Goal: Information Seeking & Learning: Find specific fact

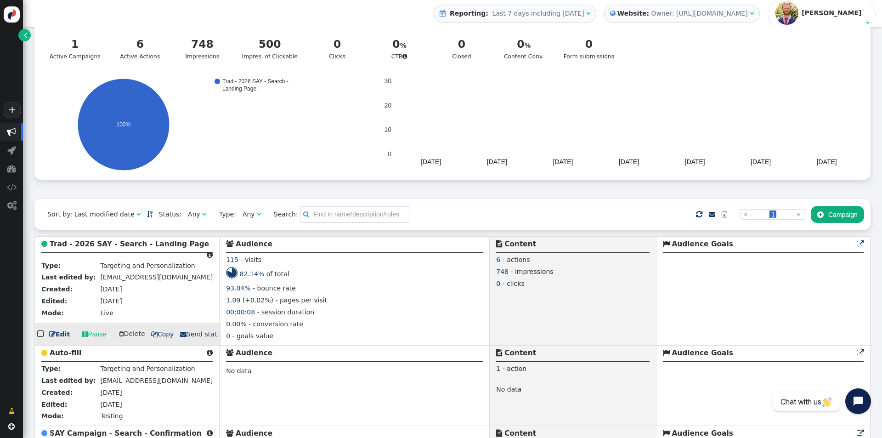
scroll to position [137, 0]
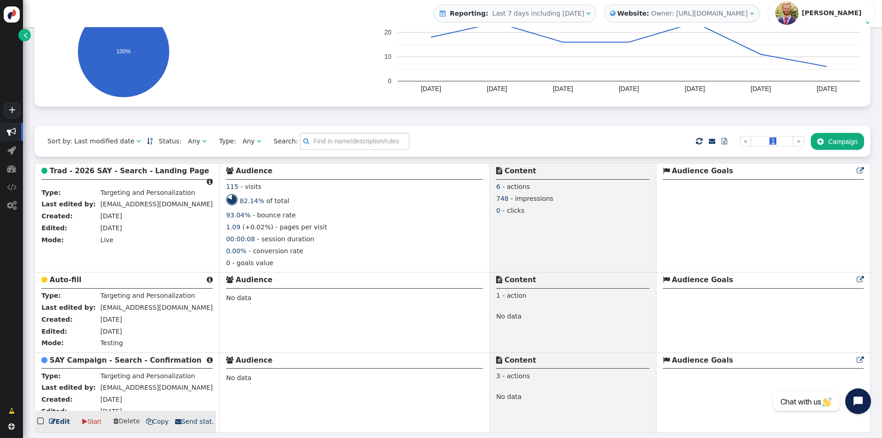
click at [147, 381] on td "Targeting and Personalization" at bounding box center [155, 377] width 115 height 12
click at [61, 423] on link " Edit" at bounding box center [59, 422] width 21 height 10
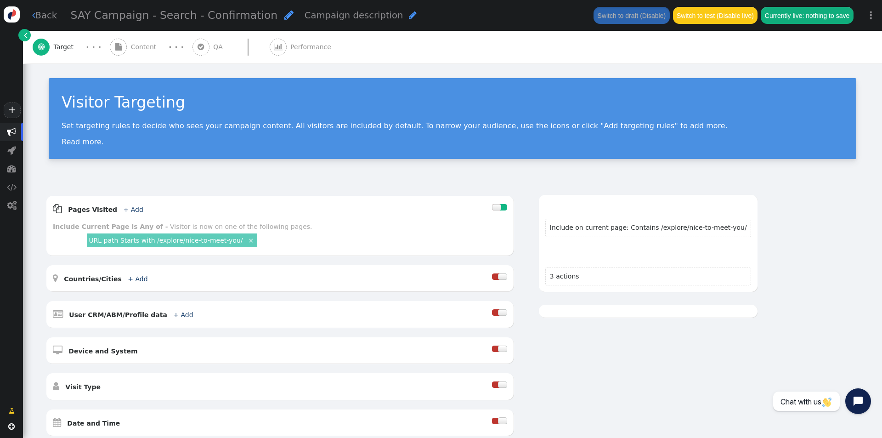
click at [284, 13] on span "" at bounding box center [288, 15] width 9 height 11
click at [100, 13] on input "SAY Campaign - Search - Confirmation" at bounding box center [118, 15] width 95 height 17
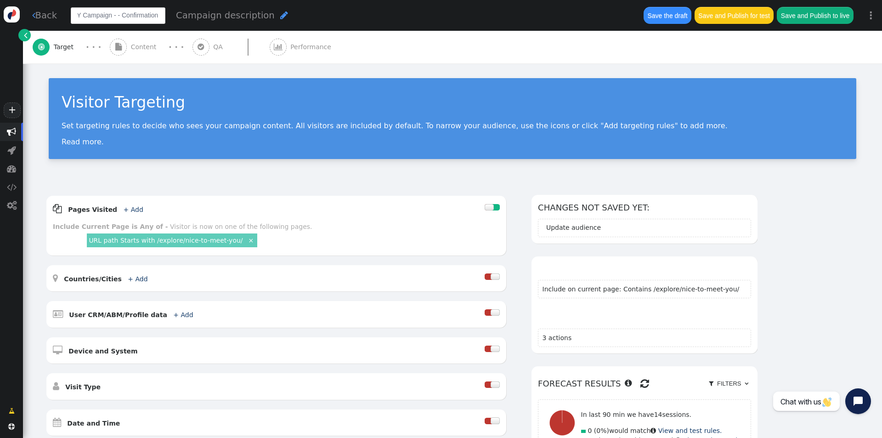
scroll to position [0, 9]
type input "SAY Campaign - Scholarship"
click at [247, 241] on link "×" at bounding box center [251, 239] width 8 height 8
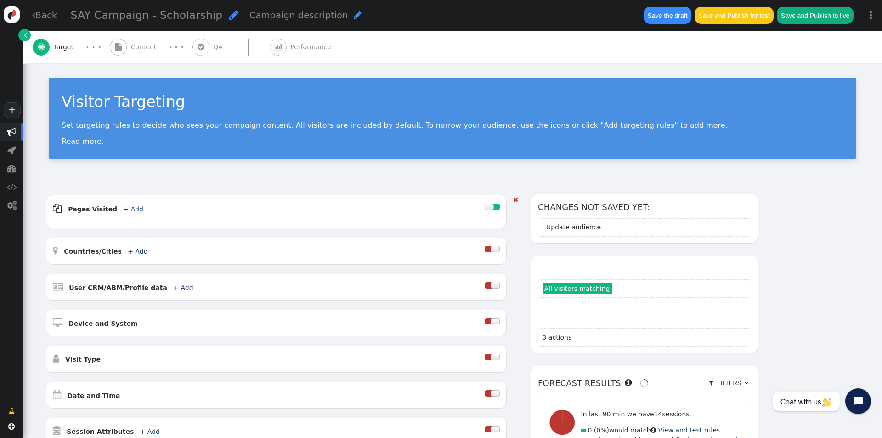
click at [136, 50] on span "Content" at bounding box center [145, 47] width 29 height 10
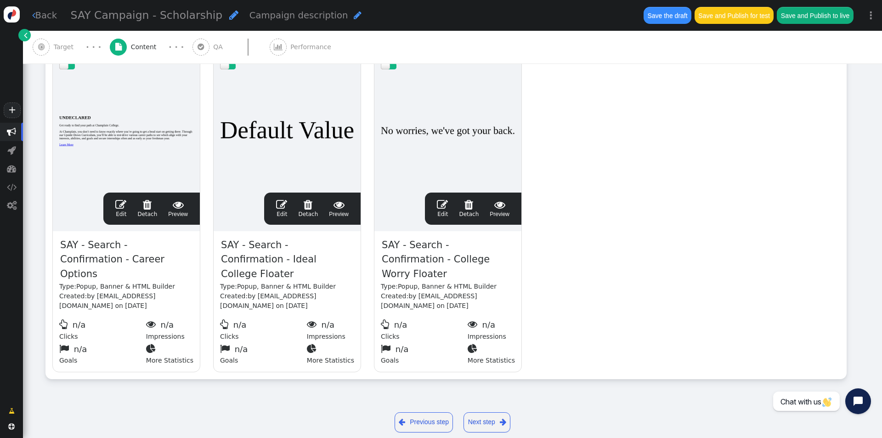
scroll to position [0, 0]
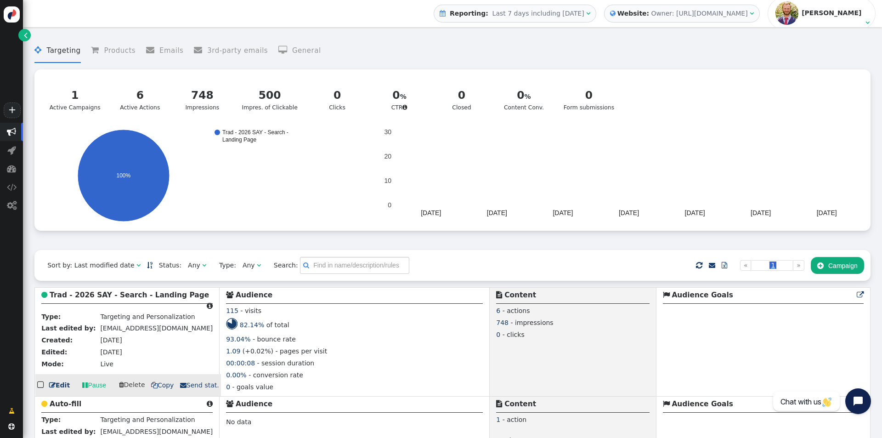
scroll to position [137, 0]
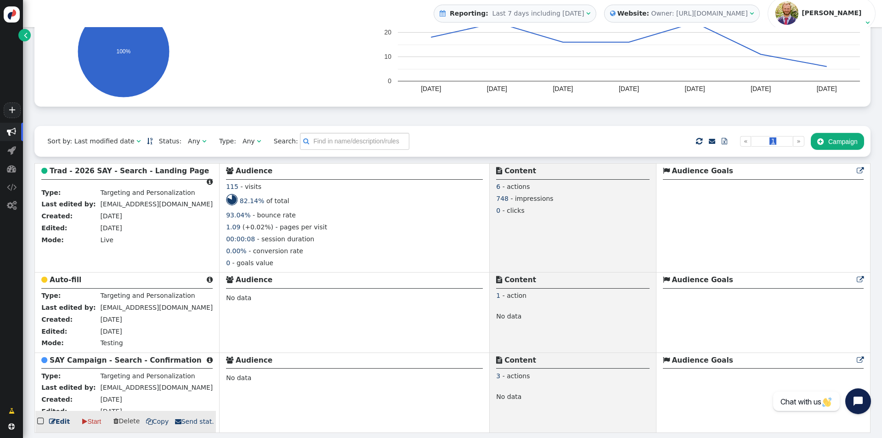
click at [57, 418] on link " Edit" at bounding box center [59, 422] width 21 height 10
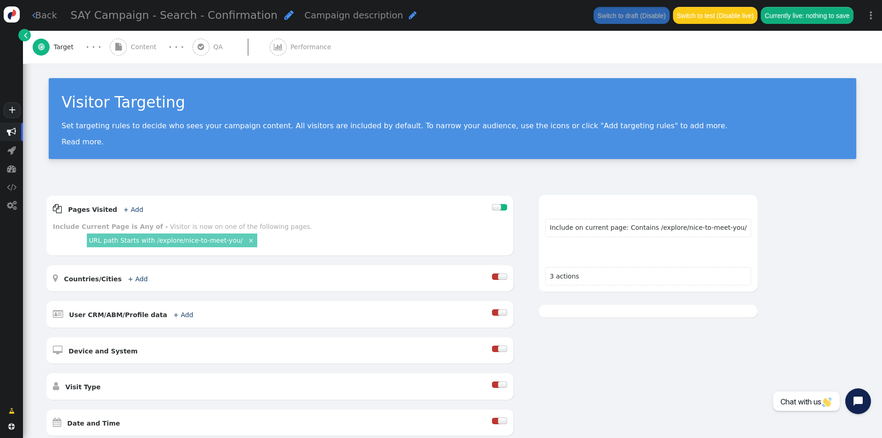
click at [53, 16] on link " Back" at bounding box center [44, 15] width 25 height 13
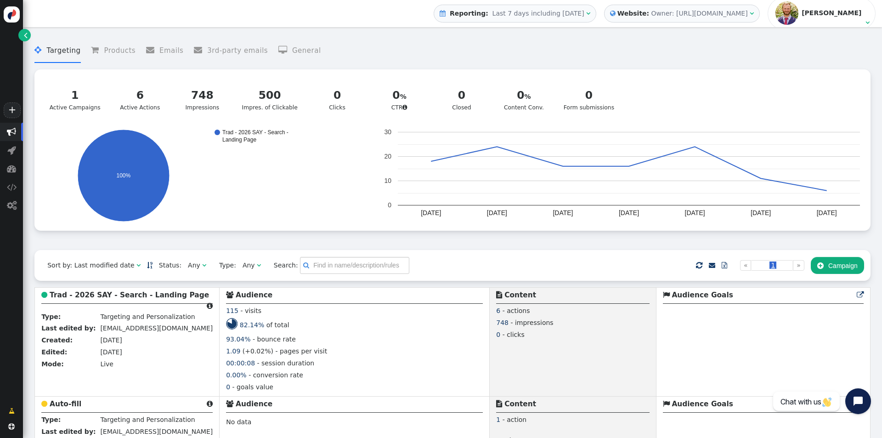
scroll to position [137, 0]
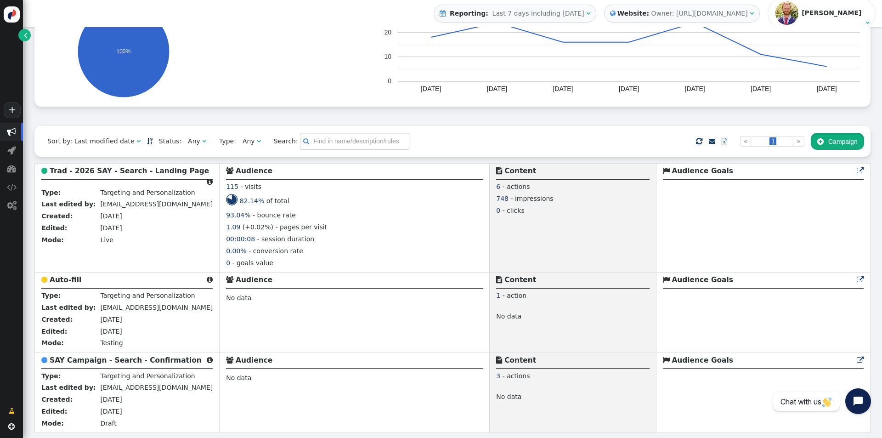
click at [818, 133] on button " Campaign" at bounding box center [837, 141] width 53 height 17
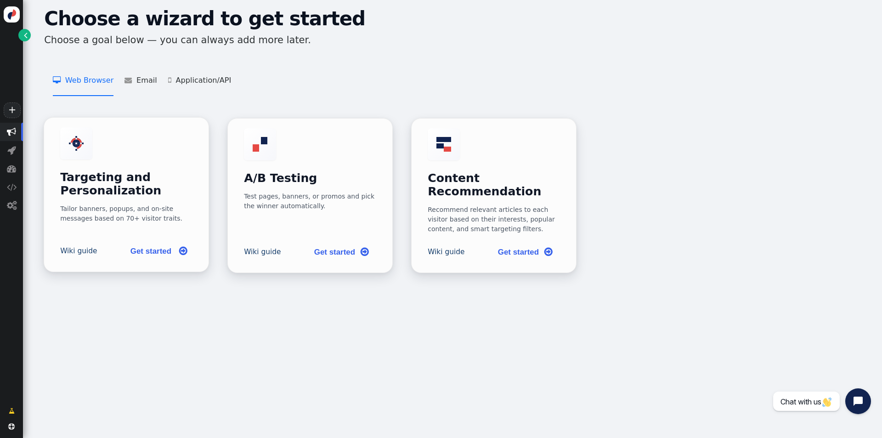
click at [120, 161] on div "Targeting and Personalization Tailor banners, popups, and on-site messages base…" at bounding box center [126, 175] width 132 height 96
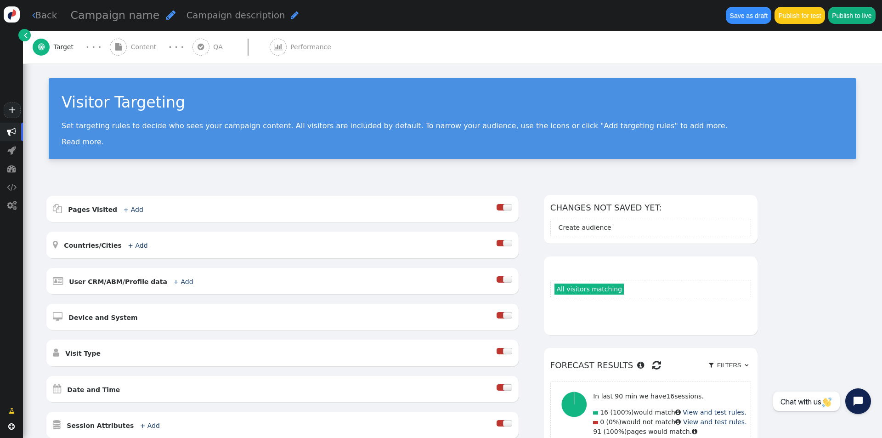
click at [26, 40] on link "" at bounding box center [24, 35] width 12 height 12
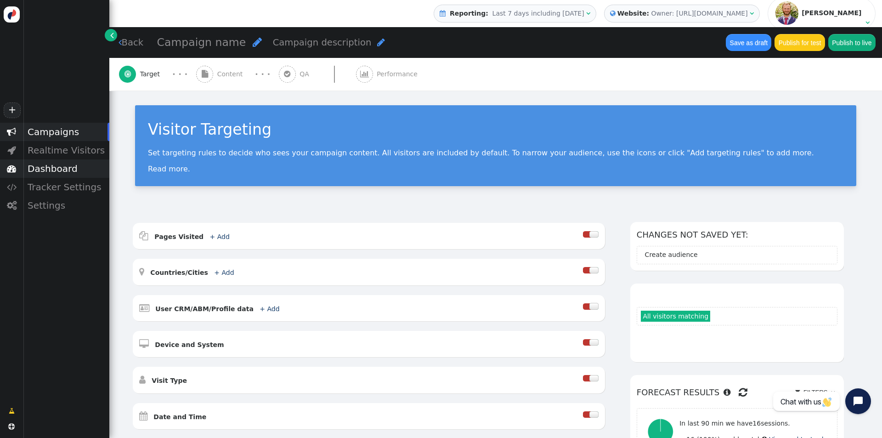
click at [51, 162] on div "Dashboard" at bounding box center [66, 168] width 86 height 18
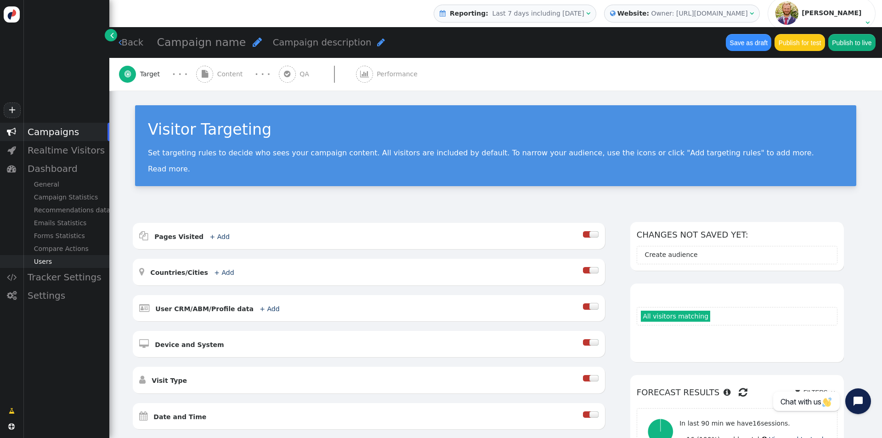
click at [45, 266] on div "Users" at bounding box center [66, 261] width 86 height 13
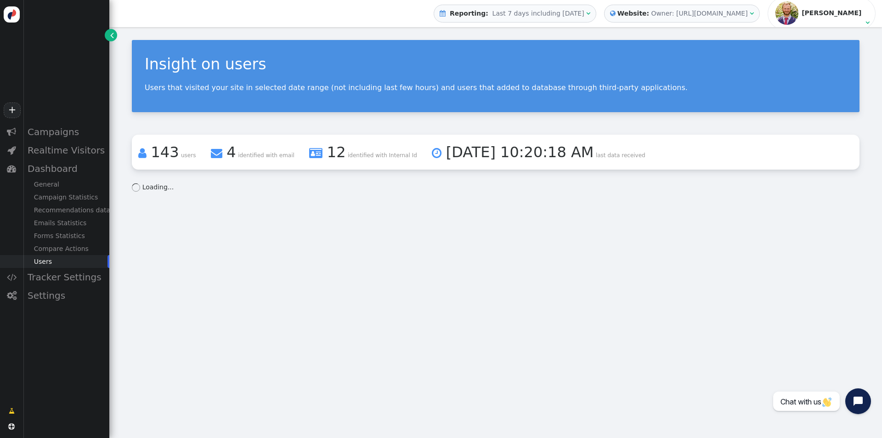
click at [389, 128] on div "Insight on users Users that visited your site in selected date range (not inclu…" at bounding box center [495, 116] width 773 height 178
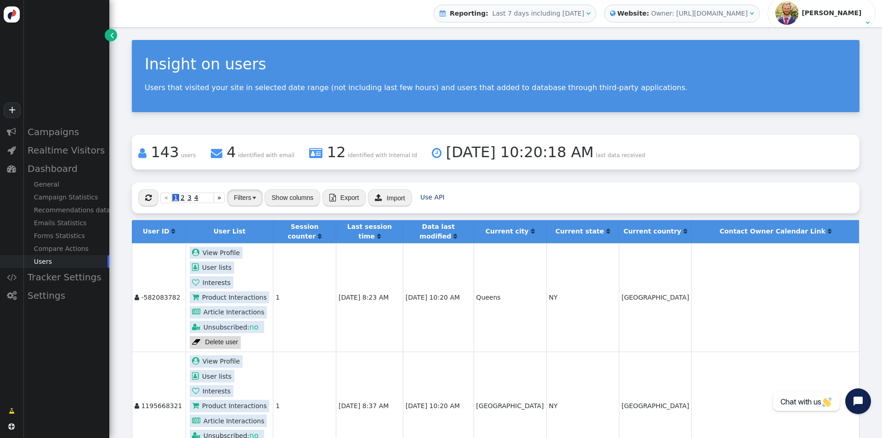
click at [249, 200] on button "Filters" at bounding box center [245, 197] width 36 height 17
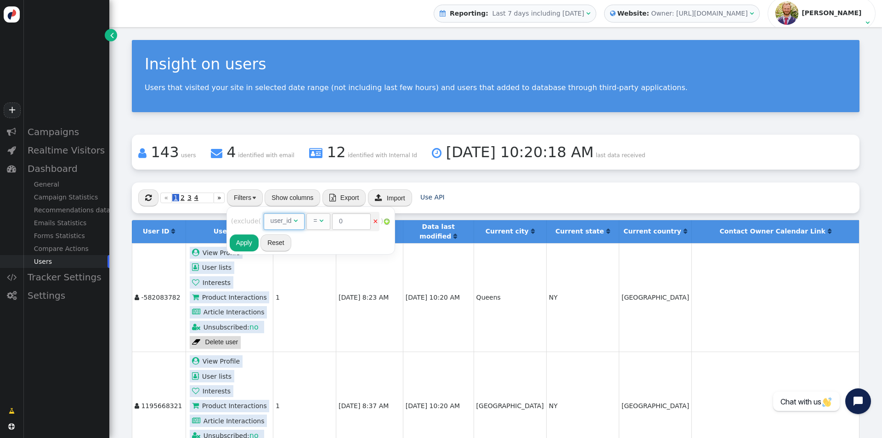
click at [298, 222] on span "" at bounding box center [296, 220] width 4 height 6
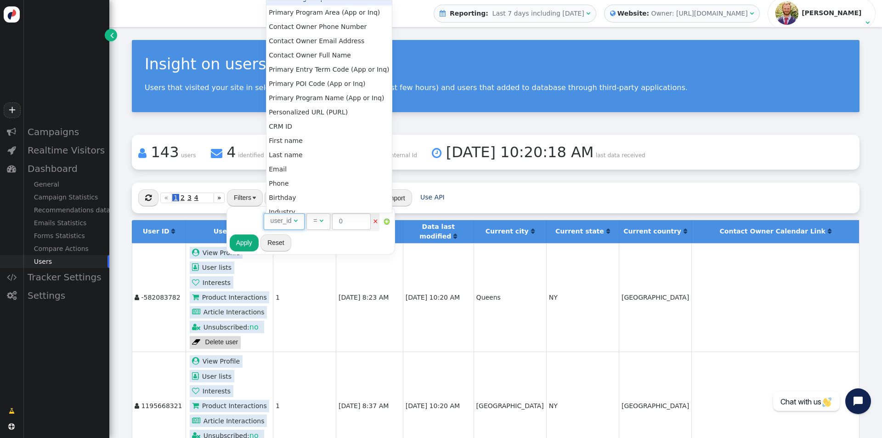
scroll to position [295, 0]
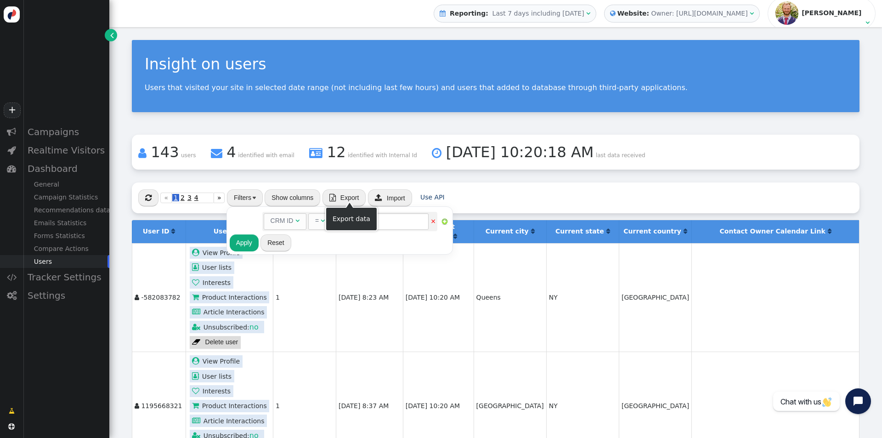
click at [371, 226] on div "Export data" at bounding box center [351, 219] width 52 height 24
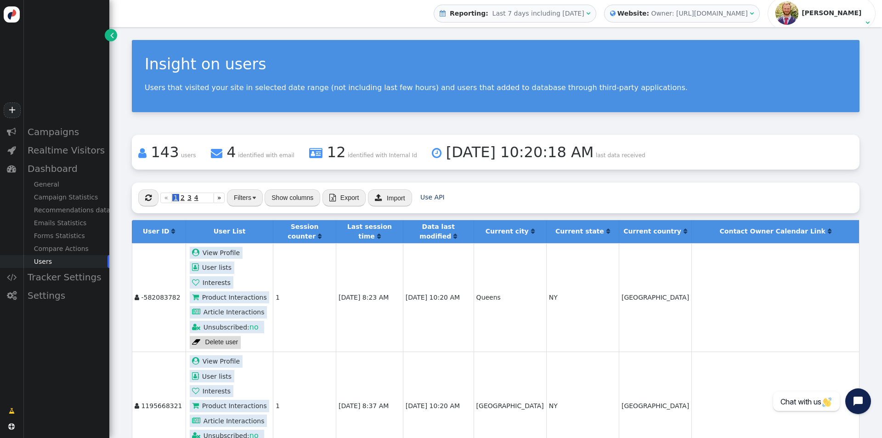
click at [250, 198] on button "Filters" at bounding box center [245, 197] width 36 height 17
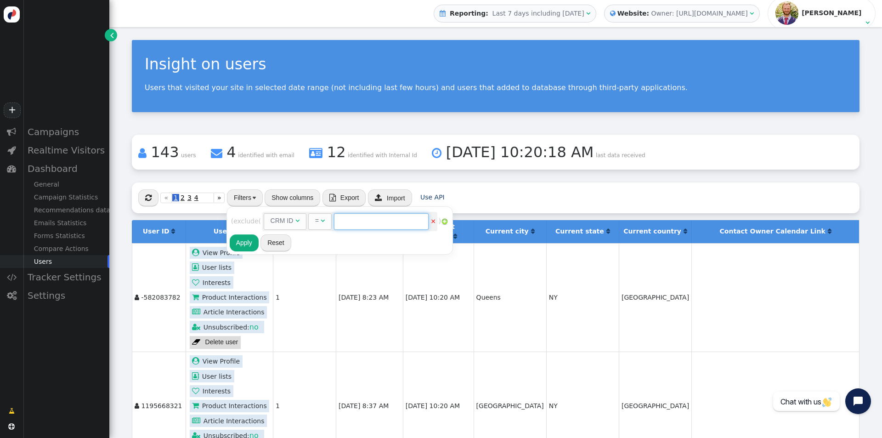
click at [350, 219] on input "text" at bounding box center [381, 221] width 95 height 17
click at [366, 214] on input "text" at bounding box center [381, 221] width 95 height 17
paste input "003VK00000XYzJFYA1"
type input "003VK00000XYzJFYA1"
click at [342, 238] on div "Rules to check on next page when previous rules have been matched user_id  AND…" at bounding box center [340, 230] width 220 height 43
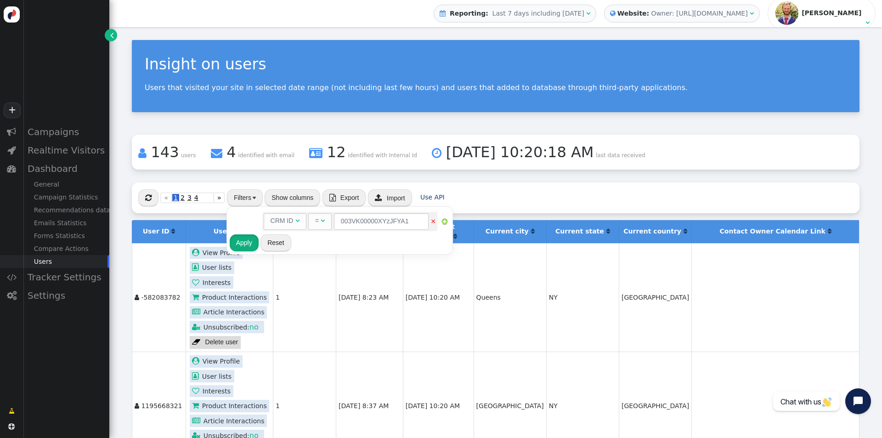
click at [250, 241] on button "Apply" at bounding box center [244, 242] width 29 height 17
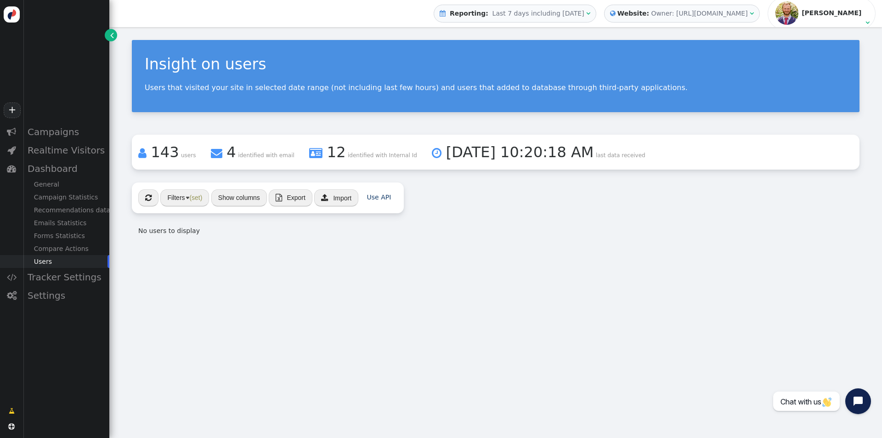
click at [546, 198] on div " « ◂ 1 ▸ » Filters (set) Show columns  Export  Import Use API No users to di…" at bounding box center [496, 212] width 728 height 60
click at [62, 296] on div "Settings" at bounding box center [66, 295] width 86 height 18
click at [51, 273] on div "Integrations" at bounding box center [66, 272] width 86 height 13
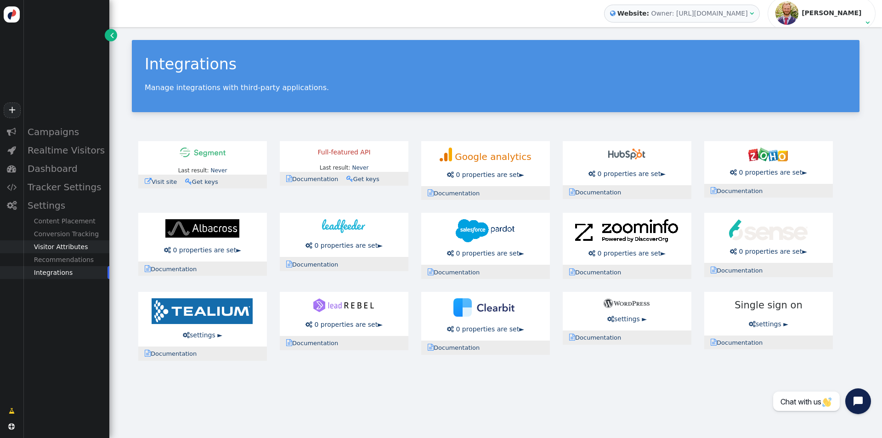
click at [62, 251] on div "Visitor Attributes" at bounding box center [66, 246] width 86 height 13
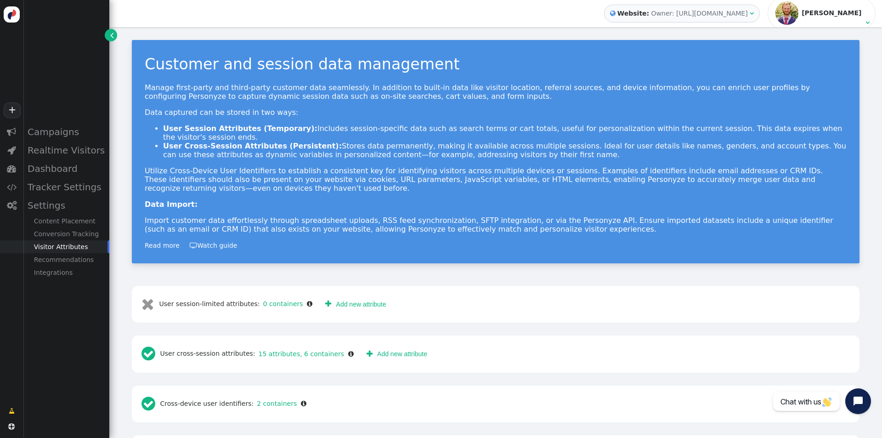
scroll to position [30, 0]
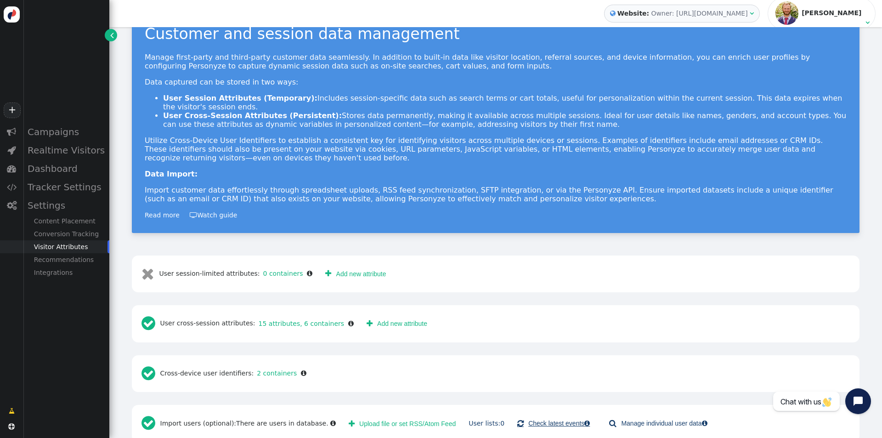
click at [547, 415] on link " Check latest events " at bounding box center [553, 423] width 85 height 17
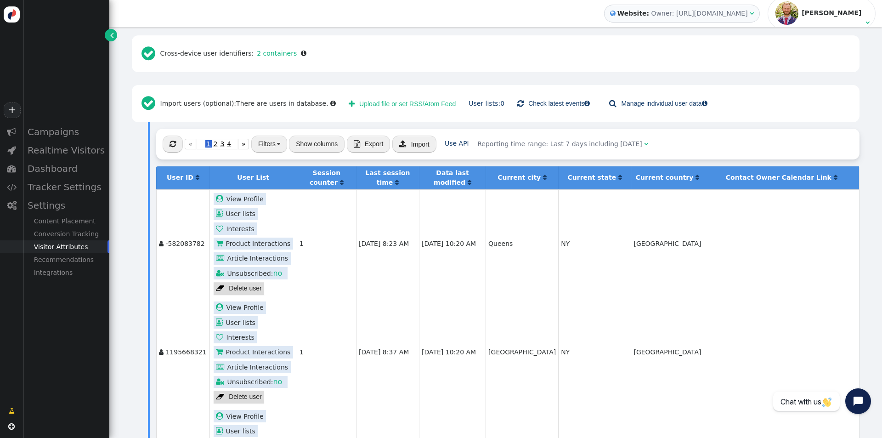
scroll to position [351, 0]
click at [312, 135] on button "Show columns" at bounding box center [317, 143] width 56 height 17
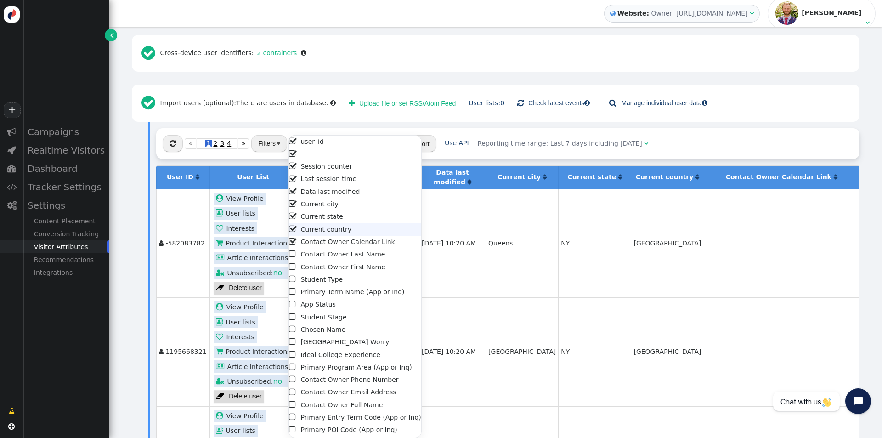
scroll to position [112, 0]
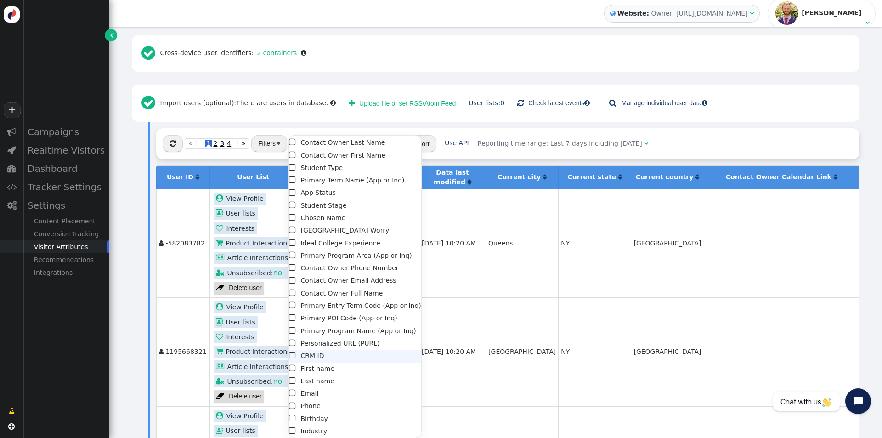
click at [311, 357] on li " CRM ID" at bounding box center [355, 356] width 132 height 12
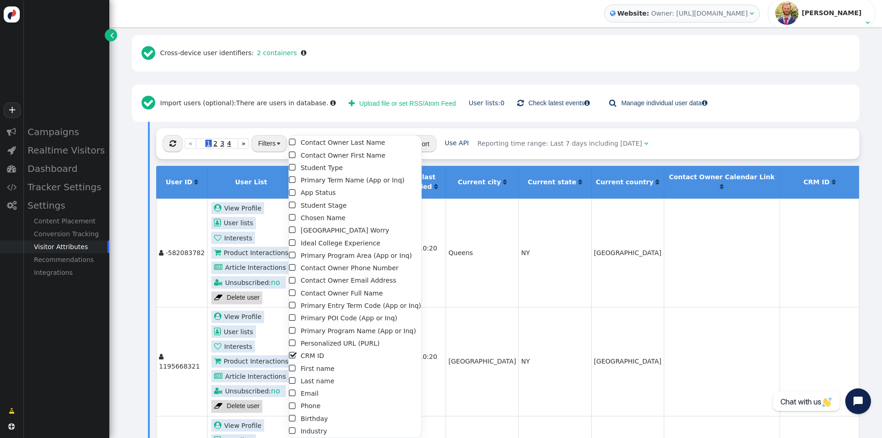
click at [669, 244] on td at bounding box center [722, 252] width 116 height 108
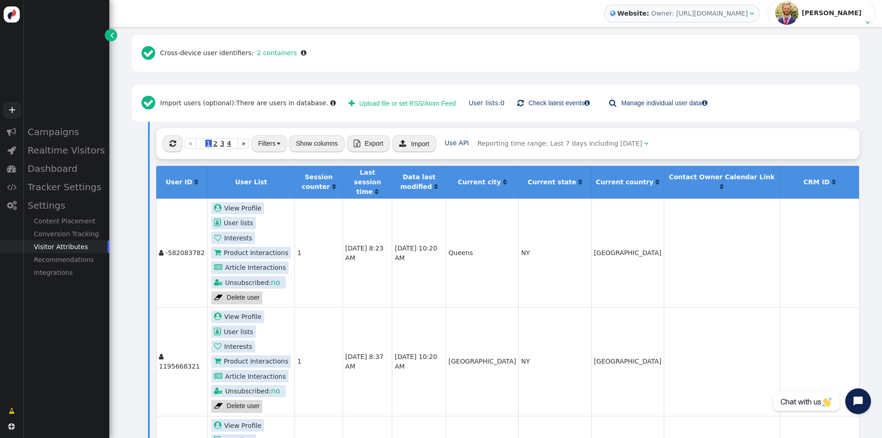
click at [821, 178] on b "CRM ID" at bounding box center [817, 181] width 26 height 7
click at [834, 166] on th "CRM ID " at bounding box center [819, 182] width 79 height 33
click at [832, 179] on span "" at bounding box center [834, 182] width 4 height 6
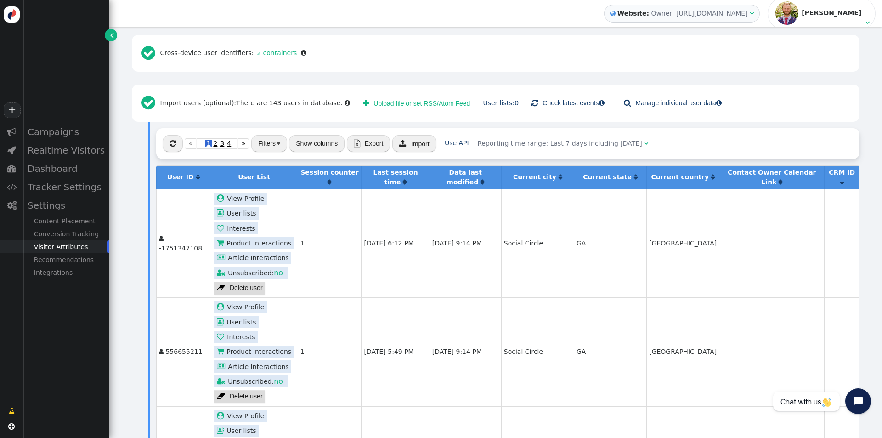
click at [840, 179] on span "" at bounding box center [842, 182] width 4 height 6
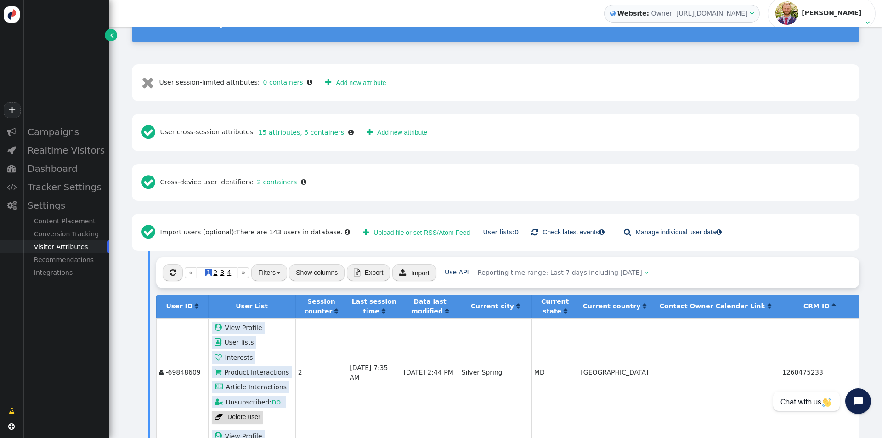
scroll to position [221, 0]
click at [483, 229] on link "User lists: 0" at bounding box center [501, 232] width 36 height 7
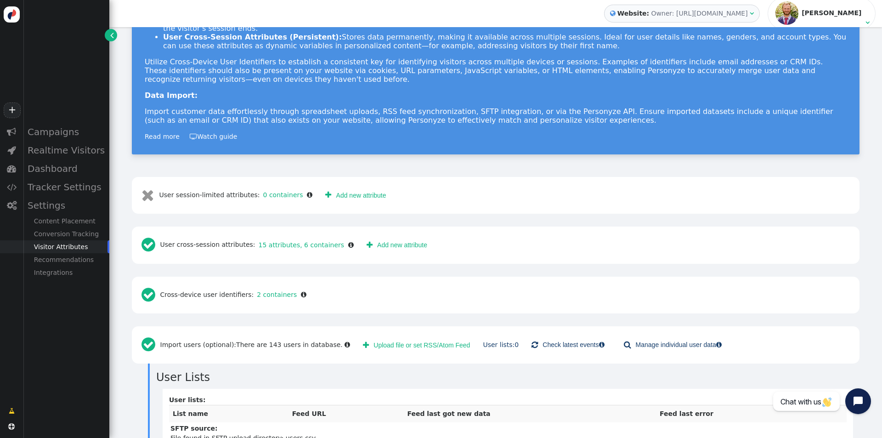
scroll to position [164, 0]
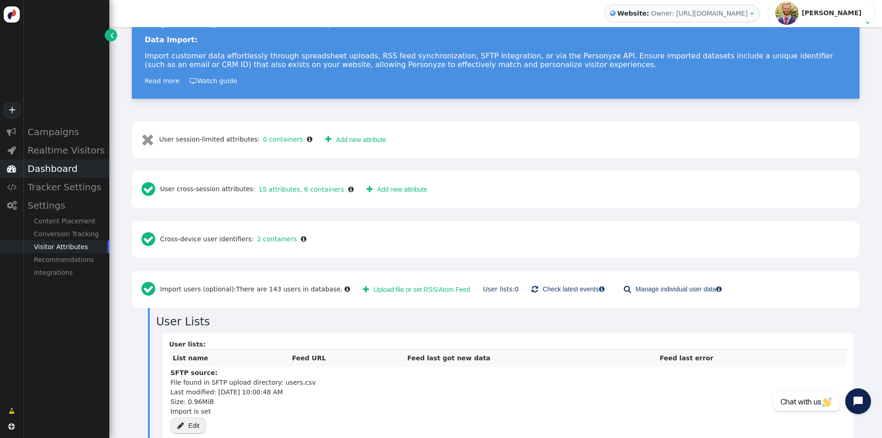
click at [35, 164] on div "Dashboard" at bounding box center [66, 168] width 86 height 18
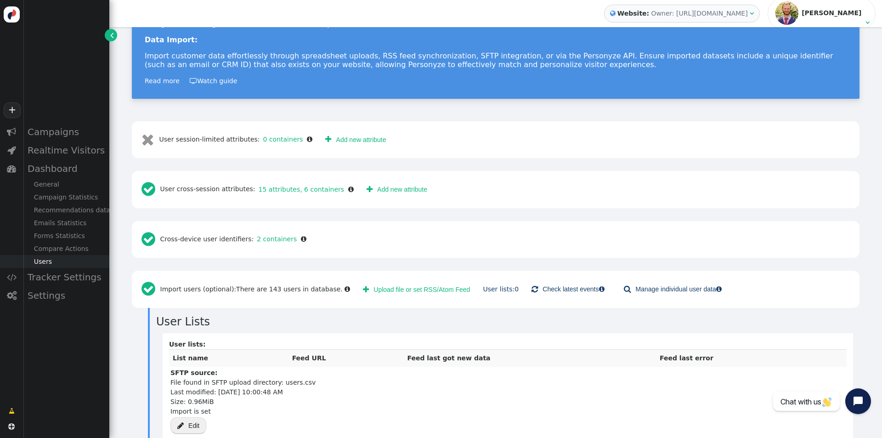
click at [49, 263] on div "Users" at bounding box center [66, 261] width 86 height 13
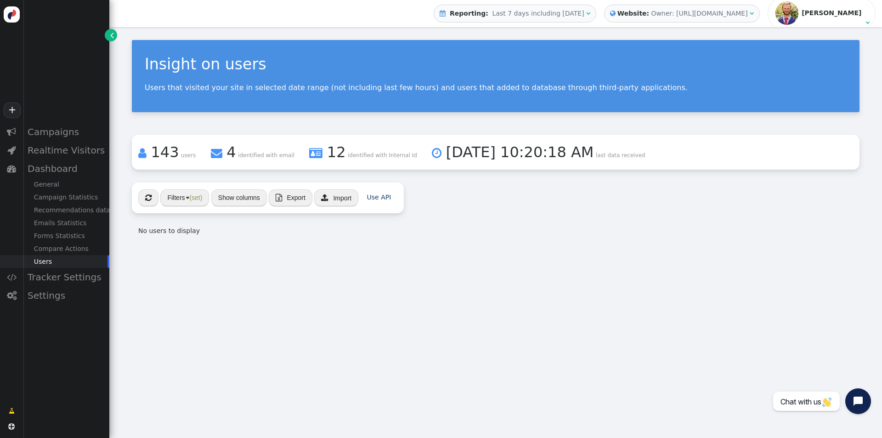
click at [201, 201] on span "(set)" at bounding box center [195, 197] width 13 height 7
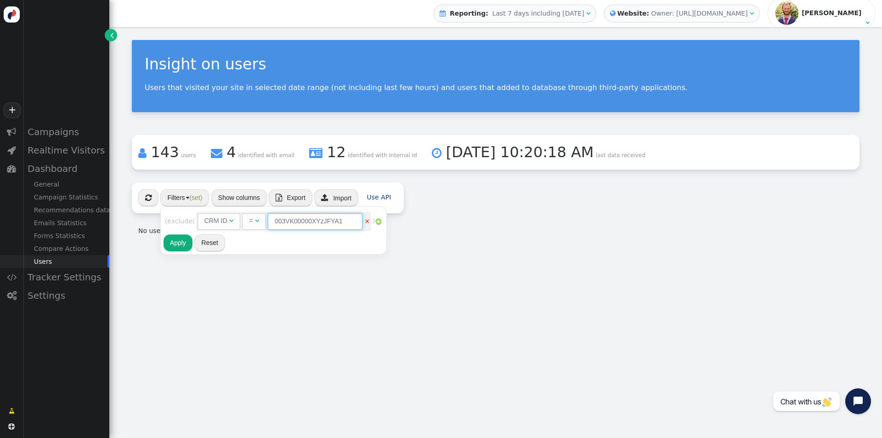
click at [352, 219] on input "003VK00000XYzJFYA1" at bounding box center [315, 221] width 95 height 17
type input "003VK00000XYzJF"
click at [170, 243] on button "Apply" at bounding box center [178, 242] width 29 height 17
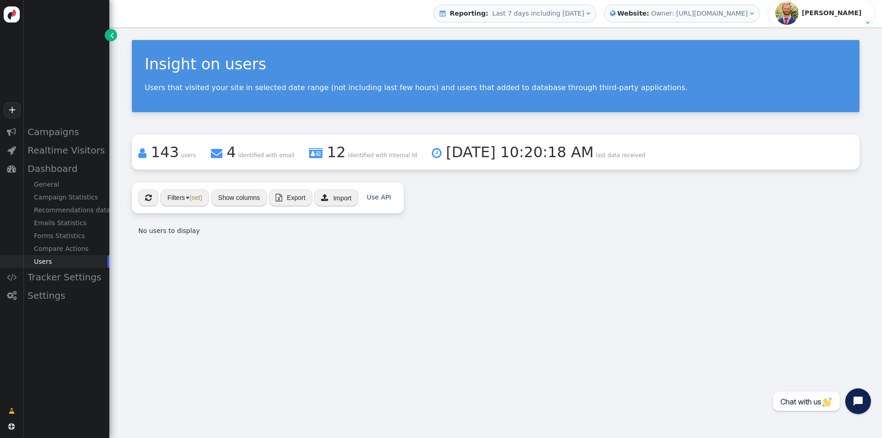
click at [596, 21] on div " Reporting: Last 7 days including [DATE] " at bounding box center [515, 14] width 162 height 18
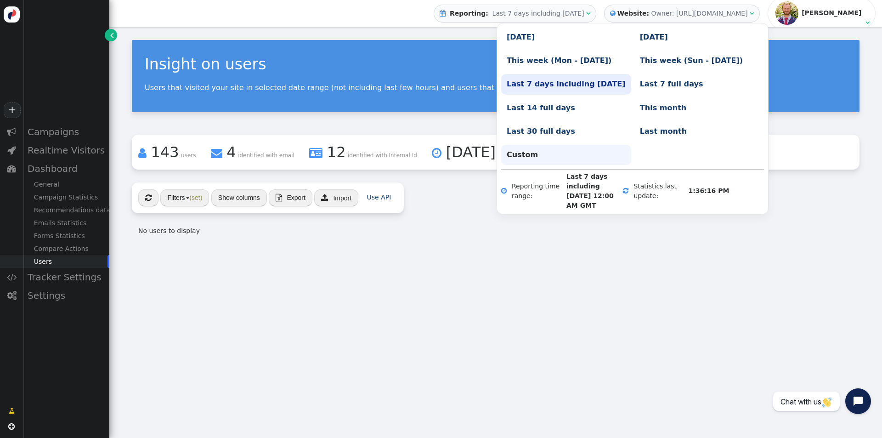
click at [529, 148] on link "Custom" at bounding box center [566, 155] width 130 height 20
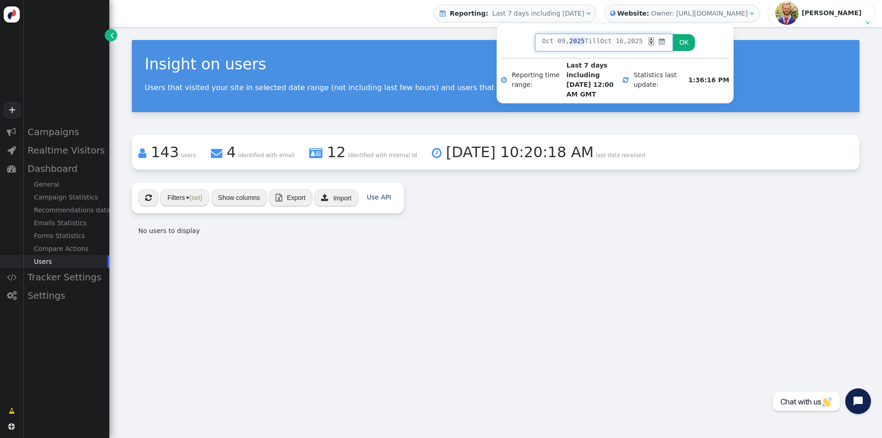
click at [576, 40] on span "2025" at bounding box center [577, 41] width 16 height 10
click at [682, 38] on button "OK" at bounding box center [684, 42] width 22 height 17
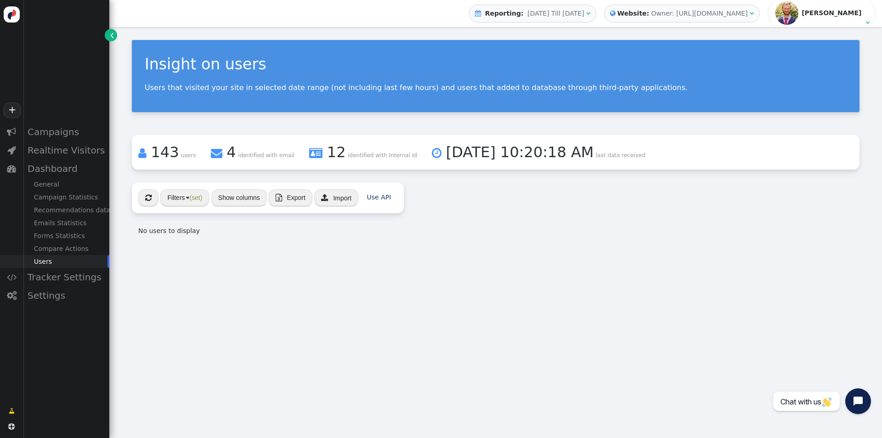
click at [200, 199] on span "(set)" at bounding box center [195, 197] width 13 height 7
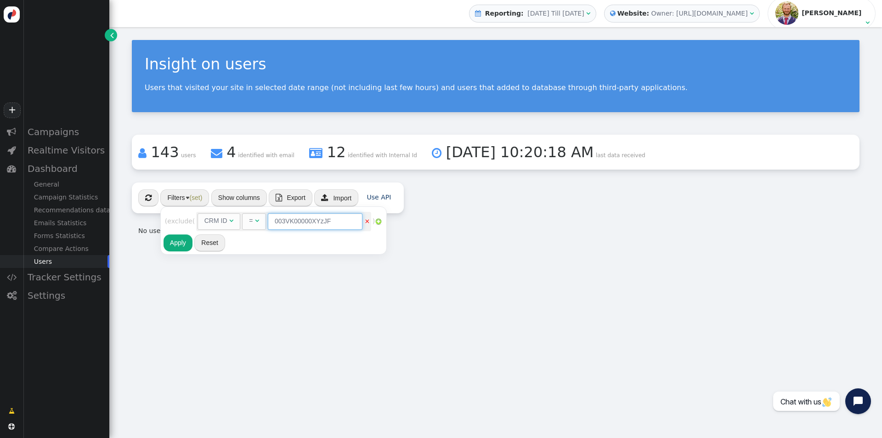
click at [345, 214] on input "003VK00000XYzJF" at bounding box center [315, 221] width 95 height 17
type input "003VK00000XYzJFYA1"
click at [176, 245] on button "Apply" at bounding box center [178, 242] width 29 height 17
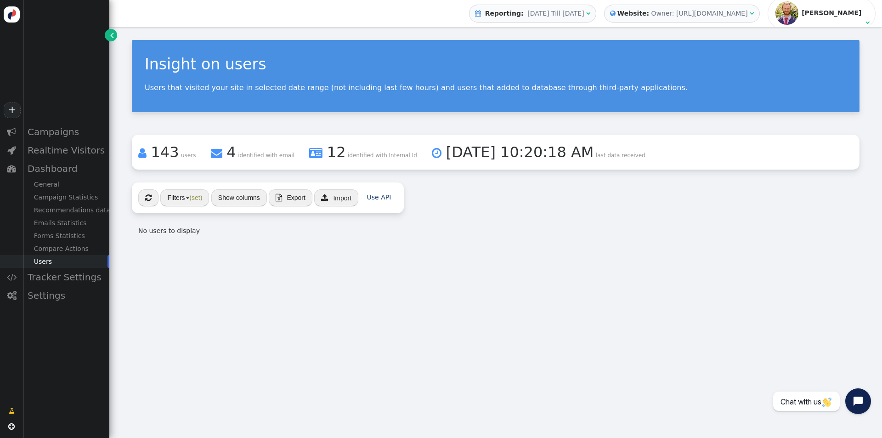
click at [507, 196] on div " « ◂ 1 ▸ » Filters (set) Show columns  Export  Import Use API No users to di…" at bounding box center [496, 212] width 728 height 60
click at [232, 200] on button "Show columns" at bounding box center [239, 197] width 56 height 17
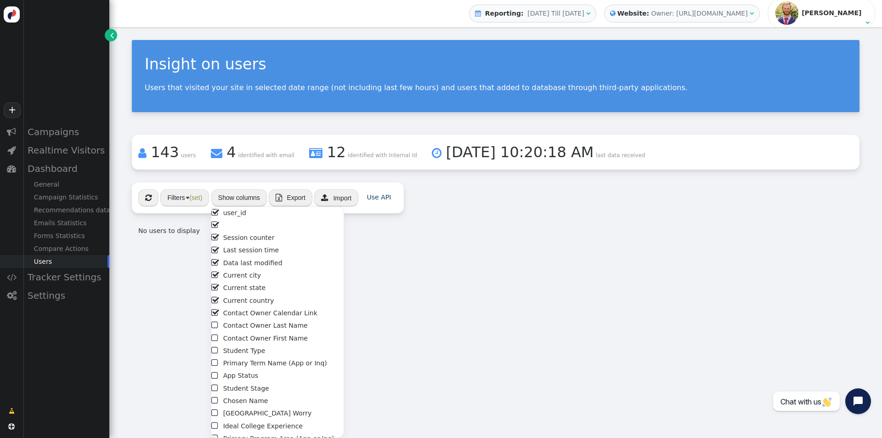
click at [145, 197] on span "" at bounding box center [148, 197] width 6 height 7
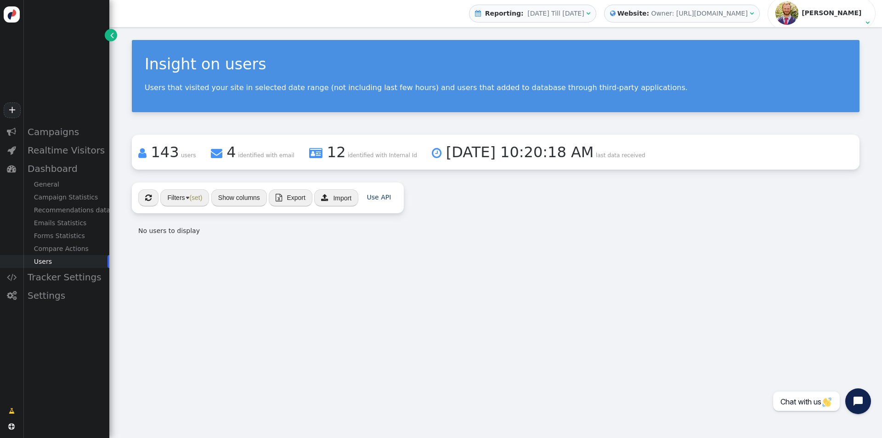
click at [506, 204] on div " « ◂ 1 ▸ » Filters (set) Show columns  Export  Import Use API No users to di…" at bounding box center [496, 212] width 728 height 60
click at [194, 195] on span "(set)" at bounding box center [195, 197] width 13 height 7
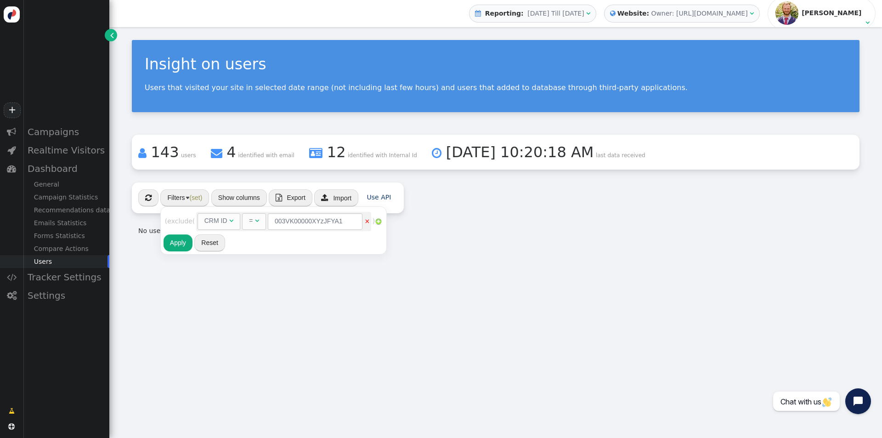
click at [369, 221] on link "×" at bounding box center [367, 220] width 6 height 7
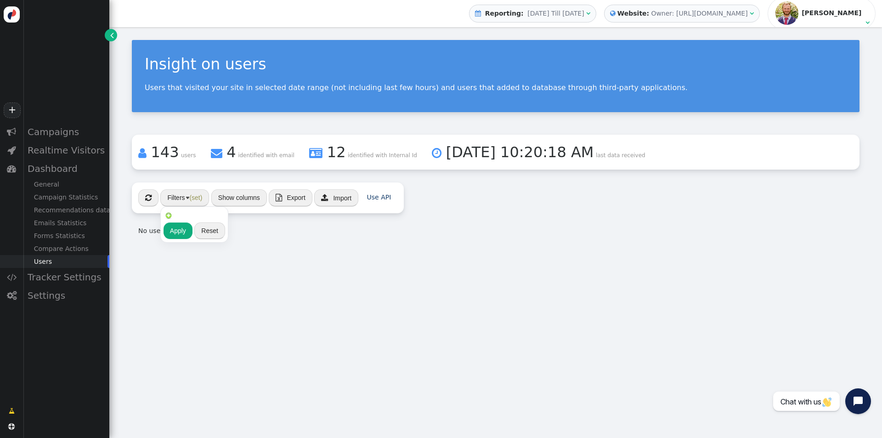
click at [180, 229] on button "Apply" at bounding box center [178, 230] width 29 height 17
click at [629, 264] on div "Insight on users Users that visited your site in selected date range (not inclu…" at bounding box center [495, 232] width 773 height 411
click at [516, 212] on div "« ◂ 1 ▸ » Filters (set) Show columns  Export  Import Use API No users to disp…" at bounding box center [496, 212] width 728 height 60
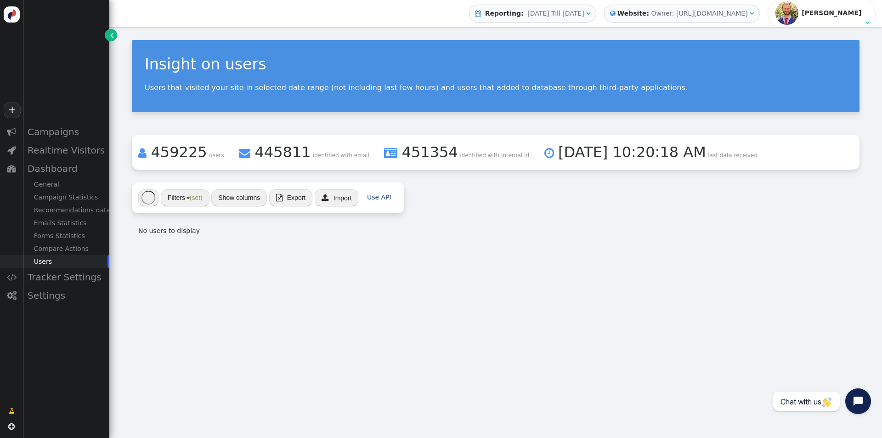
click at [174, 302] on div "Insight on users Users that visited your site in selected date range (not inclu…" at bounding box center [495, 232] width 773 height 411
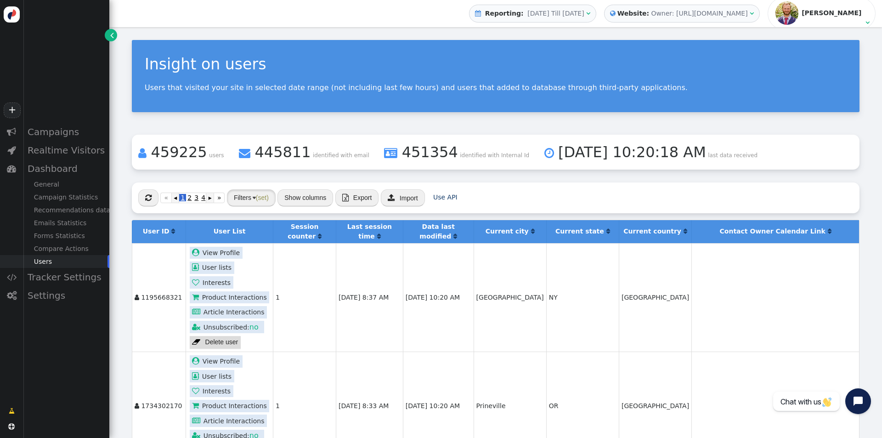
click at [252, 194] on button "Filters (set)" at bounding box center [251, 197] width 49 height 17
click at [237, 214] on img at bounding box center [234, 215] width 7 height 7
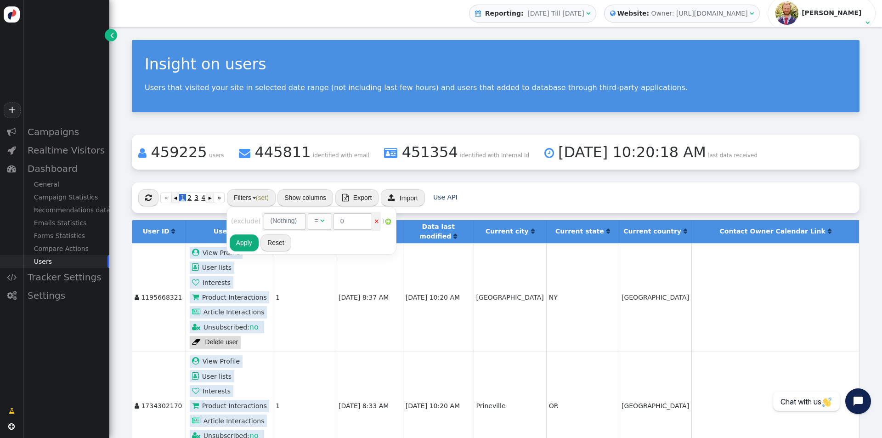
click at [294, 224] on div "(Nothing)" at bounding box center [284, 221] width 27 height 10
click at [302, 222] on span "(Nothing) " at bounding box center [285, 221] width 42 height 17
click at [270, 220] on span "(Nothing) " at bounding box center [285, 221] width 42 height 17
click at [253, 220] on span "exclude" at bounding box center [245, 220] width 25 height 7
click at [244, 222] on span "exclude" at bounding box center [245, 220] width 25 height 7
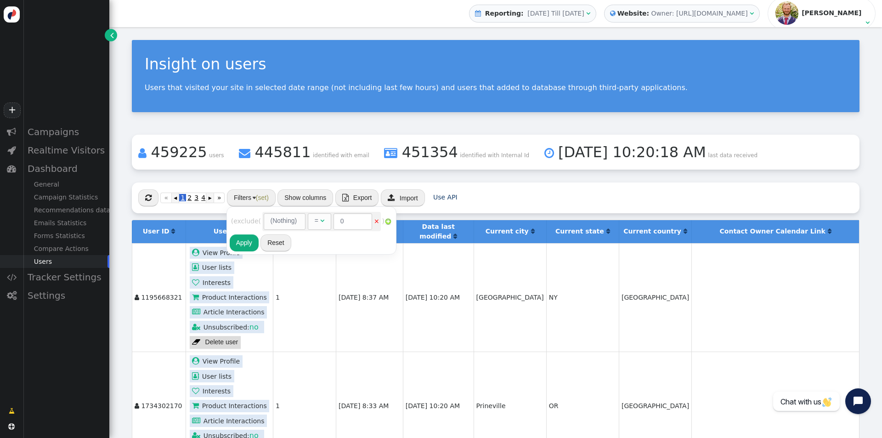
click at [308, 218] on span "(Nothing) " at bounding box center [286, 220] width 44 height 7
click at [294, 219] on div "(Nothing)" at bounding box center [284, 221] width 27 height 10
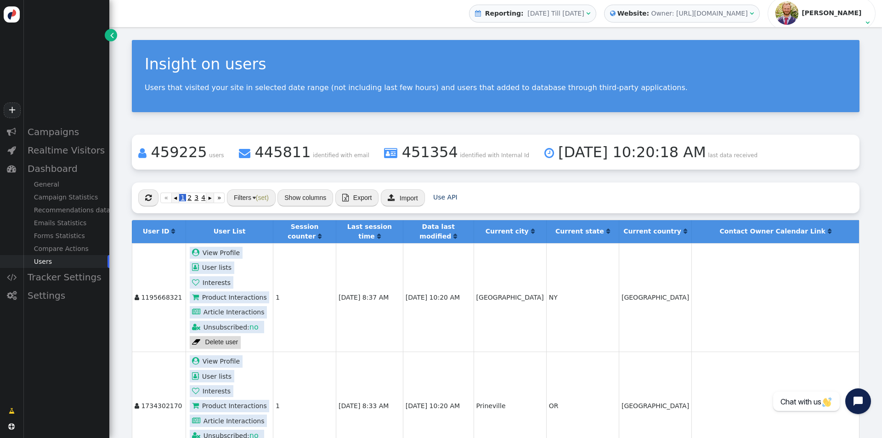
click at [261, 198] on span "(set)" at bounding box center [262, 197] width 13 height 7
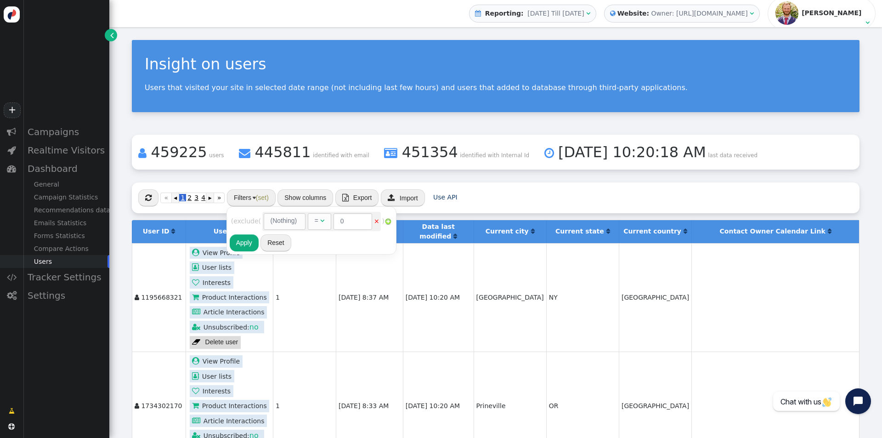
click at [295, 221] on div "(Nothing)" at bounding box center [284, 221] width 27 height 10
click at [312, 194] on button "Show columns" at bounding box center [306, 197] width 56 height 17
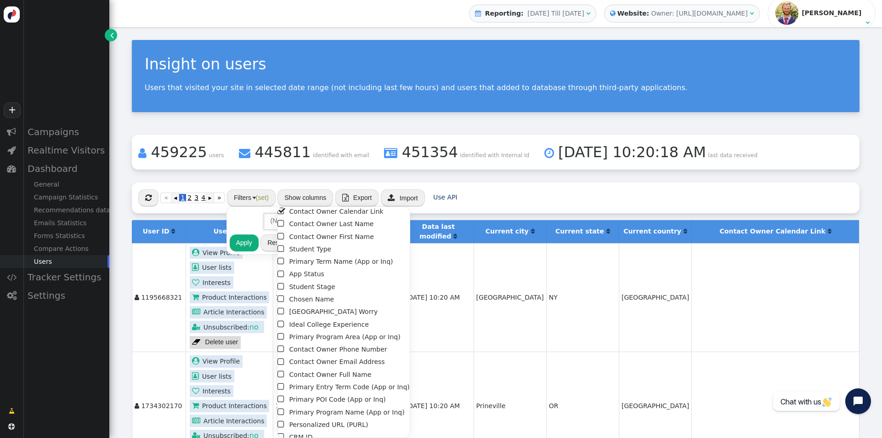
scroll to position [183, 0]
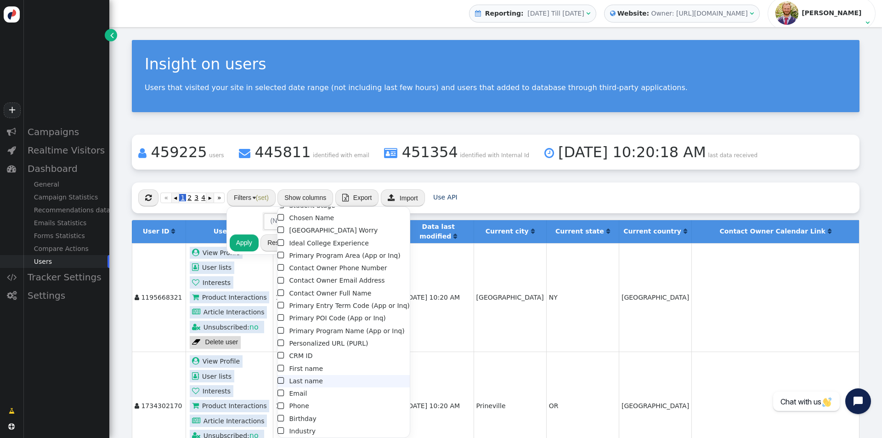
click at [292, 382] on li " Last name" at bounding box center [344, 381] width 132 height 12
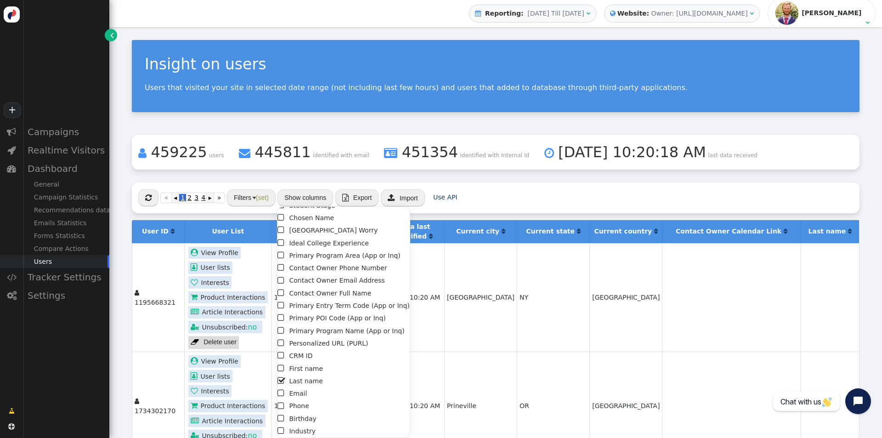
click at [509, 188] on div " « ◂ 1 2 3 4 ▸ » Filters (set) Show columns  Export  Import Use API" at bounding box center [496, 197] width 728 height 31
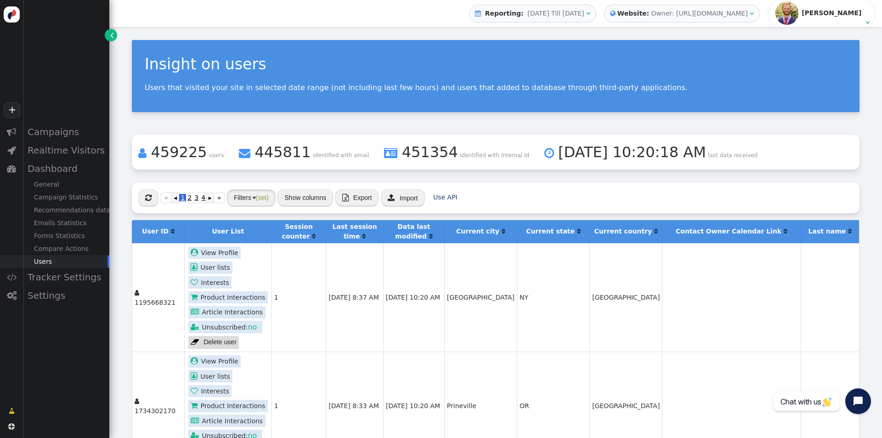
click at [257, 203] on button "Filters (set)" at bounding box center [251, 197] width 49 height 17
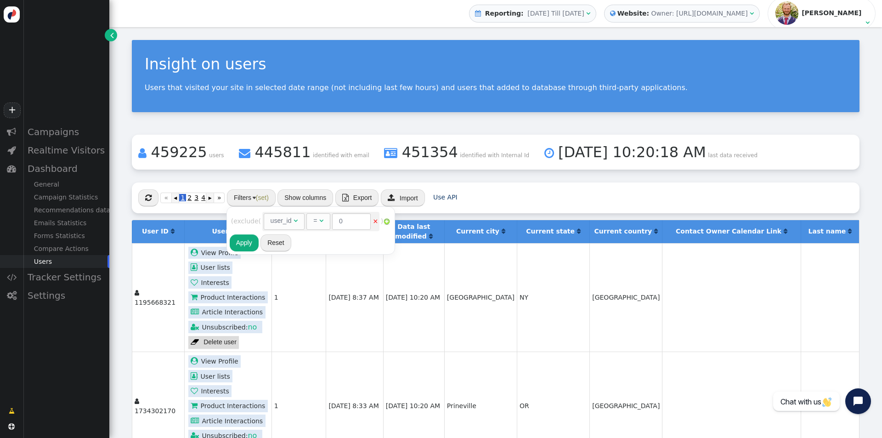
click at [286, 225] on div "user_id" at bounding box center [281, 221] width 21 height 10
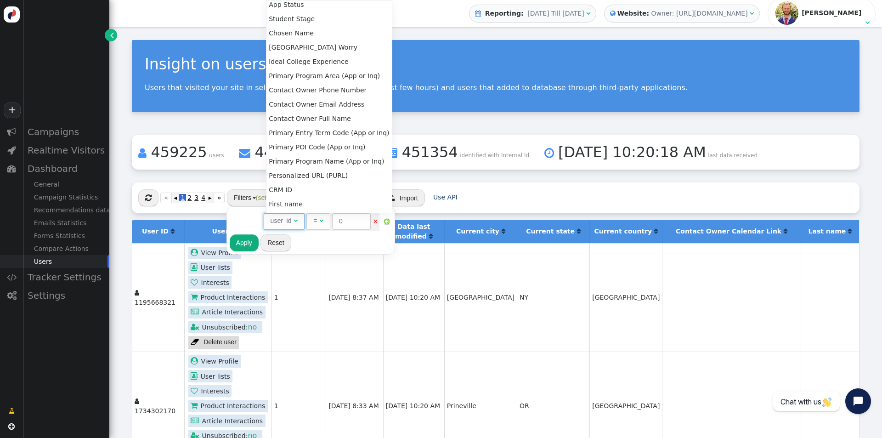
scroll to position [295, 0]
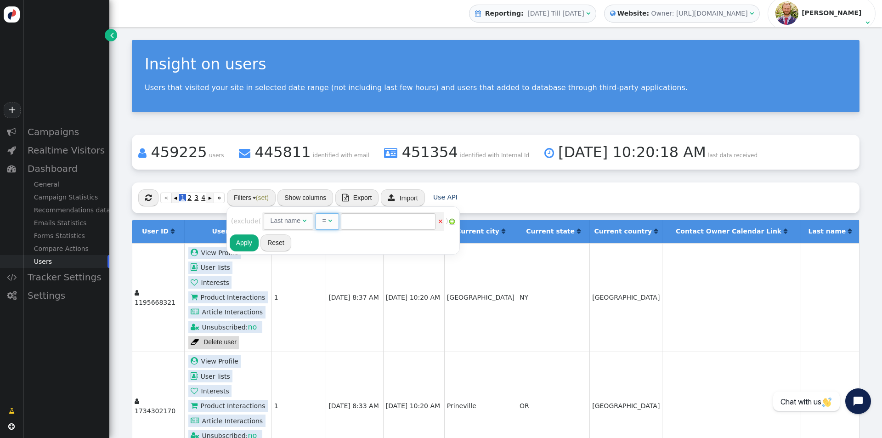
click at [335, 225] on span "= " at bounding box center [327, 221] width 23 height 17
click at [240, 236] on button "Apply" at bounding box center [244, 242] width 29 height 17
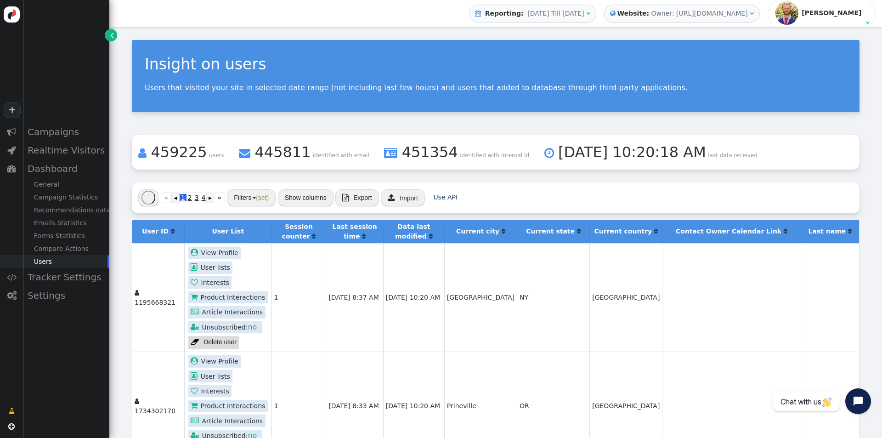
click at [662, 295] on td at bounding box center [731, 297] width 138 height 108
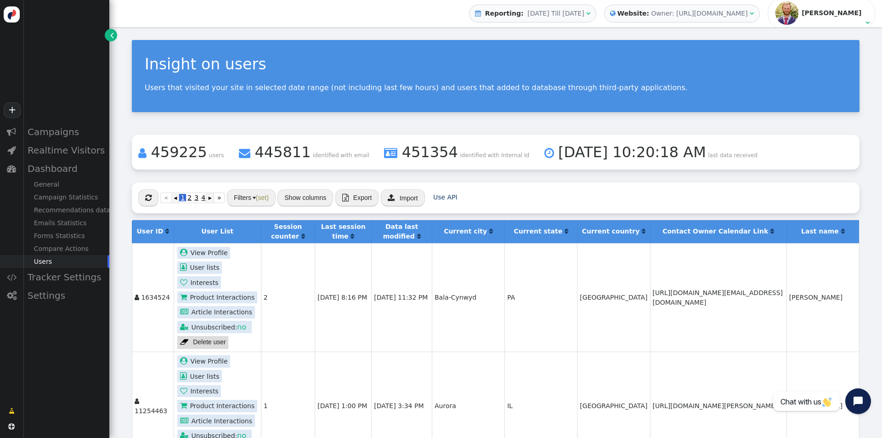
click at [682, 345] on td "[URL][DOMAIN_NAME][EMAIL_ADDRESS][DOMAIN_NAME]" at bounding box center [718, 297] width 136 height 108
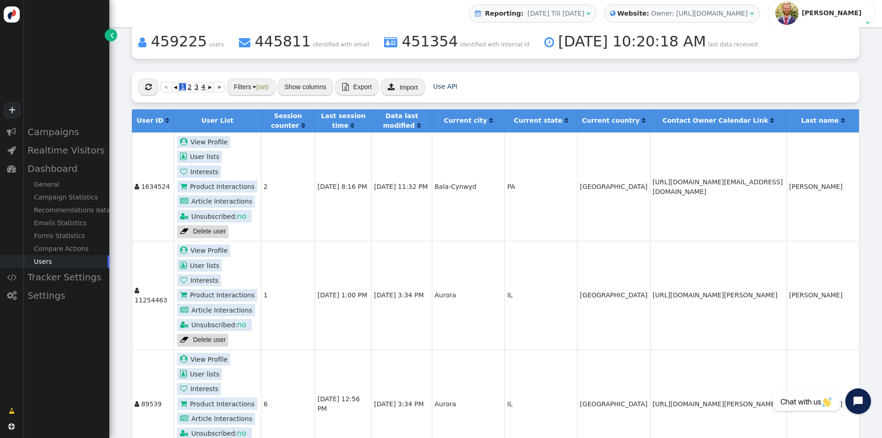
scroll to position [111, 0]
click at [260, 83] on span "(set)" at bounding box center [262, 86] width 13 height 7
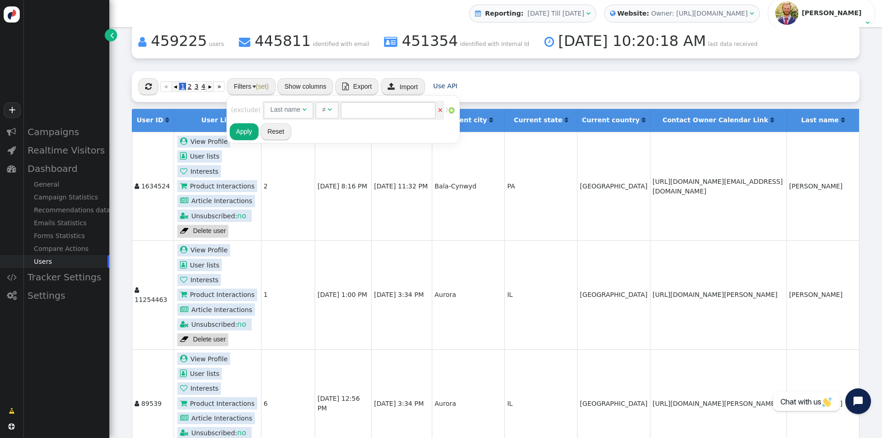
click at [454, 109] on img at bounding box center [451, 110] width 7 height 7
click at [305, 127] on div "user_id" at bounding box center [301, 132] width 21 height 10
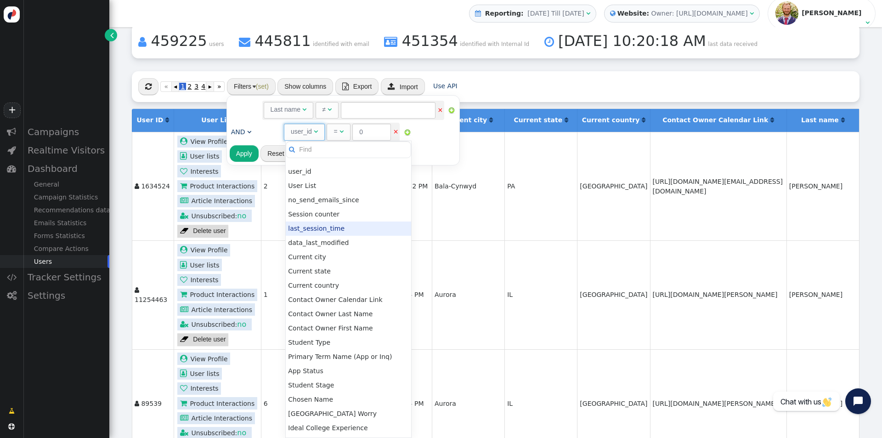
scroll to position [211, 0]
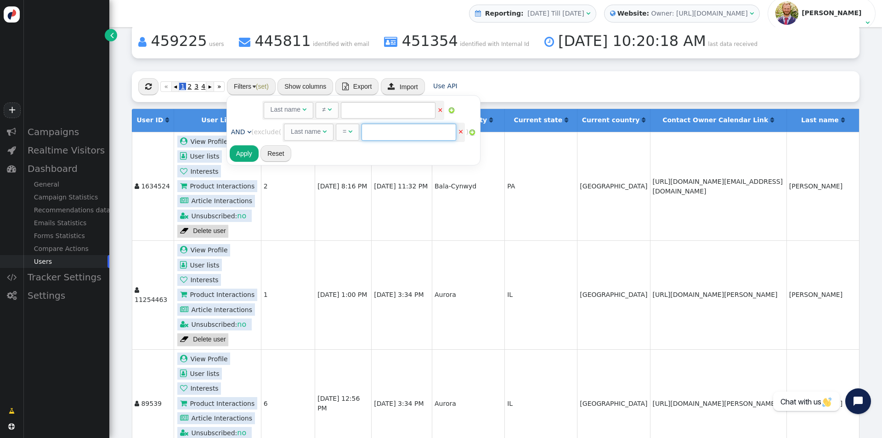
click at [412, 137] on input "text" at bounding box center [409, 132] width 95 height 17
paste input "[PERSON_NAME]"
type input "[PERSON_NAME]"
click at [371, 146] on div "Rules to check on next page when previous rules have been matched user_id  AND…" at bounding box center [354, 130] width 248 height 64
click at [243, 154] on button "Apply" at bounding box center [244, 153] width 29 height 17
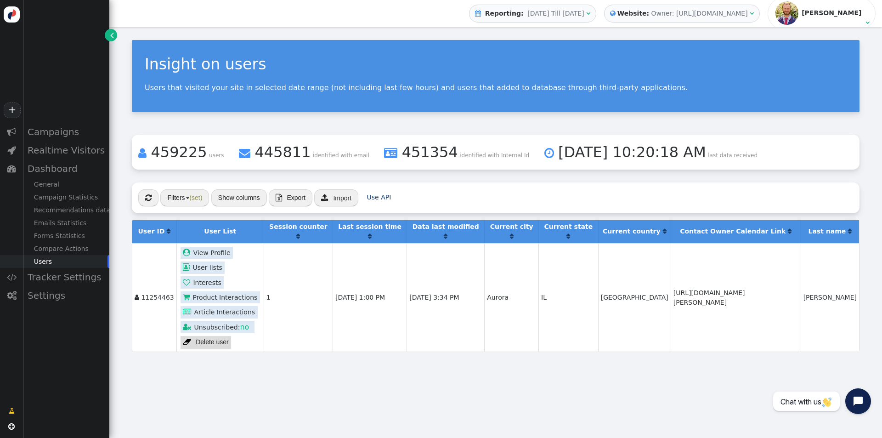
scroll to position [0, 0]
click at [236, 196] on button "Show columns" at bounding box center [239, 197] width 56 height 17
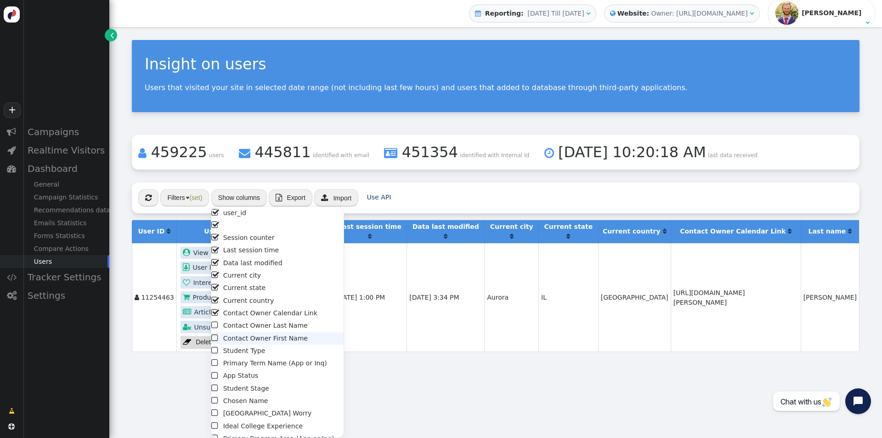
scroll to position [183, 0]
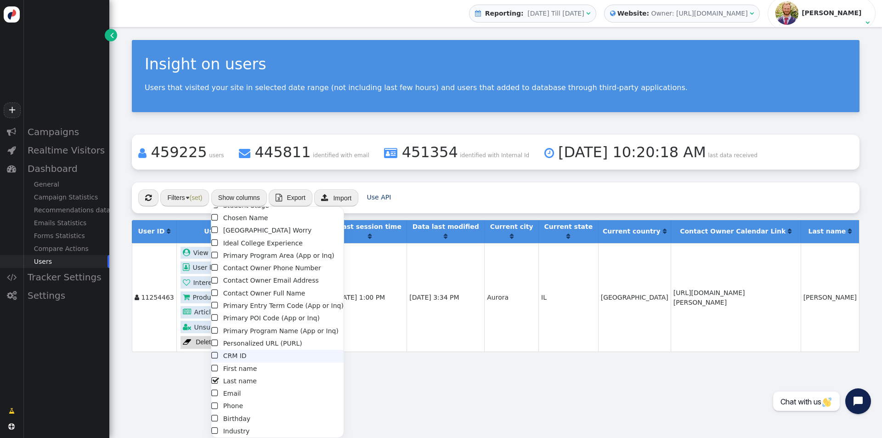
click at [232, 360] on li " CRM ID" at bounding box center [277, 356] width 132 height 12
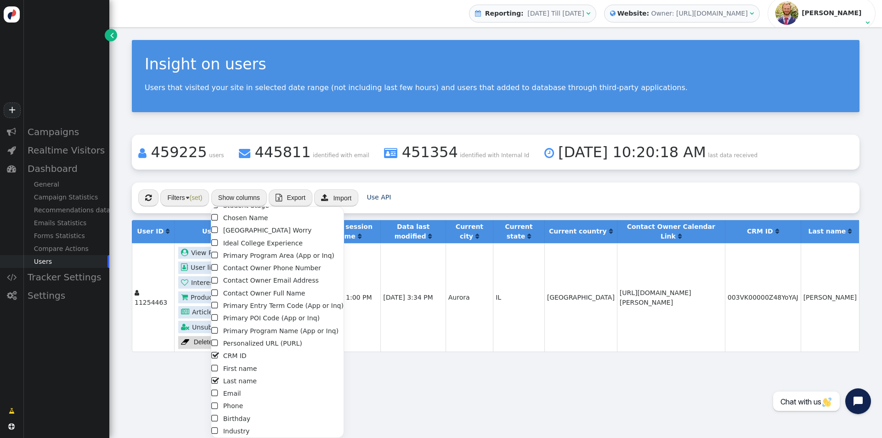
click at [421, 368] on div "Insight on users Users that visited your site in selected date range (not inclu…" at bounding box center [495, 232] width 773 height 411
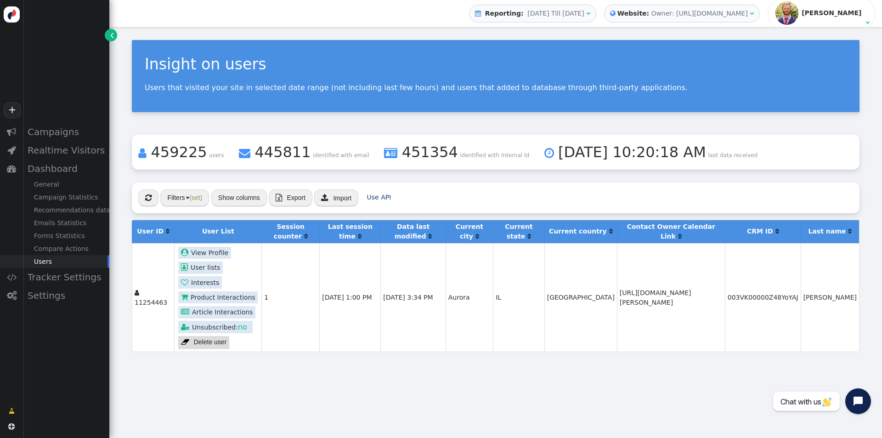
click at [771, 299] on td "003VK00000Z48YoYAJ" at bounding box center [763, 297] width 76 height 108
copy td "003VK00000Z48YoYAJ"
click at [257, 202] on button "Show columns" at bounding box center [239, 197] width 56 height 17
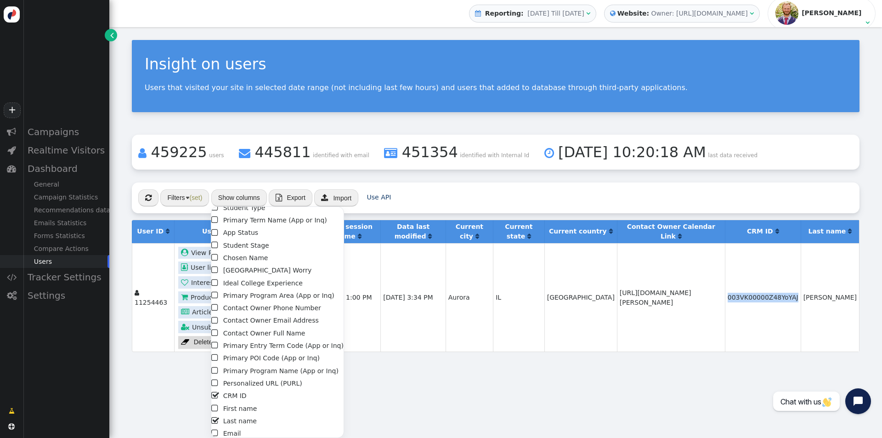
scroll to position [146, 0]
click at [248, 254] on li " Chosen Name" at bounding box center [277, 255] width 132 height 12
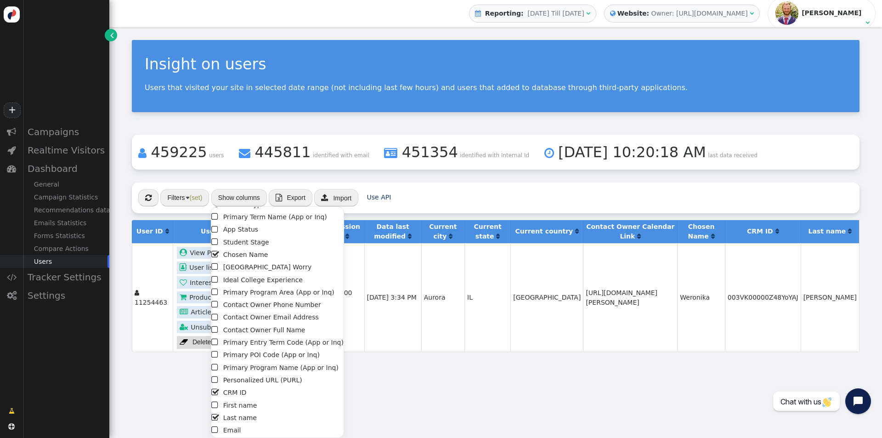
click at [562, 390] on div "Insight on users Users that visited your site in selected date range (not inclu…" at bounding box center [495, 232] width 773 height 411
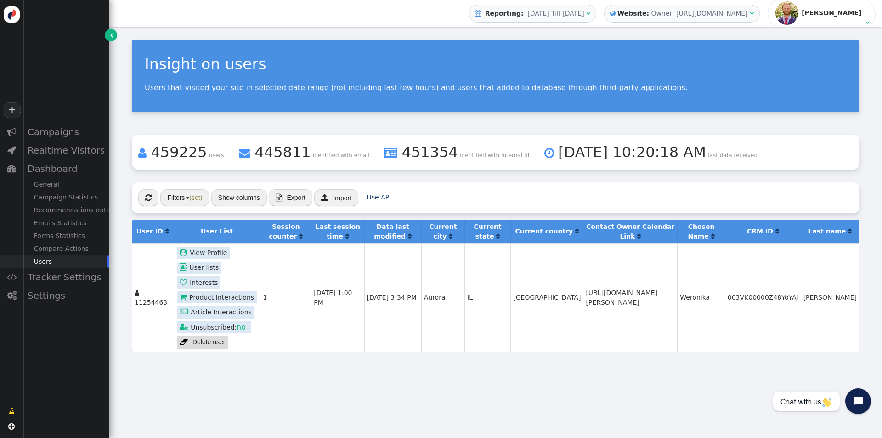
click at [788, 295] on td "003VK00000Z48YoYAJ" at bounding box center [763, 297] width 76 height 108
click at [567, 115] on div "Insight on users Users that visited your site in selected date range (not inclu…" at bounding box center [495, 196] width 773 height 338
click at [662, 197] on div " « ◂ 1 ▸ » Filters (set) Show columns  Export  Import Use API" at bounding box center [496, 197] width 728 height 31
click at [192, 194] on span "(set)" at bounding box center [195, 197] width 13 height 7
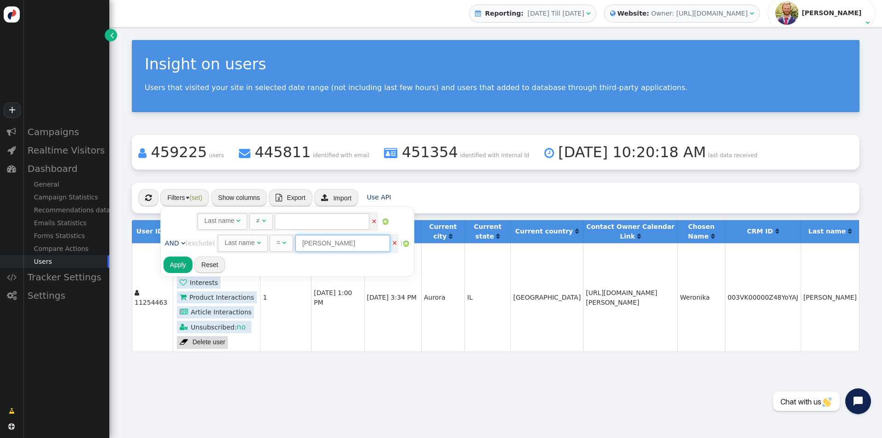
click at [335, 250] on input "[PERSON_NAME]" at bounding box center [342, 243] width 95 height 17
click at [311, 242] on input "[PERSON_NAME]" at bounding box center [342, 243] width 95 height 17
type input "[PERSON_NAME]"
click at [165, 268] on button "Apply" at bounding box center [178, 264] width 29 height 17
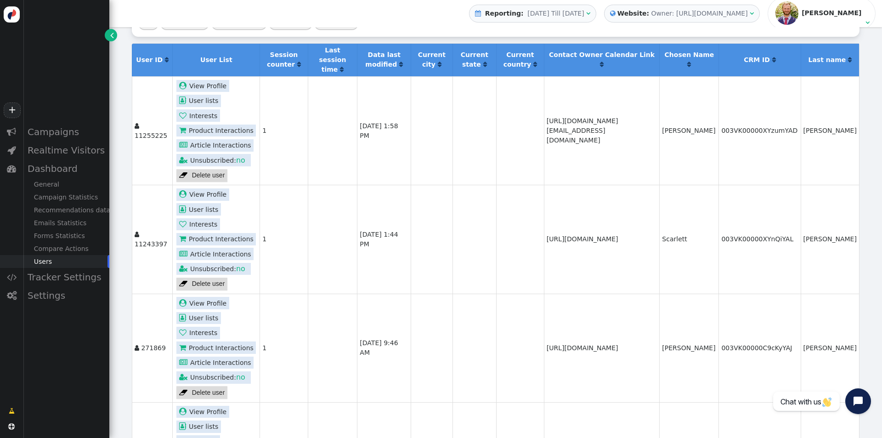
scroll to position [124, 0]
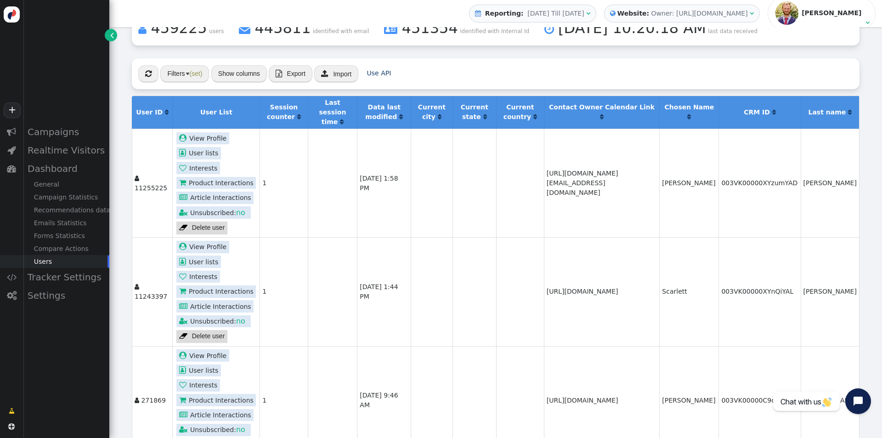
click at [453, 212] on td at bounding box center [475, 183] width 44 height 108
click at [178, 74] on button "Filters (set)" at bounding box center [184, 73] width 49 height 17
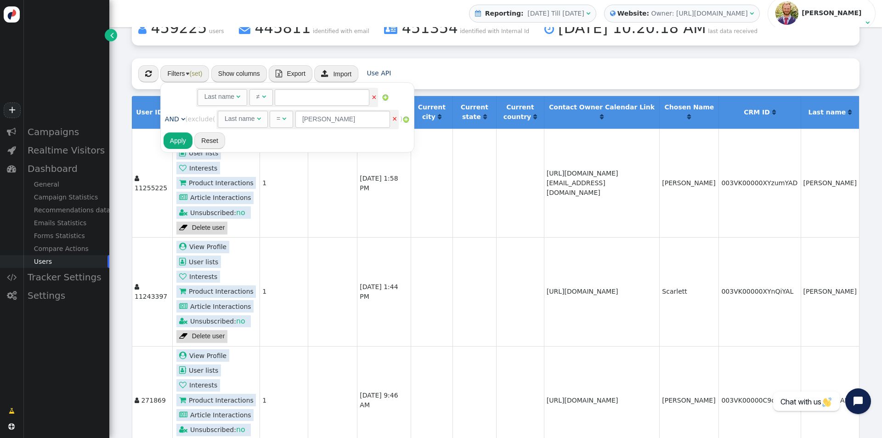
click at [244, 116] on div "Last name" at bounding box center [240, 119] width 30 height 10
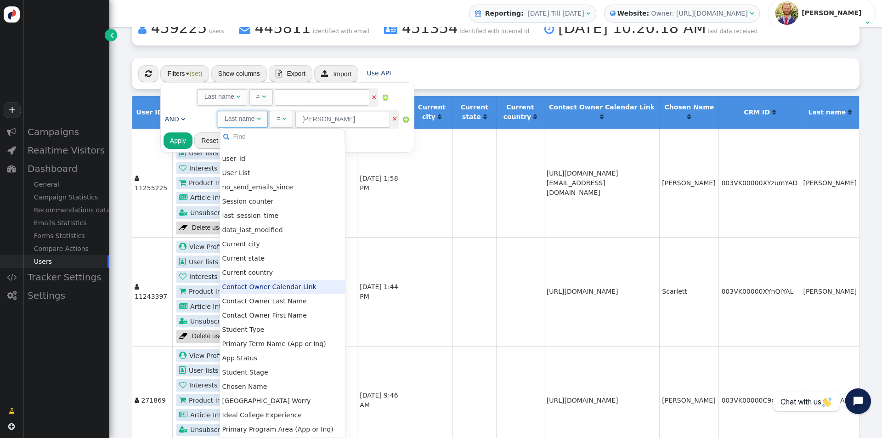
scroll to position [198, 0]
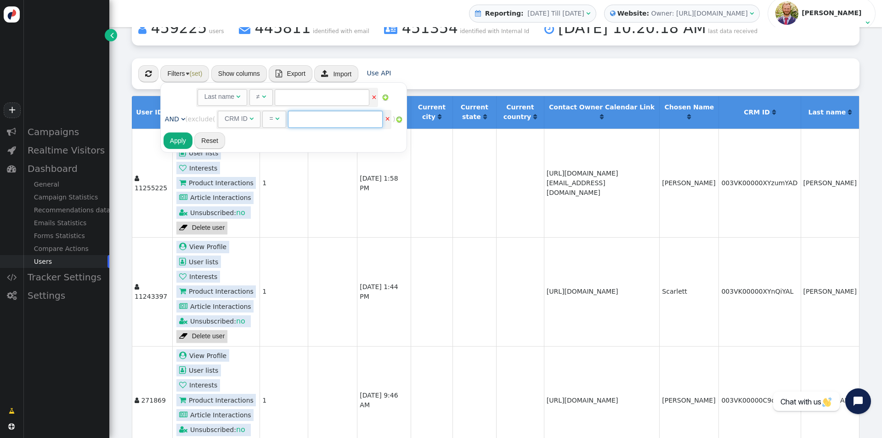
click at [343, 126] on input "text" at bounding box center [335, 119] width 95 height 17
paste input "003VK00000Y0JBGYA3"
type input "003VK00000Y0JBGYA3"
click at [181, 139] on button "Apply" at bounding box center [178, 140] width 29 height 17
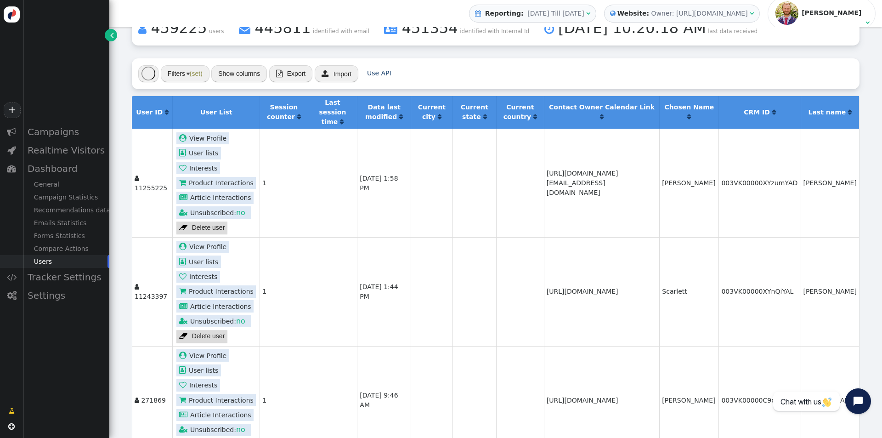
scroll to position [0, 0]
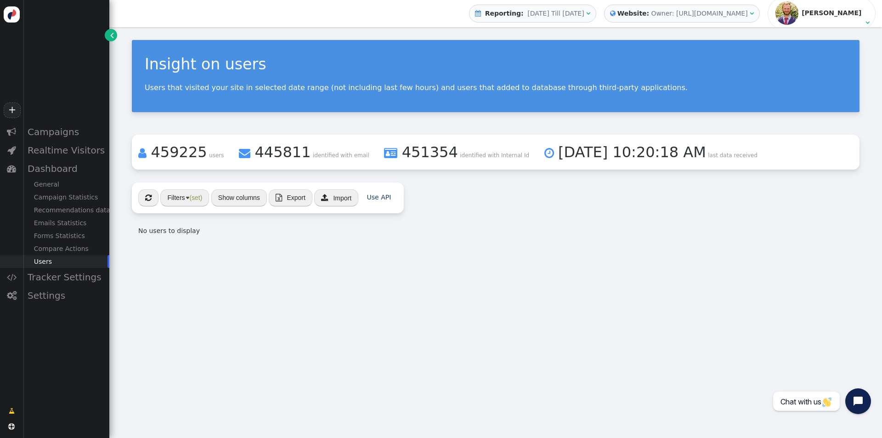
click at [404, 312] on div "Insight on users Users that visited your site in selected date range (not inclu…" at bounding box center [495, 232] width 773 height 411
click at [189, 202] on button "Filters (set)" at bounding box center [184, 197] width 49 height 17
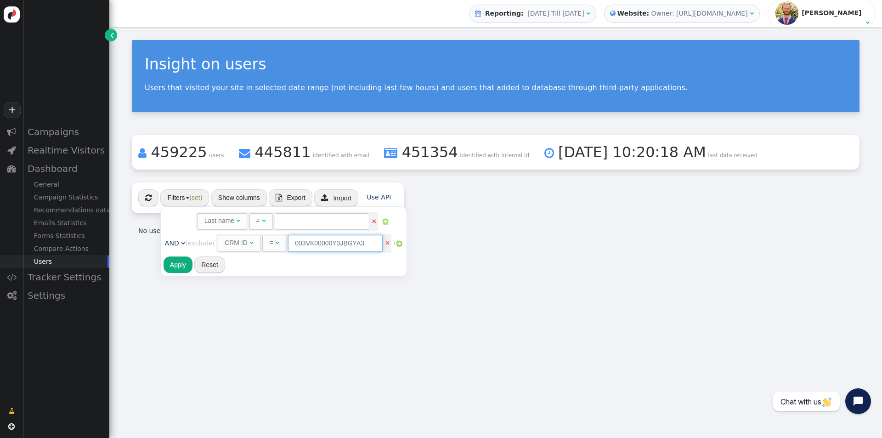
click at [372, 244] on input "003VK00000Y0JBGYA3" at bounding box center [335, 243] width 95 height 17
click at [283, 243] on span "= " at bounding box center [273, 243] width 23 height 17
click at [396, 243] on input "003VK00000Y0JBGYA3" at bounding box center [361, 243] width 95 height 17
type input "003VK00000Y0JBG"
click at [177, 267] on button "Apply" at bounding box center [178, 264] width 29 height 17
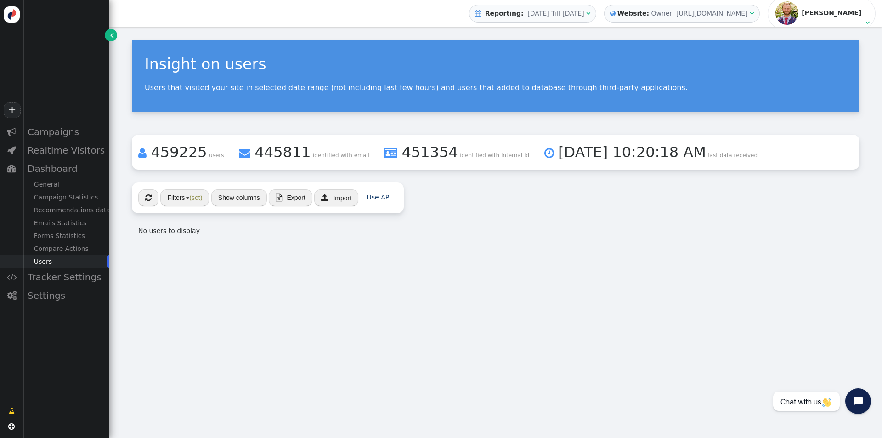
click at [182, 202] on button "Filters (set)" at bounding box center [184, 197] width 49 height 17
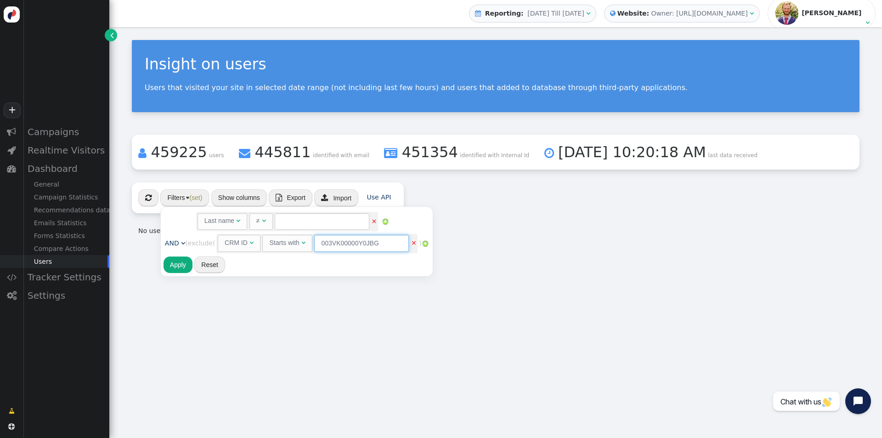
click at [364, 245] on input "003VK00000Y0JBG" at bounding box center [361, 243] width 95 height 17
paste input "YA3"
type input "003VK00000Y0JBGYA3"
click at [186, 262] on button "Apply" at bounding box center [178, 264] width 29 height 17
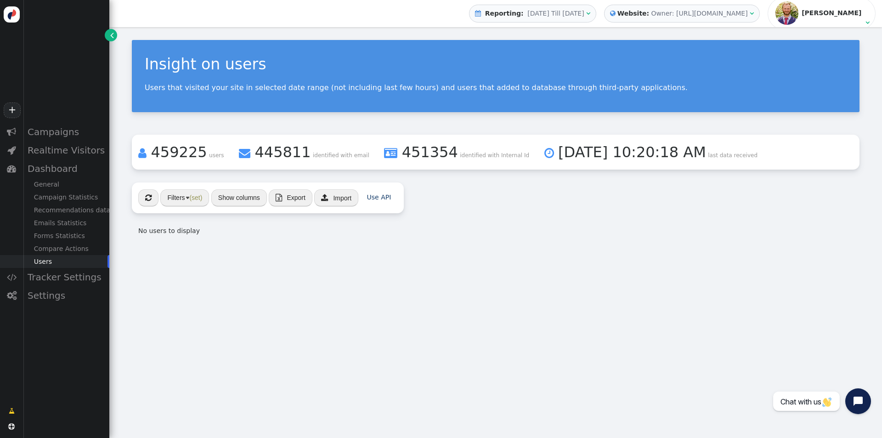
click at [180, 183] on div " « ◂ 1 ▸ » Filters (set) Show columns  Export  Import Use API" at bounding box center [268, 197] width 272 height 31
click at [181, 193] on button "Filters (set)" at bounding box center [184, 197] width 49 height 17
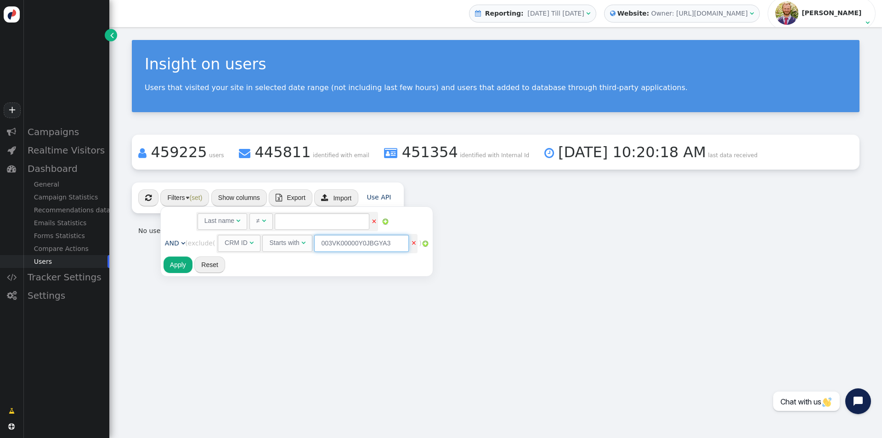
click at [353, 248] on input "003VK00000Y0JBGYA3" at bounding box center [361, 243] width 95 height 17
paste input "XzzhDYAR"
type input "003VK00000XzzhDYAR"
click at [318, 260] on div "Rules to check on next page when previous rules have been matched user_id  AND…" at bounding box center [297, 241] width 267 height 64
click at [175, 265] on button "Apply" at bounding box center [178, 264] width 29 height 17
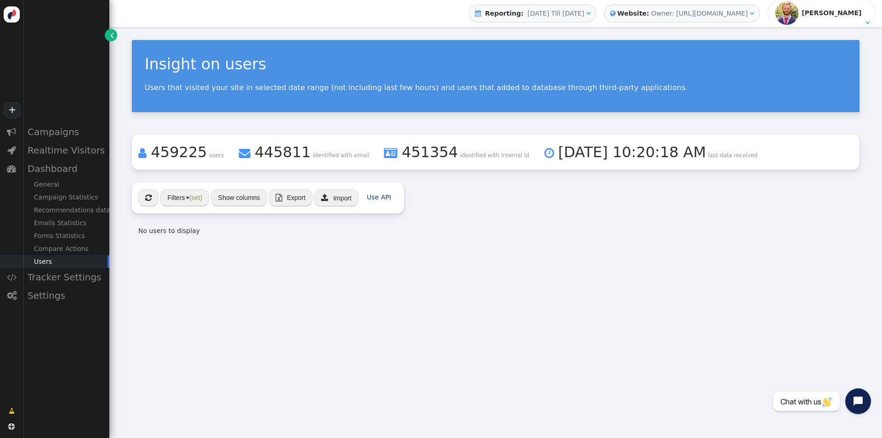
click at [801, 263] on div "Insight on users Users that visited your site in selected date range (not inclu…" at bounding box center [495, 232] width 773 height 411
click at [190, 188] on div " « ◂ 1 ▸ » Filters (set) Show columns  Export  Import Use API" at bounding box center [268, 197] width 272 height 31
click at [188, 192] on button "Filters (set)" at bounding box center [184, 197] width 49 height 17
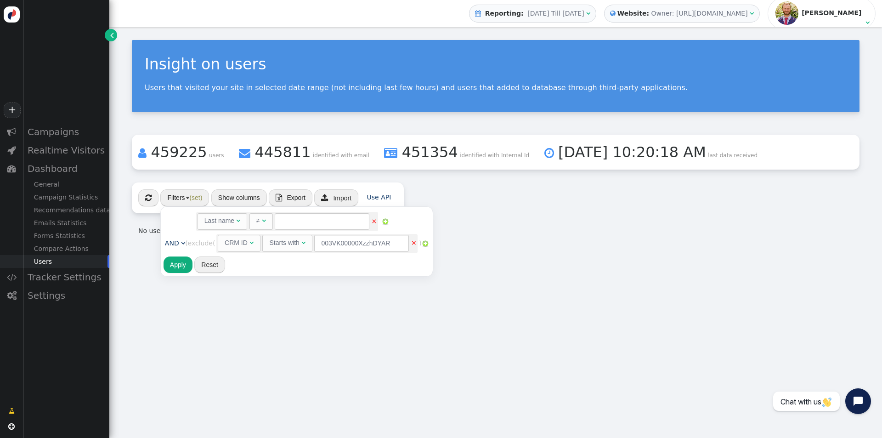
click at [295, 244] on div "Starts with" at bounding box center [284, 243] width 30 height 10
click at [398, 266] on div "Rules to check on next page when previous rules have been matched user_id  AND…" at bounding box center [300, 241] width 272 height 64
click at [419, 243] on link "×" at bounding box center [419, 242] width 6 height 7
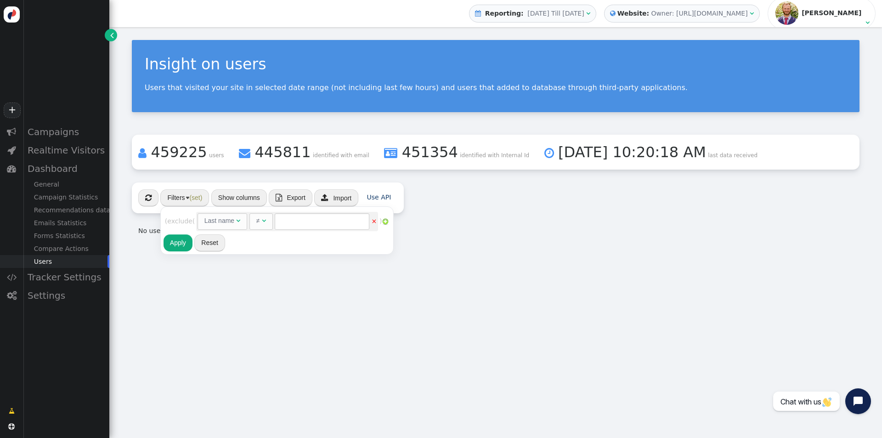
click at [389, 221] on img at bounding box center [385, 221] width 7 height 7
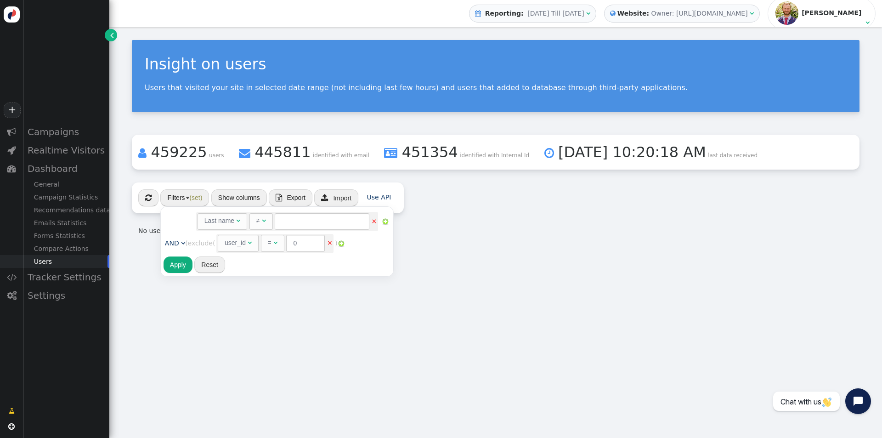
click at [242, 238] on div "user_id" at bounding box center [235, 243] width 21 height 10
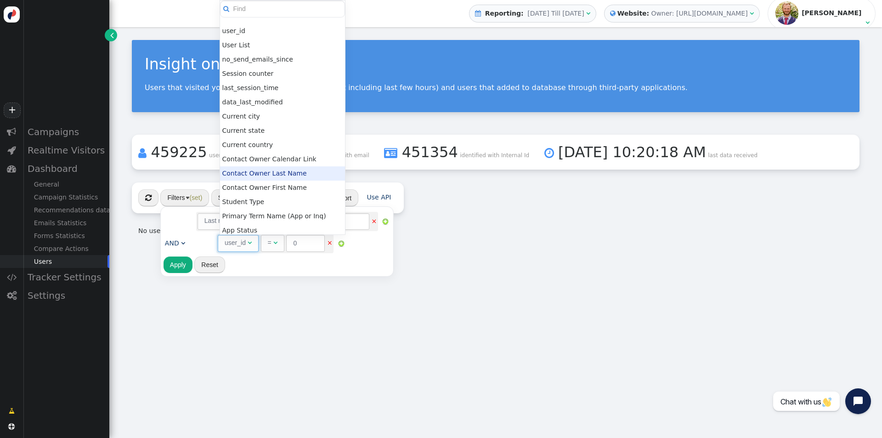
scroll to position [274, 0]
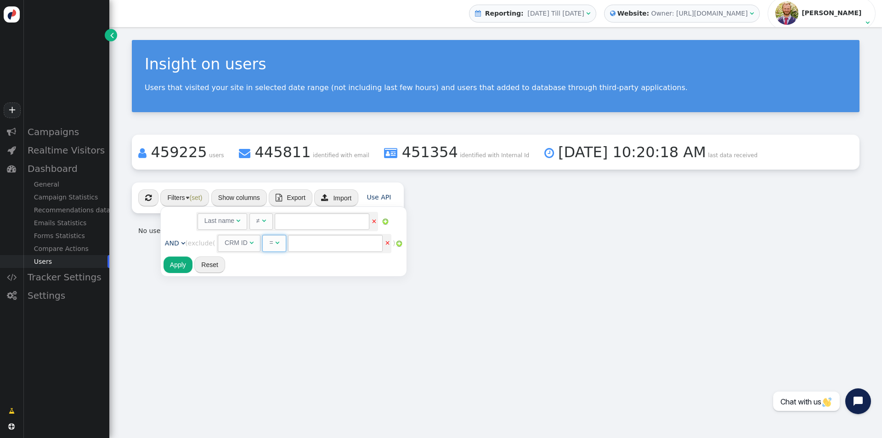
click at [279, 246] on div "" at bounding box center [277, 243] width 4 height 10
click at [345, 245] on input "text" at bounding box center [366, 243] width 95 height 17
click at [304, 244] on div "Is not empty" at bounding box center [286, 243] width 35 height 10
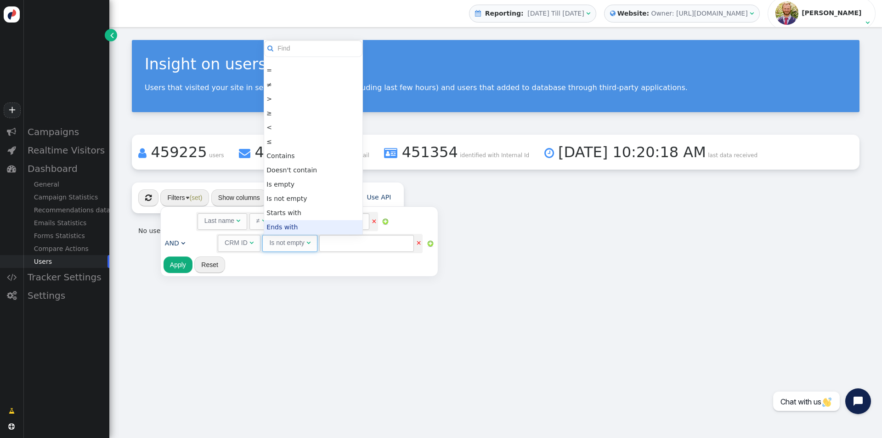
click at [286, 262] on div "Rules to check on next page when previous rules have been matched user_id  AND…" at bounding box center [300, 241] width 272 height 64
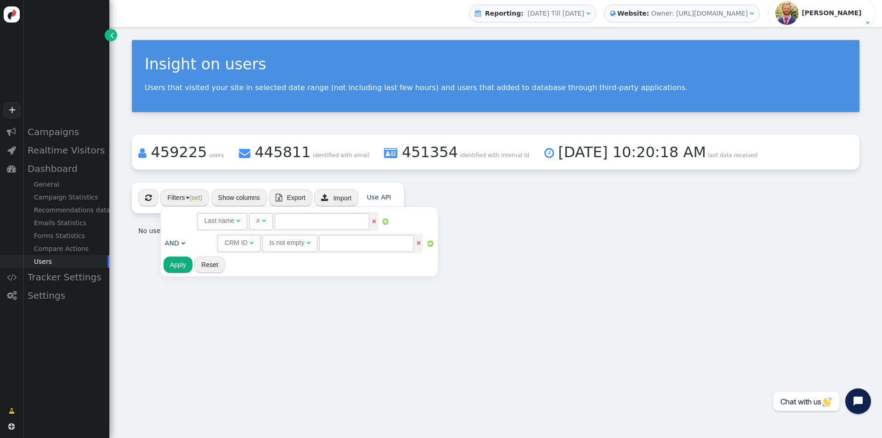
click at [179, 268] on button "Apply" at bounding box center [178, 264] width 29 height 17
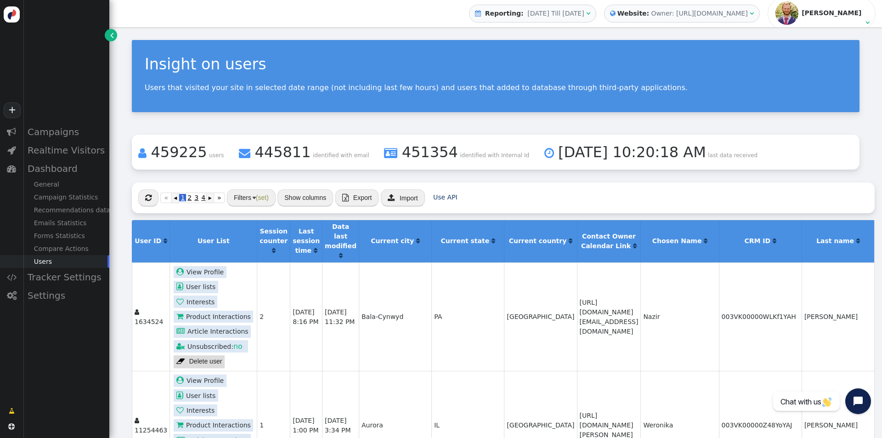
click at [504, 262] on td "[GEOGRAPHIC_DATA]" at bounding box center [540, 316] width 73 height 108
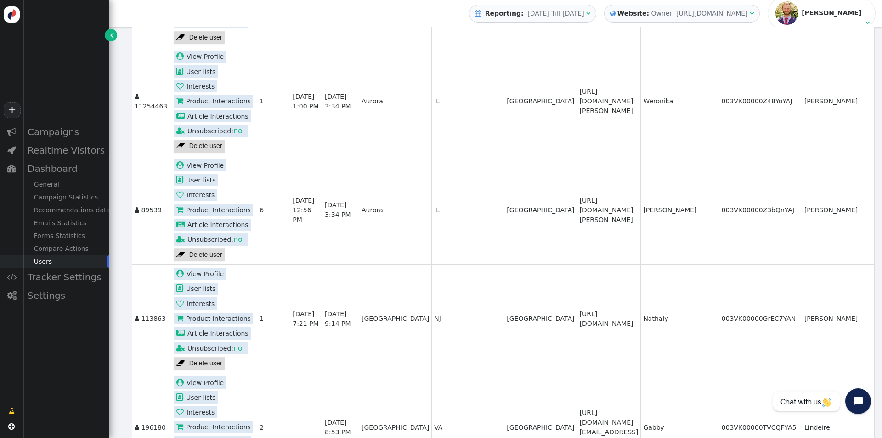
scroll to position [324, 0]
click at [771, 206] on td "003VK00000Z3bQnYAJ" at bounding box center [760, 209] width 83 height 108
copy td "003VK00000Z3bQnYAJ"
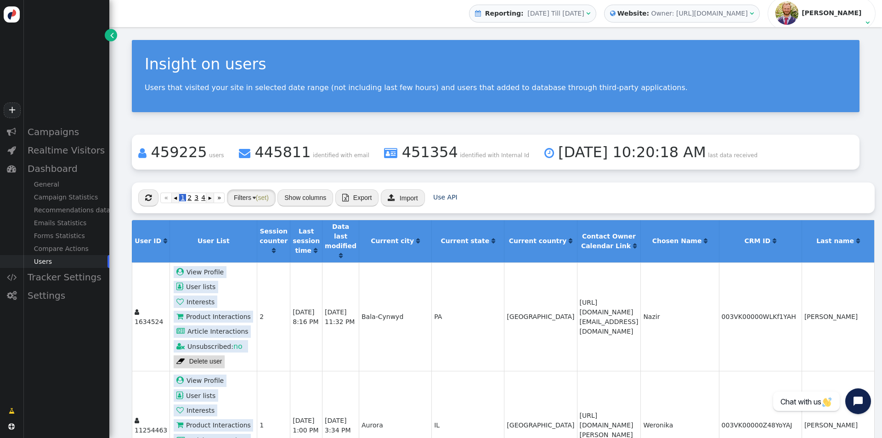
click at [249, 195] on button "Filters (set)" at bounding box center [251, 197] width 49 height 17
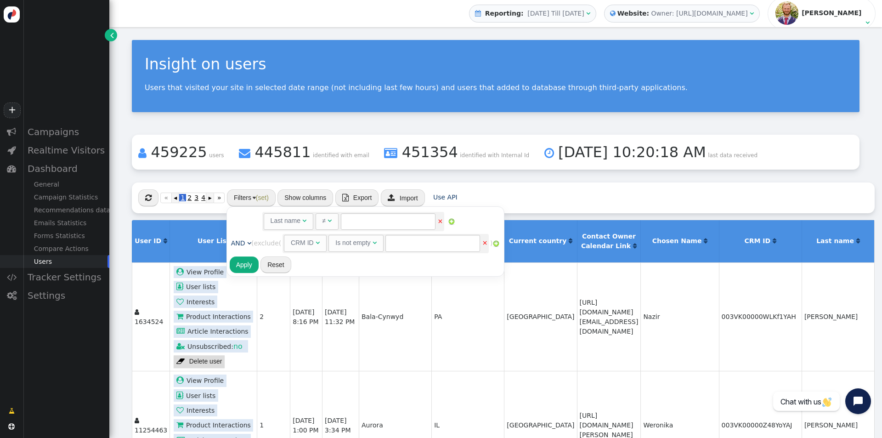
click at [307, 241] on div "CRM ID" at bounding box center [302, 243] width 23 height 10
click at [380, 244] on input "0" at bounding box center [371, 243] width 39 height 17
paste input "861049369"
type input "861049369"
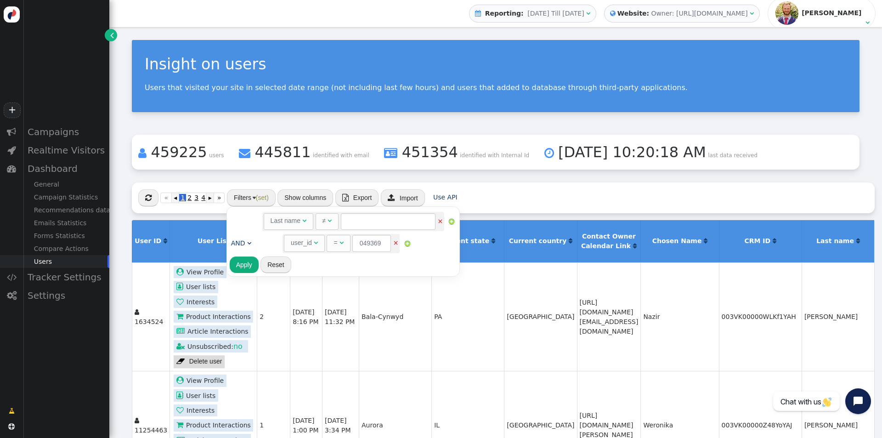
scroll to position [0, 0]
click at [354, 266] on div "Rules to check on next page when previous rules have been matched user_id  AND…" at bounding box center [343, 241] width 227 height 64
click at [245, 266] on button "Apply" at bounding box center [244, 264] width 29 height 17
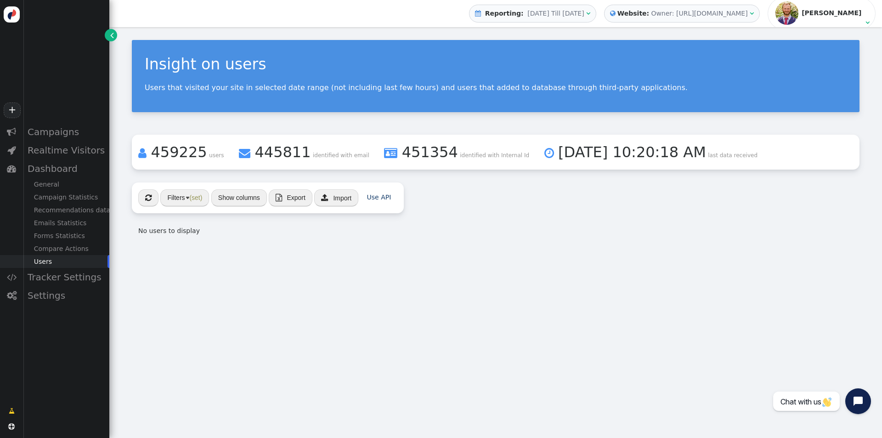
click at [482, 193] on div " « ◂ 1 ▸ » Filters (set) Show columns  Export  Import Use API No users to di…" at bounding box center [496, 212] width 728 height 60
click at [187, 197] on img "button" at bounding box center [187, 198] width 3 height 2
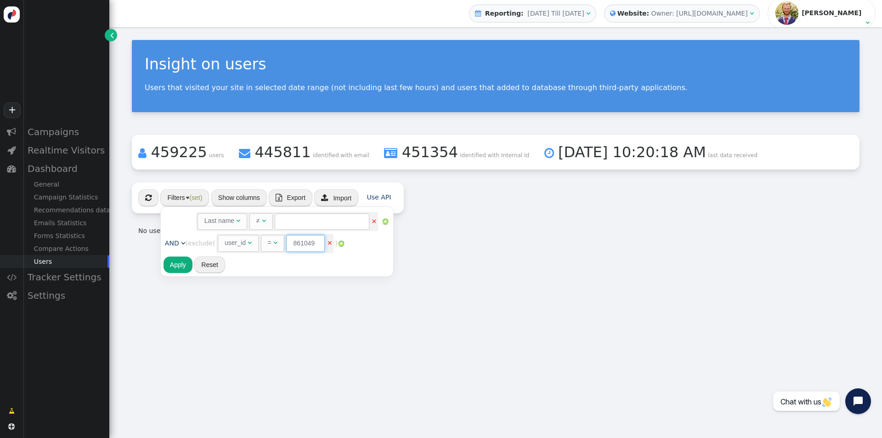
click at [304, 248] on input "861049369" at bounding box center [305, 243] width 39 height 17
drag, startPoint x: 306, startPoint y: 249, endPoint x: 335, endPoint y: 255, distance: 29.0
click at [335, 255] on div "Rules to check on next page when previous rules have been matched user_id  AND…" at bounding box center [277, 232] width 227 height 46
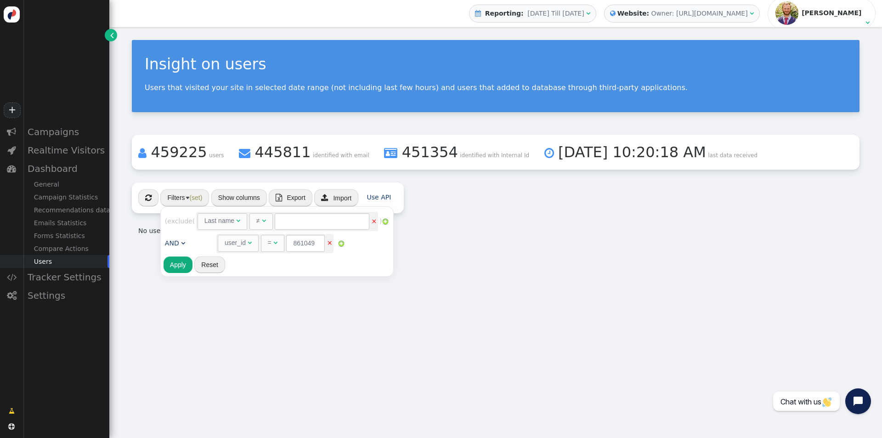
click at [375, 221] on link "×" at bounding box center [375, 220] width 6 height 7
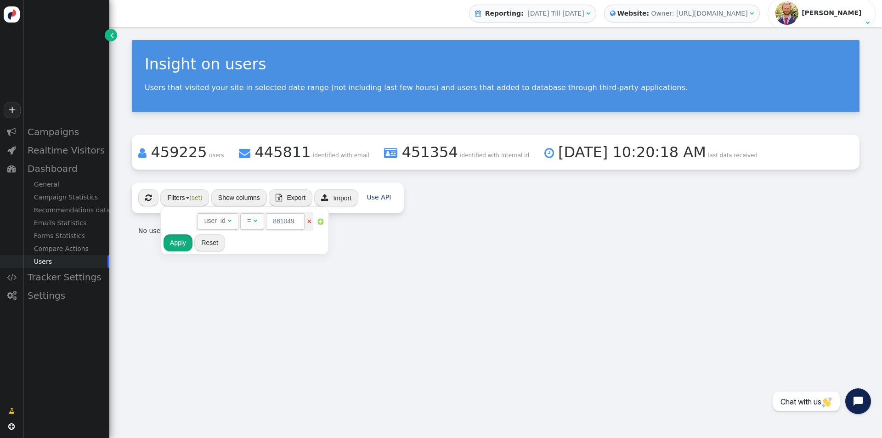
click at [180, 242] on button "Apply" at bounding box center [178, 242] width 29 height 17
click at [516, 205] on div " « ◂ 1 ▸ » Filters (set) Show columns  Export  Import Use API No users to di…" at bounding box center [496, 212] width 728 height 60
click at [145, 194] on span "" at bounding box center [148, 197] width 6 height 7
click at [199, 203] on button "Filters (set)" at bounding box center [184, 197] width 49 height 17
click at [311, 222] on link "×" at bounding box center [310, 220] width 6 height 7
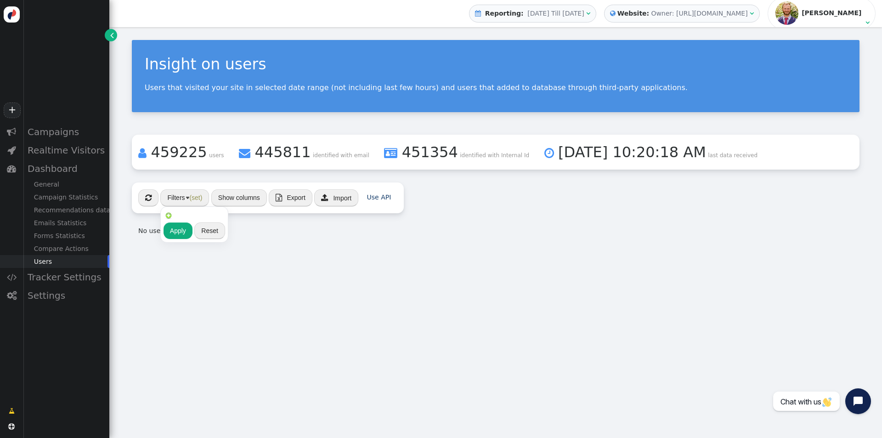
click at [180, 225] on button "Apply" at bounding box center [178, 230] width 29 height 17
click at [223, 234] on div "No users to display" at bounding box center [268, 231] width 260 height 10
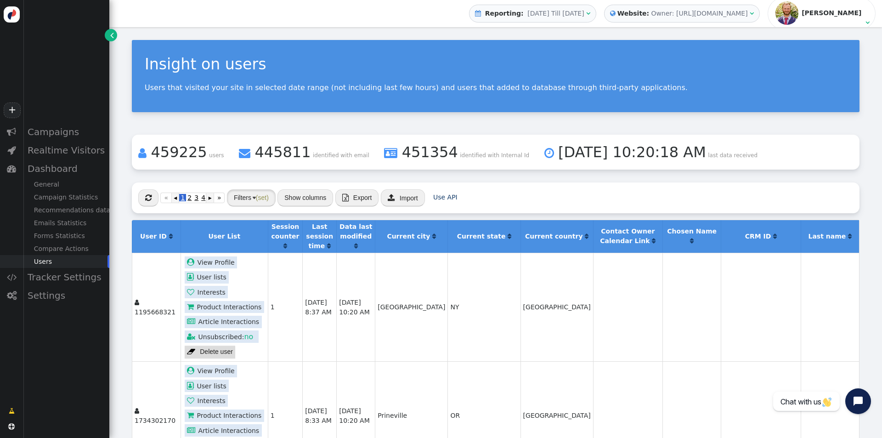
click at [256, 196] on span "(set)" at bounding box center [262, 197] width 13 height 7
click at [236, 215] on img at bounding box center [234, 215] width 7 height 7
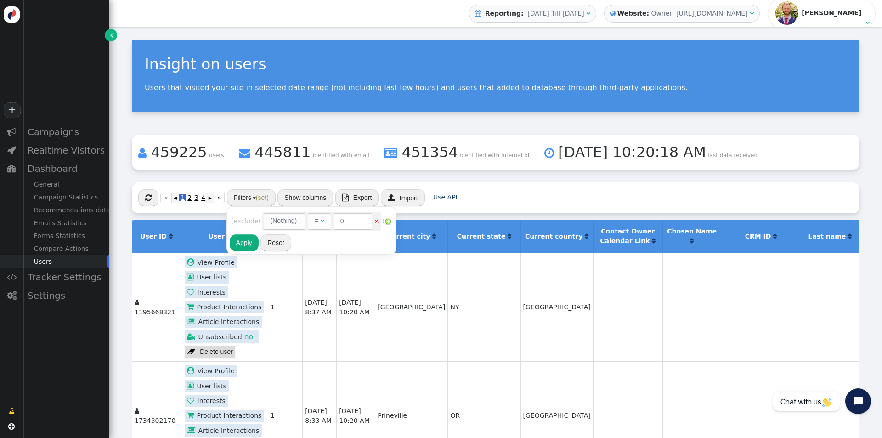
click at [277, 222] on div "(Nothing)" at bounding box center [284, 221] width 27 height 10
click at [289, 222] on div "(Nothing)" at bounding box center [284, 221] width 27 height 10
click at [310, 232] on span "AND OR XOR AND  ( exclude ( (Nothing)   =  0 × ) (Nothing) " at bounding box center [311, 221] width 161 height 22
click at [289, 219] on div "(Nothing)" at bounding box center [284, 221] width 27 height 10
click at [320, 223] on div "=" at bounding box center [318, 221] width 6 height 10
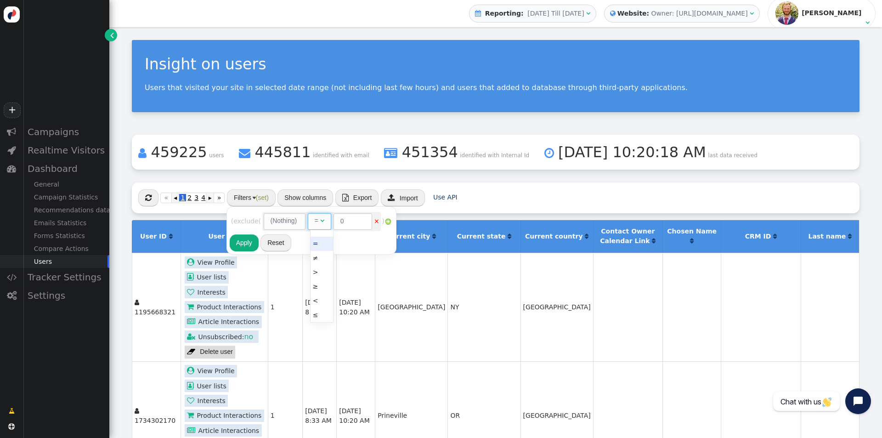
click at [320, 223] on div "=" at bounding box center [318, 221] width 6 height 10
click at [283, 219] on div "(Nothing)" at bounding box center [284, 221] width 27 height 10
click at [286, 218] on div "(Nothing)" at bounding box center [284, 221] width 27 height 10
click at [257, 198] on span "(set)" at bounding box center [262, 197] width 13 height 7
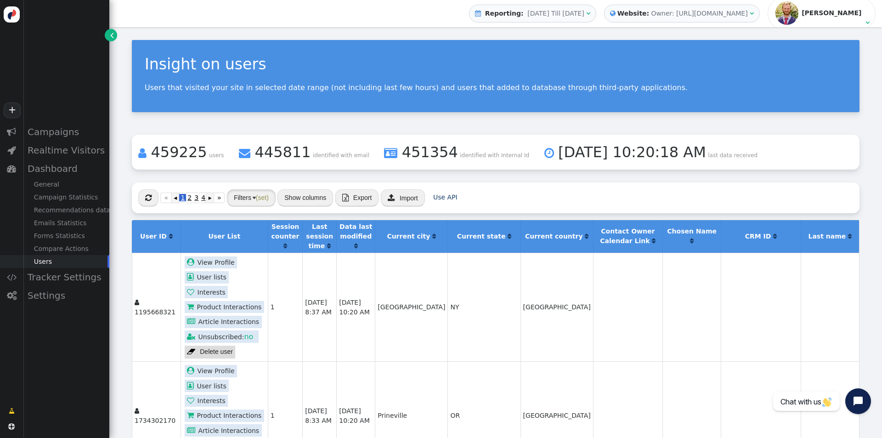
click at [257, 198] on span "(set)" at bounding box center [262, 197] width 13 height 7
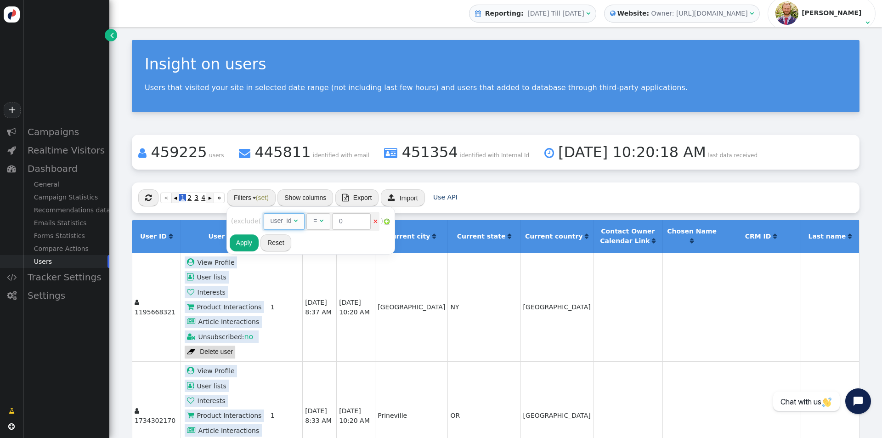
click at [292, 215] on span "user_id " at bounding box center [284, 221] width 41 height 17
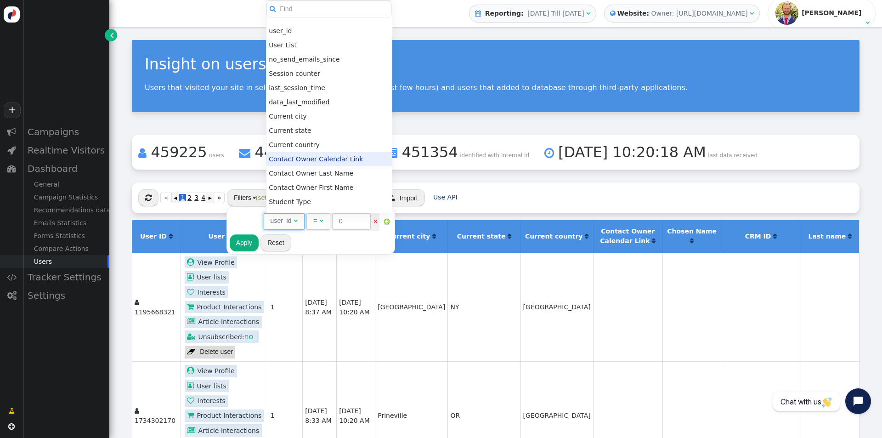
scroll to position [295, 0]
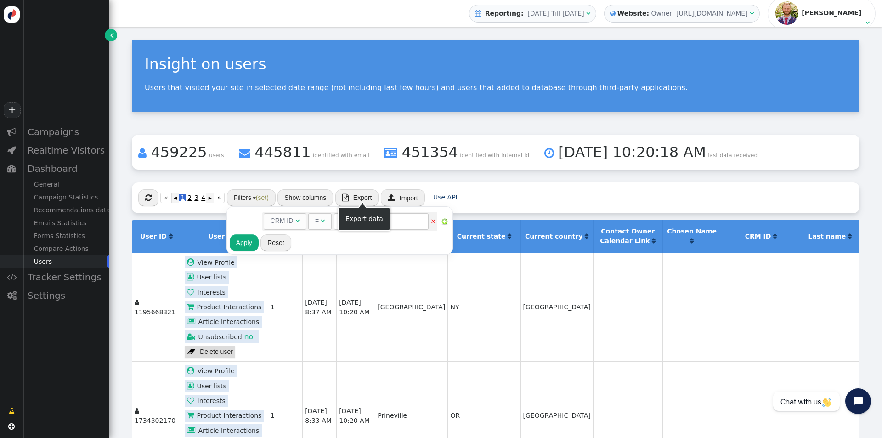
click at [373, 219] on div "Export data" at bounding box center [365, 219] width 38 height 10
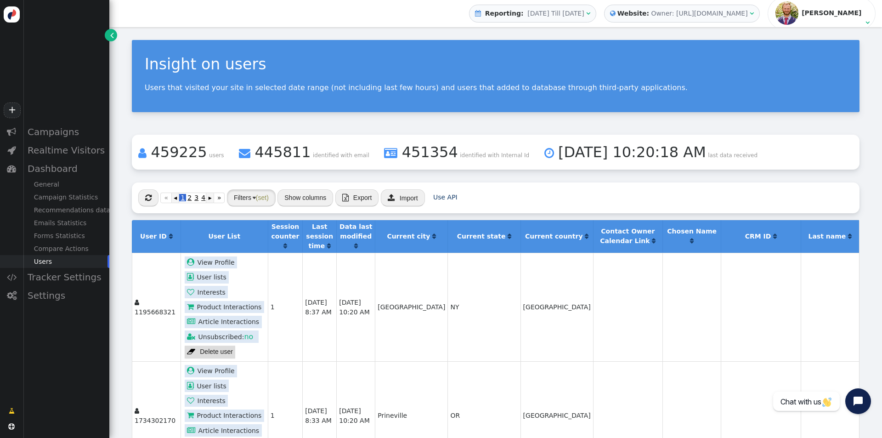
click at [269, 195] on button "Filters (set)" at bounding box center [251, 197] width 49 height 17
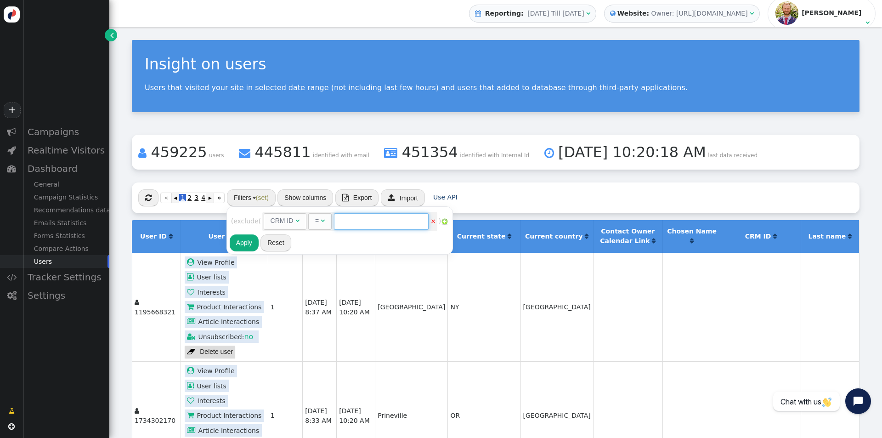
click at [373, 225] on input "text" at bounding box center [381, 221] width 95 height 17
paste input "003VK00000Y0IHMYA3"
type input "003VK00000Y0IHMYA3"
click at [351, 239] on div "Rules to check on next page when previous rules have been matched user_id  AND…" at bounding box center [340, 230] width 220 height 43
click at [242, 243] on button "Apply" at bounding box center [244, 242] width 29 height 17
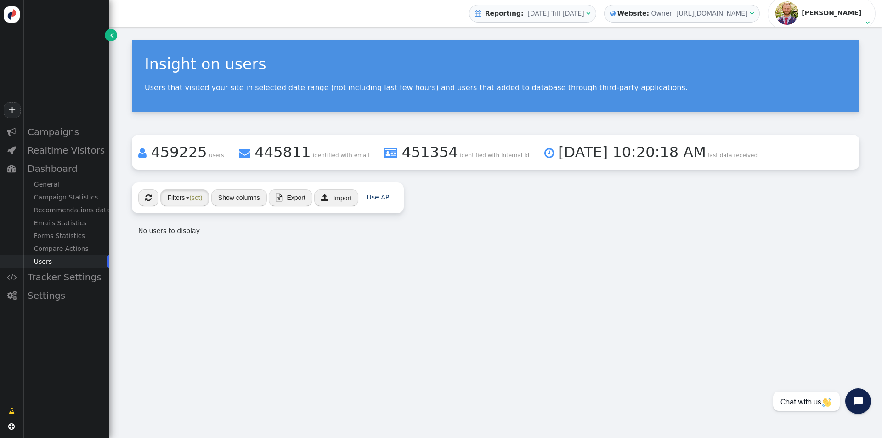
click at [181, 201] on button "Filters (set)" at bounding box center [184, 197] width 49 height 17
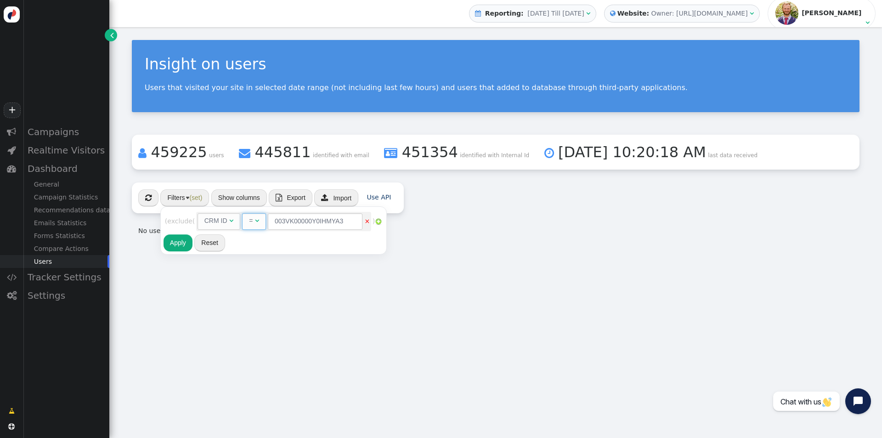
click at [259, 225] on div "" at bounding box center [257, 221] width 4 height 10
click at [274, 226] on span "Contains " at bounding box center [264, 221] width 45 height 17
click at [265, 244] on div "Rules to check on next page when previous rules have been matched user_id  AND…" at bounding box center [287, 230] width 247 height 43
click at [178, 243] on button "Apply" at bounding box center [178, 242] width 29 height 17
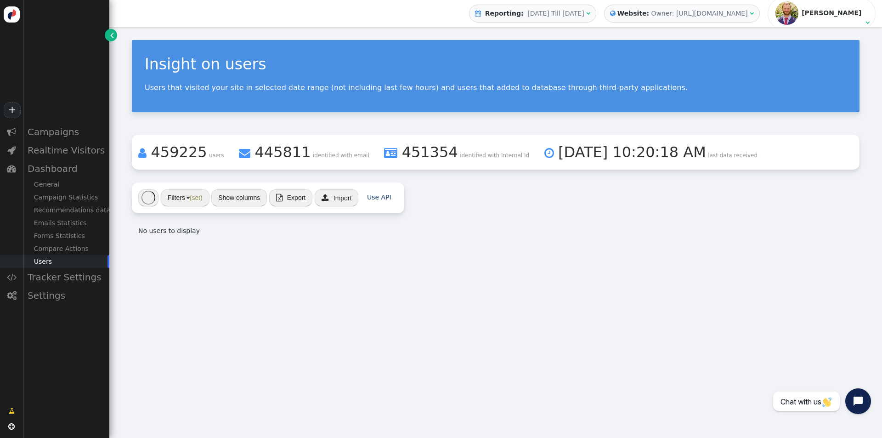
click at [440, 294] on div "Insight on users Users that visited your site in selected date range (not inclu…" at bounding box center [495, 232] width 773 height 411
click at [584, 150] on span "[DATE] 10:20:18 AM" at bounding box center [632, 151] width 148 height 17
click at [423, 93] on div "Insight on users Users that visited your site in selected date range (not inclu…" at bounding box center [496, 76] width 728 height 72
click at [558, 158] on span "[DATE] 10:20:18 AM" at bounding box center [632, 151] width 148 height 17
click at [540, 306] on div "Insight on users Users that visited your site in selected date range (not inclu…" at bounding box center [495, 232] width 773 height 411
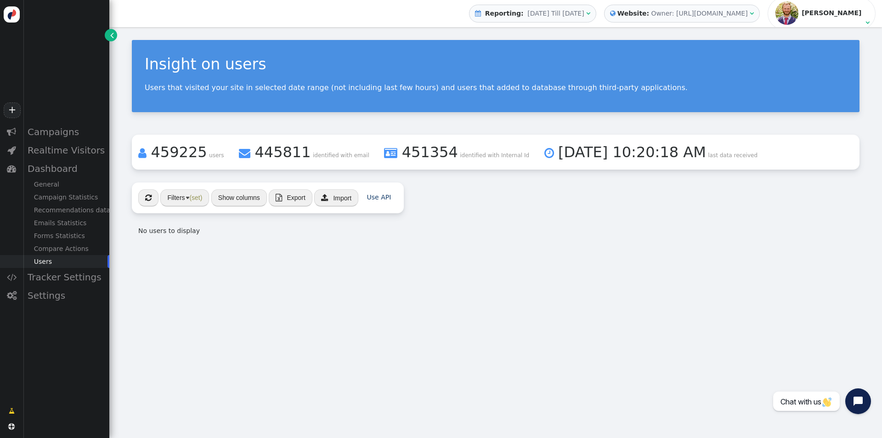
click at [187, 190] on button "Filters (set)" at bounding box center [184, 197] width 49 height 17
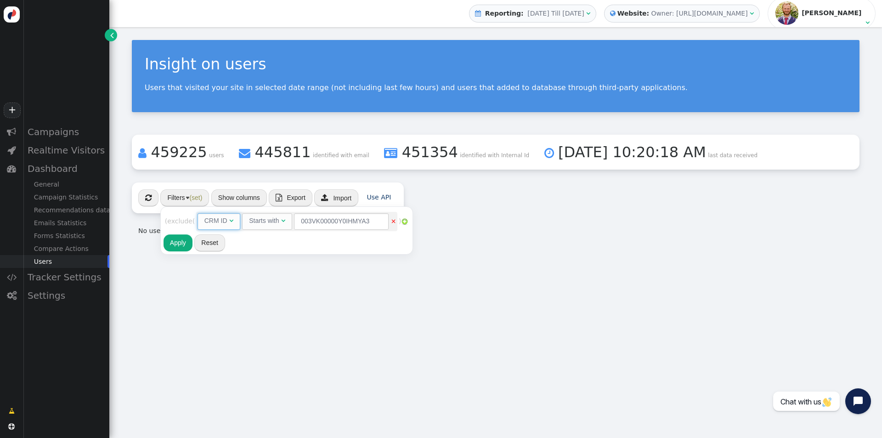
click at [221, 215] on span "CRM ID " at bounding box center [219, 221] width 43 height 17
click at [314, 221] on input "text" at bounding box center [322, 221] width 95 height 17
paste input "Taryn"
type input "Taryn"
click at [176, 240] on button "Apply" at bounding box center [178, 242] width 29 height 17
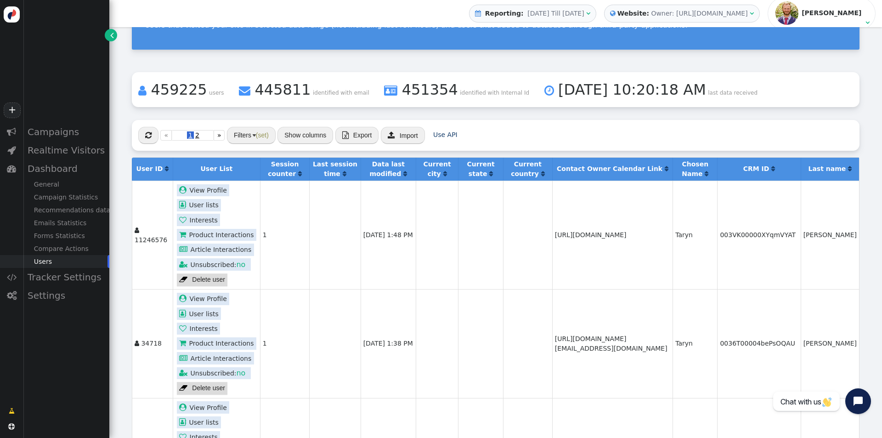
scroll to position [64, 0]
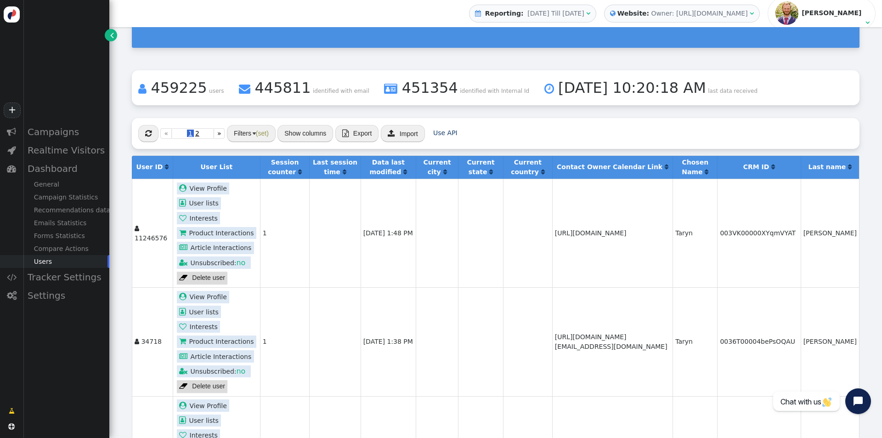
click at [816, 170] on b "Last name" at bounding box center [828, 166] width 38 height 7
click at [848, 169] on span "" at bounding box center [850, 167] width 4 height 6
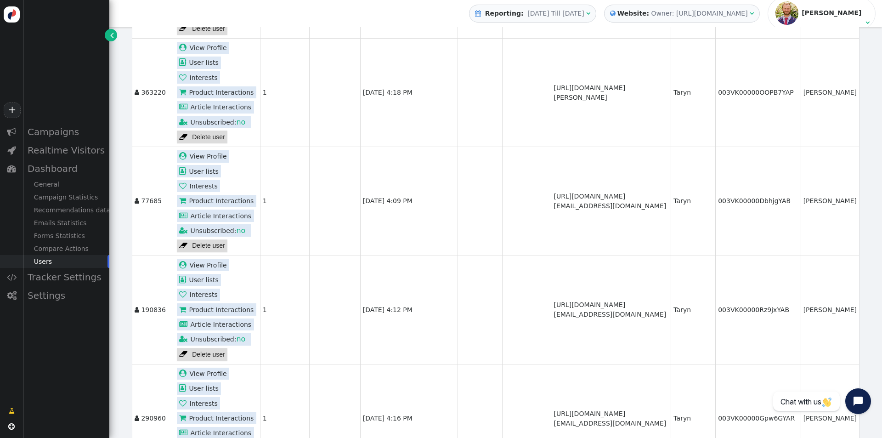
scroll to position [2422, 0]
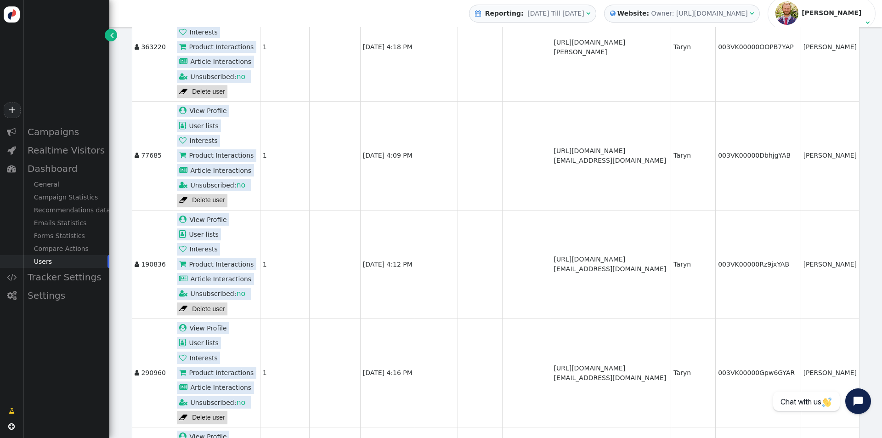
click at [203, 117] on link " View Profile" at bounding box center [203, 111] width 53 height 12
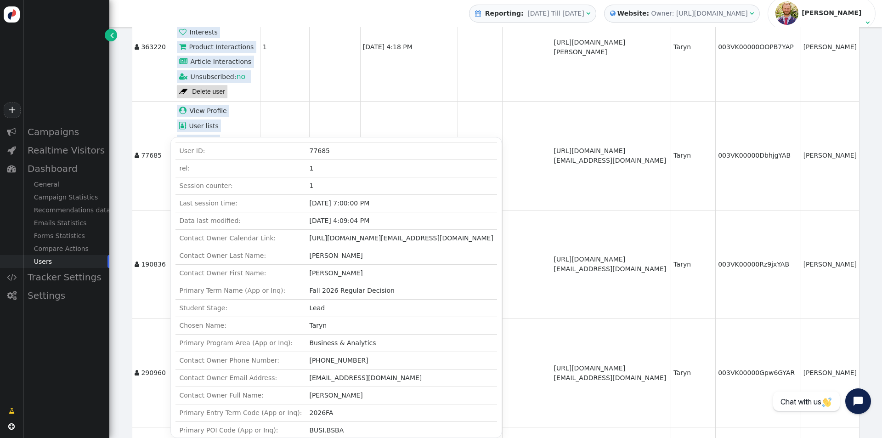
scroll to position [93, 0]
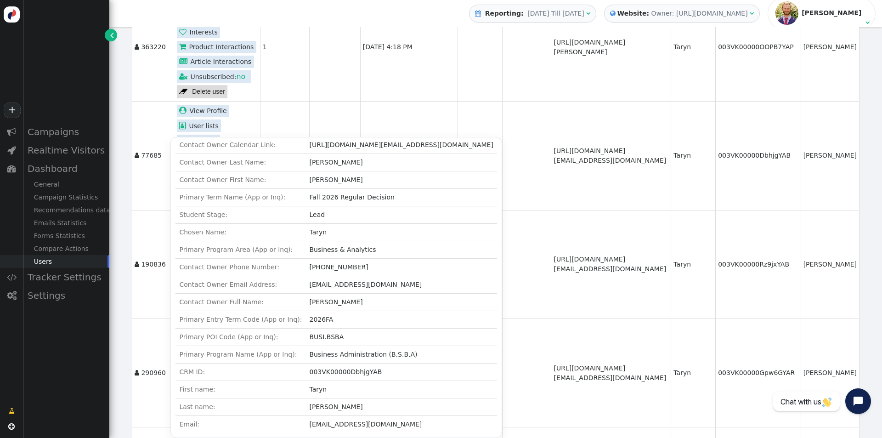
click at [646, 210] on td "[URL][DOMAIN_NAME][EMAIL_ADDRESS][DOMAIN_NAME]" at bounding box center [611, 155] width 120 height 108
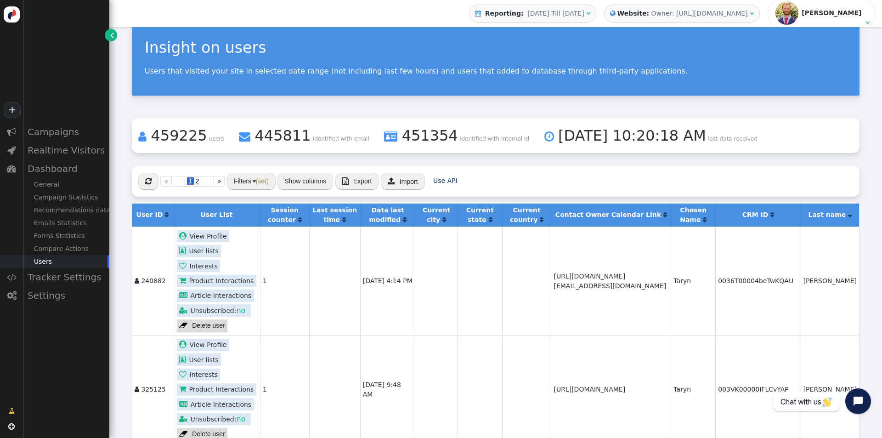
scroll to position [0, 0]
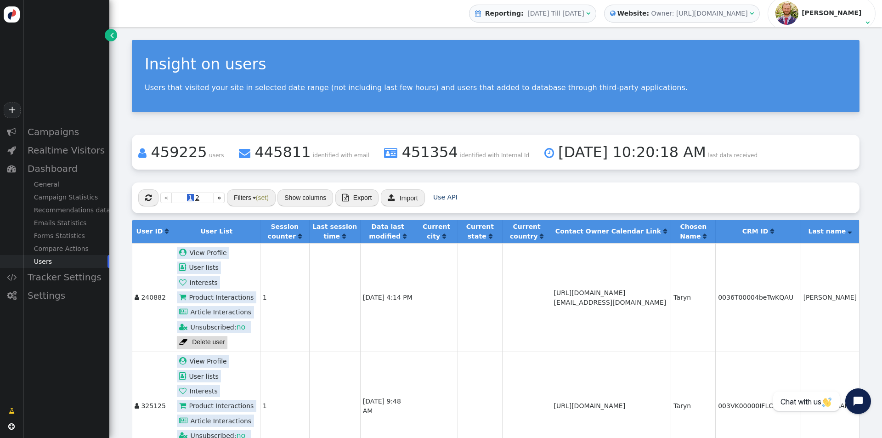
click at [244, 206] on div " « ◂ 1 2 ▸ » Filters (set) Show columns  Export  Import Use API" at bounding box center [496, 197] width 728 height 31
click at [248, 195] on button "Filters (set)" at bounding box center [251, 197] width 49 height 17
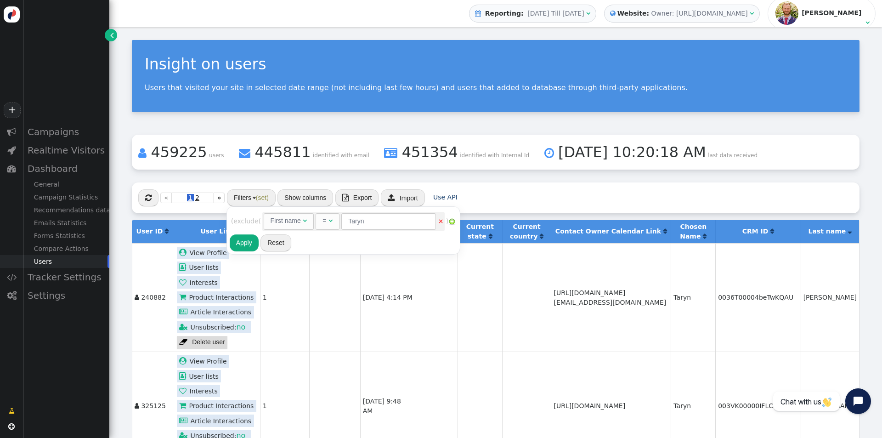
click at [455, 220] on img at bounding box center [451, 221] width 7 height 7
click at [294, 247] on div "user_id" at bounding box center [301, 243] width 21 height 10
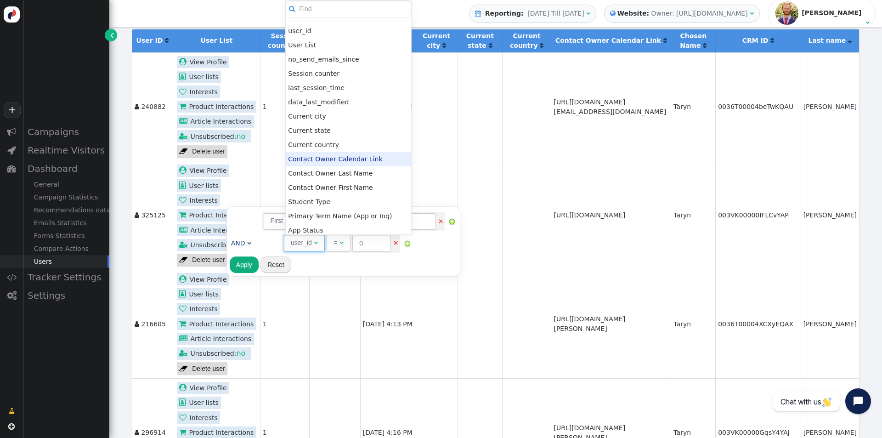
scroll to position [274, 0]
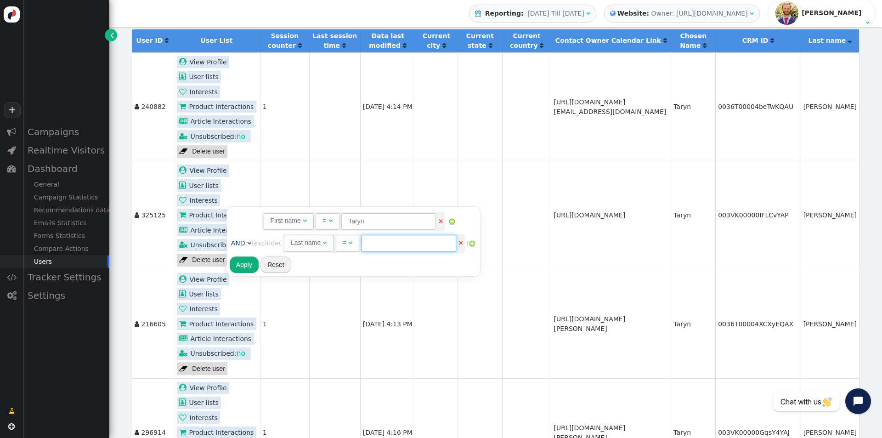
click at [394, 246] on input "text" at bounding box center [409, 243] width 95 height 17
paste input "[PERSON_NAME]"
type input "[PERSON_NAME]"
click at [250, 267] on button "Apply" at bounding box center [244, 264] width 29 height 17
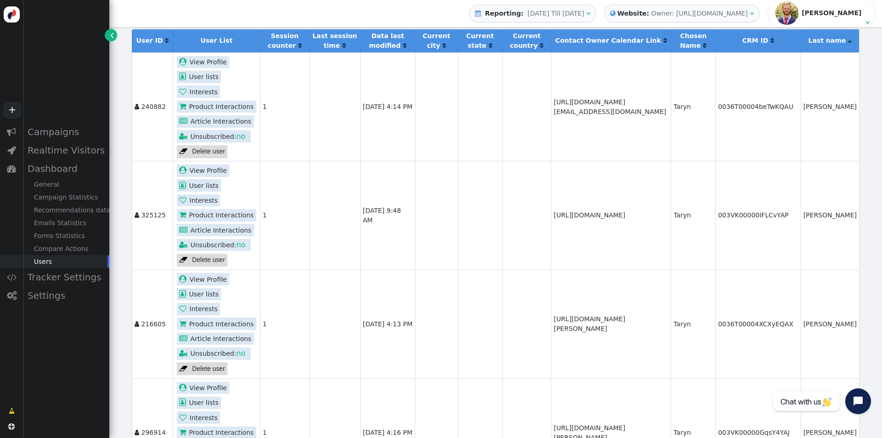
scroll to position [0, 0]
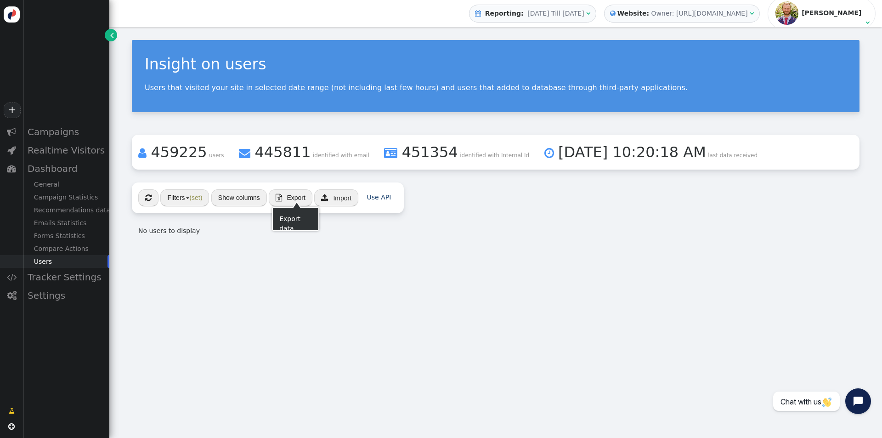
click at [204, 196] on button "Filters (set)" at bounding box center [184, 197] width 49 height 17
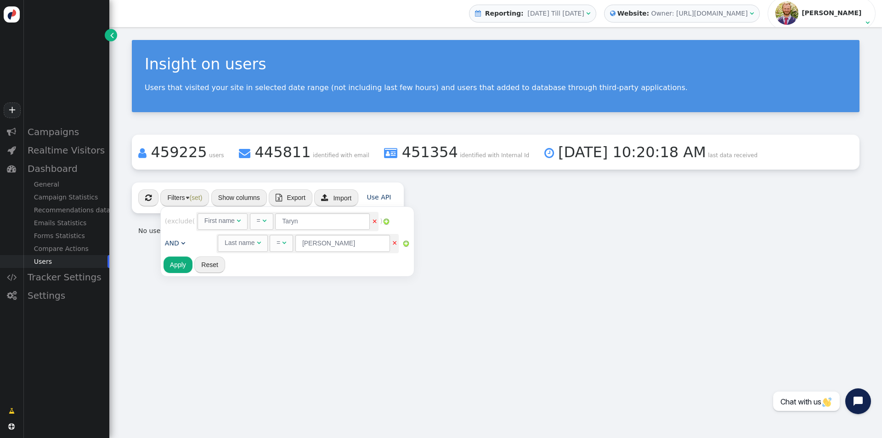
click at [374, 221] on link "×" at bounding box center [375, 220] width 6 height 7
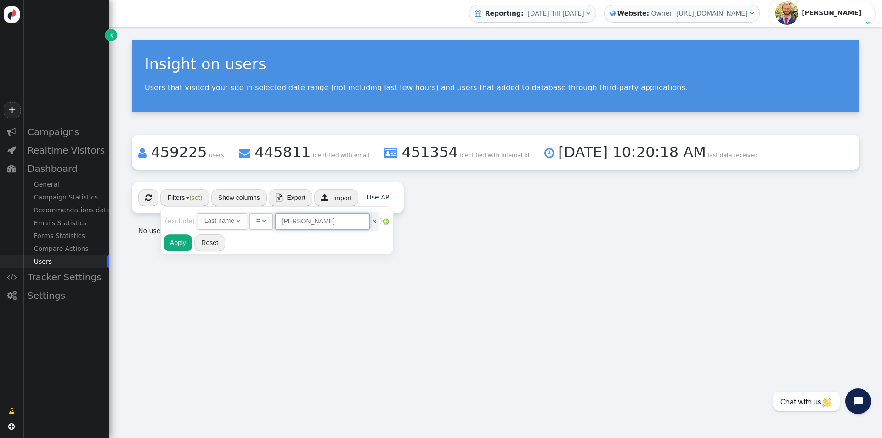
click at [311, 226] on input "[PERSON_NAME]" at bounding box center [322, 221] width 95 height 17
paste input "Bogatyryov"
type input "Bogatyryov"
click at [178, 242] on button "Apply" at bounding box center [178, 242] width 29 height 17
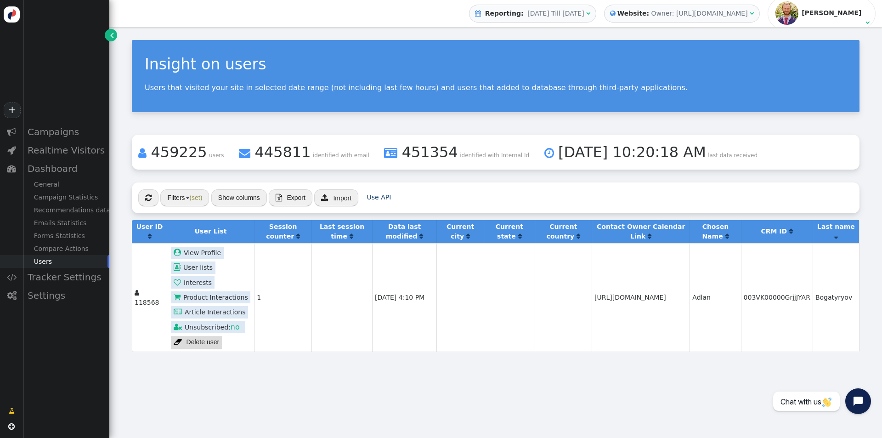
click at [791, 351] on td "003VK00000GrjjJYAR" at bounding box center [777, 297] width 72 height 108
click at [794, 299] on td "003VK00000GrjjJYAR" at bounding box center [777, 297] width 72 height 108
click at [793, 292] on td "003VK00000GrjjJYAR" at bounding box center [777, 297] width 72 height 108
copy td "003VK00000GrjjJYAR"
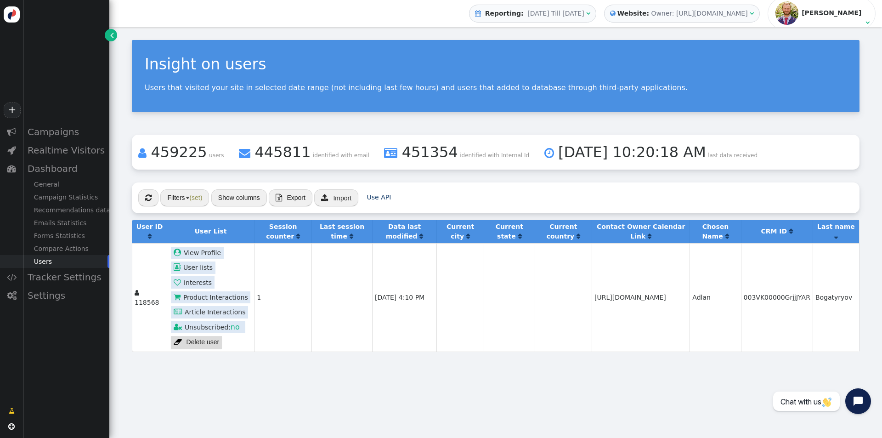
click at [613, 413] on div "Insight on users Users that visited your site in selected date range (not inclu…" at bounding box center [495, 232] width 773 height 411
click at [188, 199] on button "Filters (set)" at bounding box center [184, 197] width 49 height 17
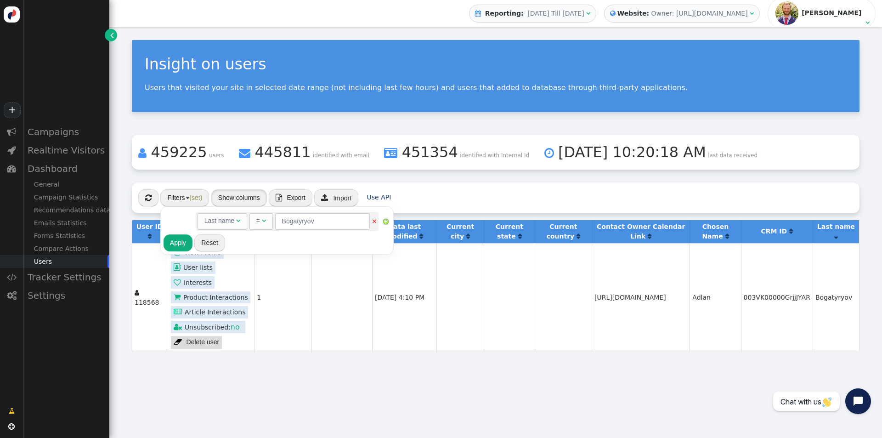
click at [230, 202] on button "Show columns" at bounding box center [239, 197] width 56 height 17
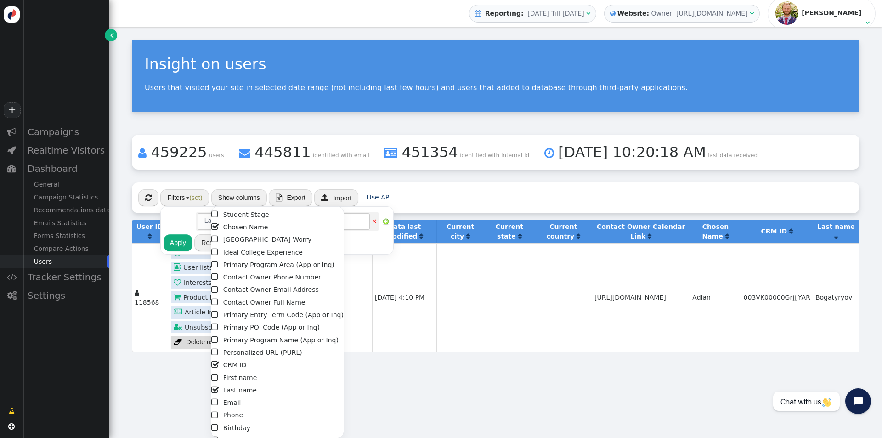
scroll to position [183, 0]
click at [230, 393] on li " Email" at bounding box center [277, 393] width 132 height 12
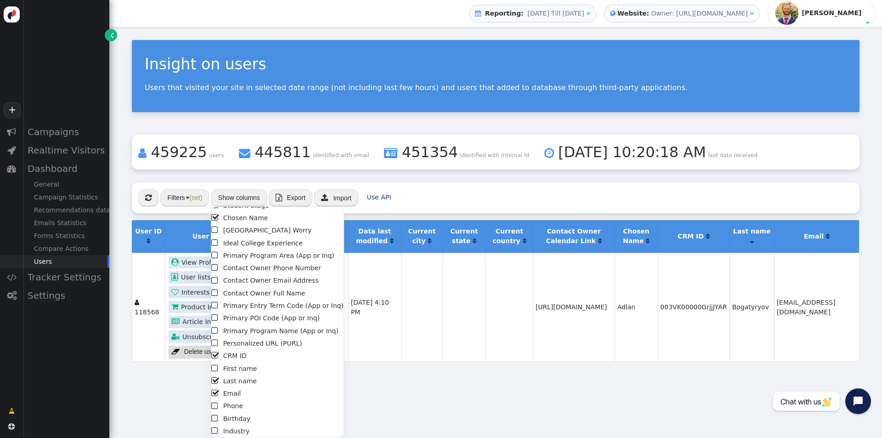
click at [441, 380] on div "Insight on users Users that visited your site in selected date range (not inclu…" at bounding box center [495, 232] width 773 height 411
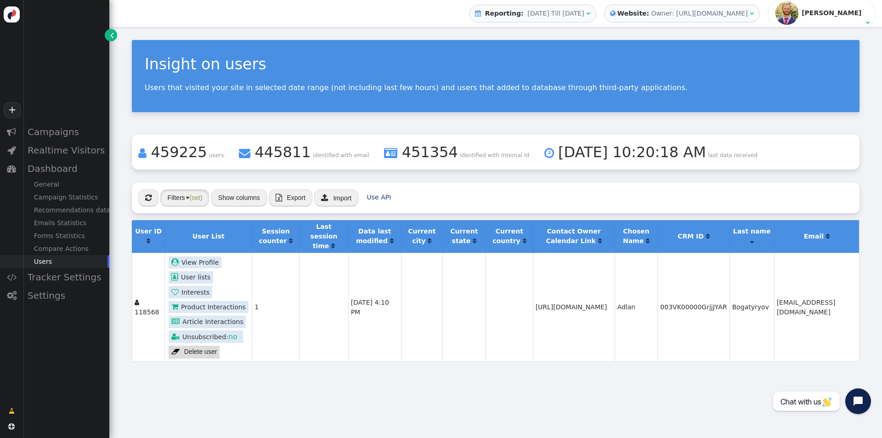
click at [204, 204] on button "Filters (set)" at bounding box center [184, 197] width 49 height 17
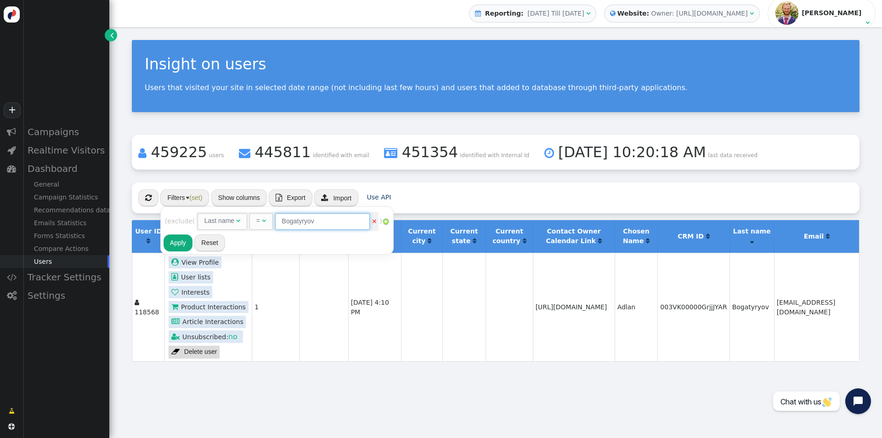
click at [307, 222] on input "Bogatyryov" at bounding box center [322, 221] width 95 height 17
type input "[PERSON_NAME]"
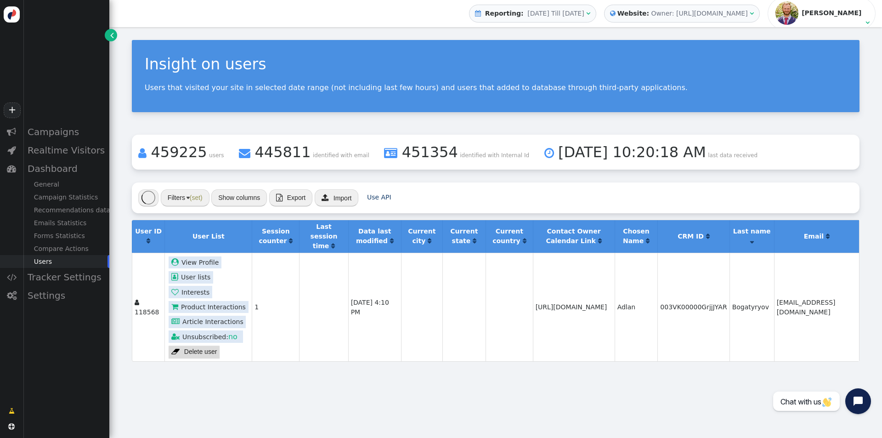
click at [461, 187] on div "« ◂ 1 ▸ » Filters (set) Show columns  Export  Import Use API" at bounding box center [496, 197] width 728 height 31
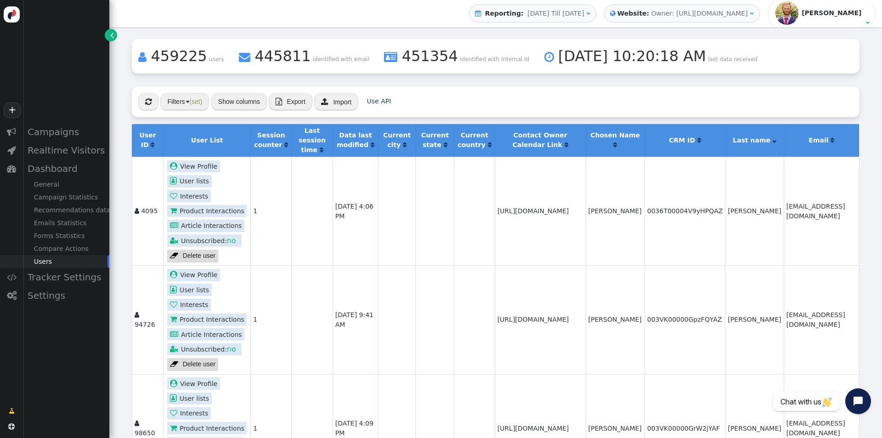
scroll to position [96, 0]
click at [586, 255] on td "[URL][DOMAIN_NAME]" at bounding box center [540, 211] width 91 height 108
click at [189, 98] on span "(set)" at bounding box center [195, 101] width 13 height 7
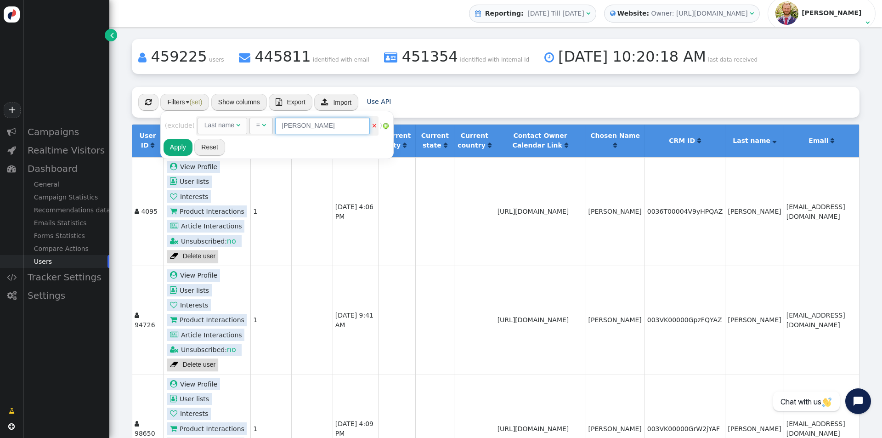
click at [330, 119] on input "[PERSON_NAME]" at bounding box center [322, 126] width 95 height 17
paste input "Resmini"
type input "Resmini"
click at [184, 146] on button "Apply" at bounding box center [178, 147] width 29 height 17
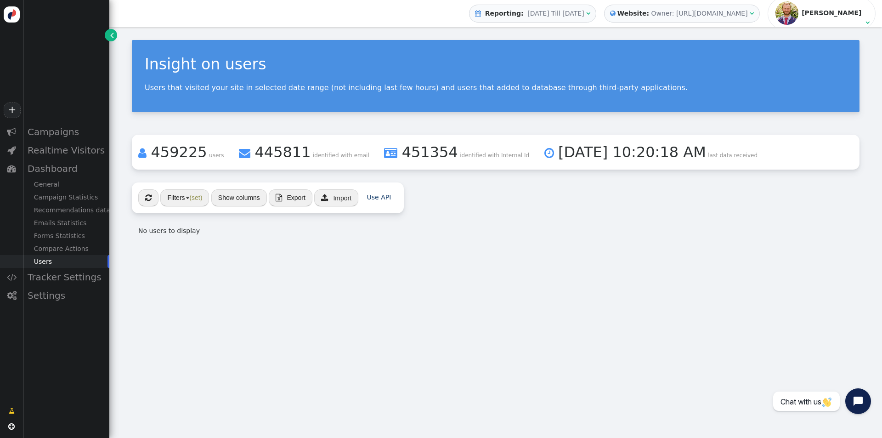
scroll to position [0, 0]
click at [518, 282] on div "Insight on users Users that visited your site in selected date range (not inclu…" at bounding box center [495, 232] width 773 height 411
click at [276, 282] on div "Insight on users Users that visited your site in selected date range (not inclu…" at bounding box center [495, 232] width 773 height 411
click at [51, 303] on div "Settings" at bounding box center [66, 295] width 86 height 18
click at [54, 276] on div "Integrations" at bounding box center [66, 272] width 86 height 13
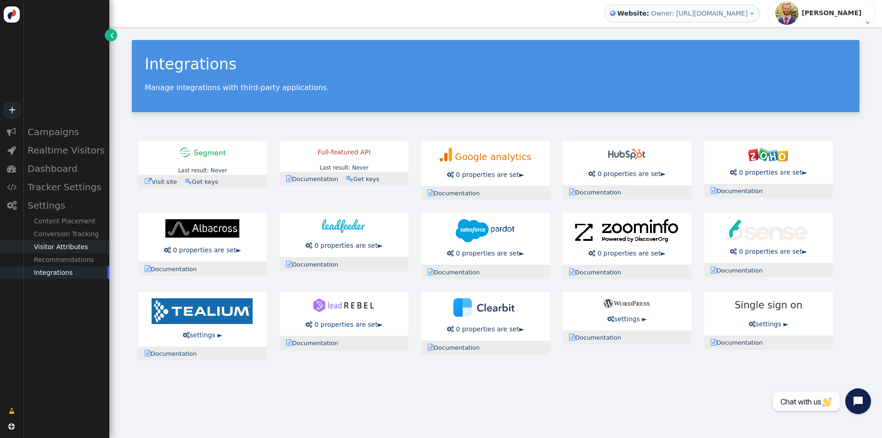
click at [55, 246] on div "Visitor Attributes" at bounding box center [66, 246] width 86 height 13
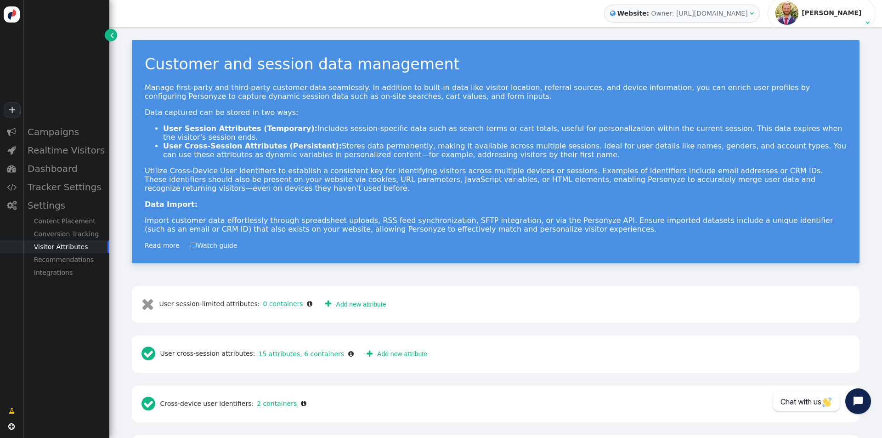
scroll to position [164, 0]
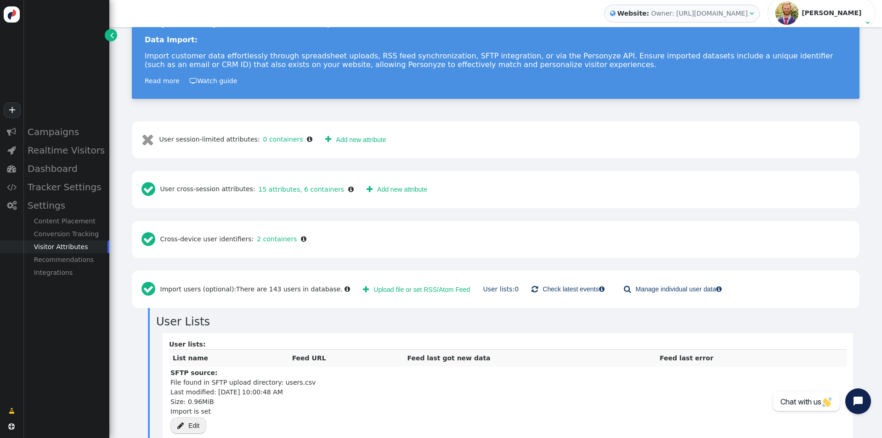
click at [251, 407] on div "Import is set" at bounding box center [242, 412] width 145 height 10
click at [245, 407] on div "Import is set" at bounding box center [242, 412] width 145 height 10
click at [282, 387] on div "Last modified: [DATE] 10:00:48 AM" at bounding box center [242, 392] width 145 height 10
click at [199, 180] on div " User cross-session attributes: 15 attributes, 6 containers " at bounding box center [247, 189] width 219 height 24
click at [269, 186] on link "15 attributes, 6 containers" at bounding box center [299, 189] width 89 height 7
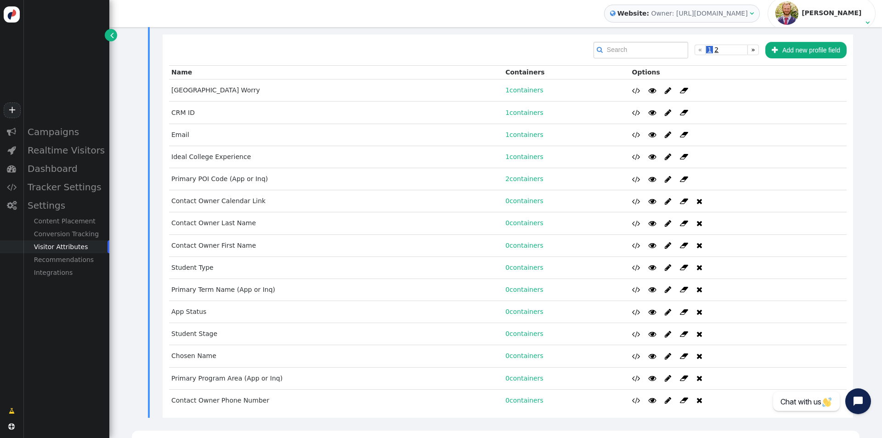
scroll to position [364, 0]
click at [510, 108] on link "1 containers" at bounding box center [524, 111] width 38 height 7
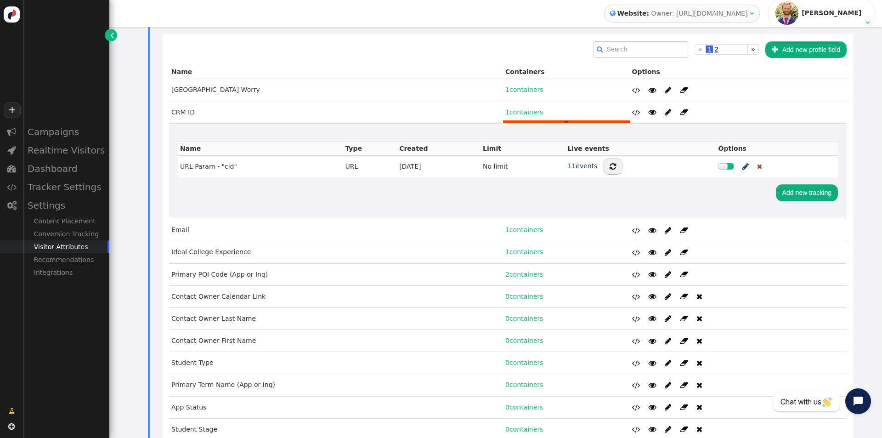
click at [523, 155] on td "No limit" at bounding box center [523, 166] width 85 height 22
click at [743, 161] on span "" at bounding box center [746, 166] width 6 height 11
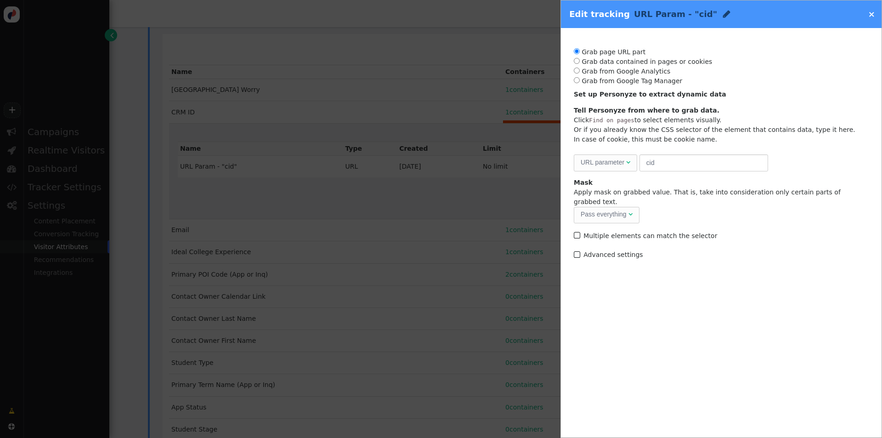
click at [622, 251] on label " Advanced settings" at bounding box center [608, 254] width 69 height 7
click at [676, 280] on div "No limit (can log several per page)" at bounding box center [630, 285] width 98 height 10
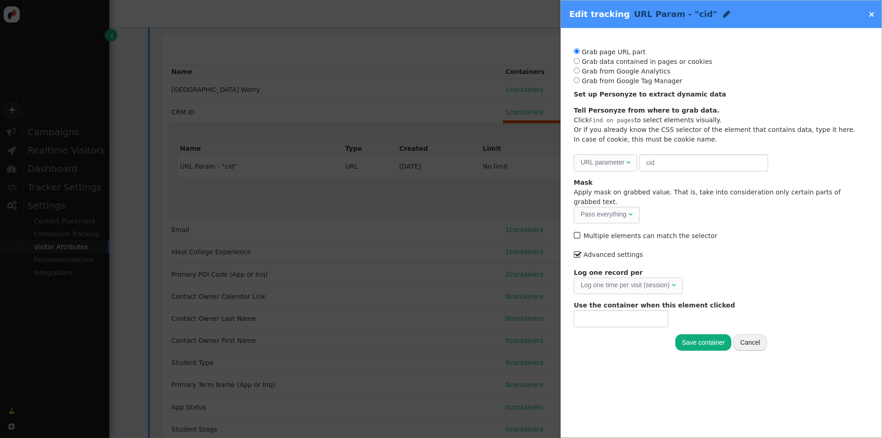
click at [664, 280] on div "Log one time per visit (session)" at bounding box center [625, 285] width 89 height 10
click at [648, 280] on div "" at bounding box center [649, 285] width 4 height 10
click at [696, 334] on button "Save container" at bounding box center [703, 342] width 56 height 17
click at [650, 280] on div "Log one time per visit (session)" at bounding box center [625, 285] width 89 height 10
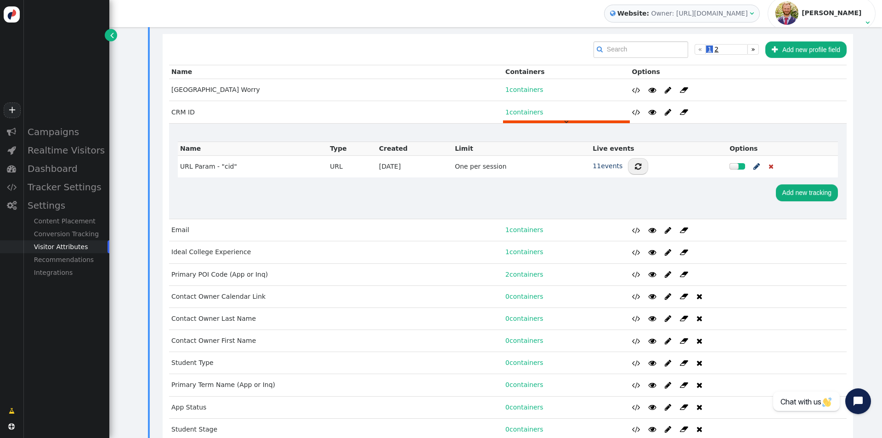
click at [670, 177] on div "Up to 12 goals can be tracked Add new tracking" at bounding box center [508, 193] width 660 height 33
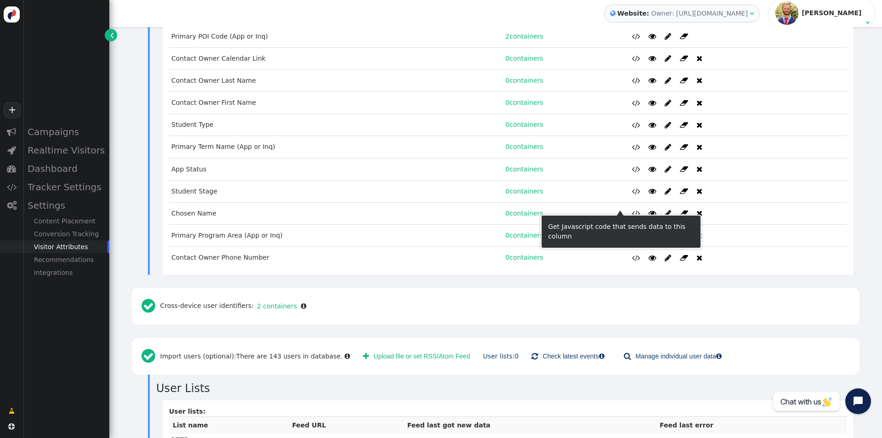
scroll to position [602, 0]
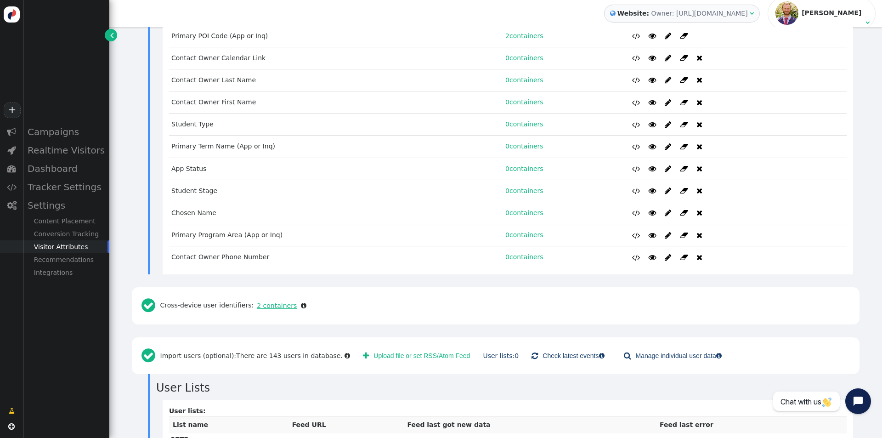
click at [269, 302] on link "2 containers" at bounding box center [275, 305] width 43 height 7
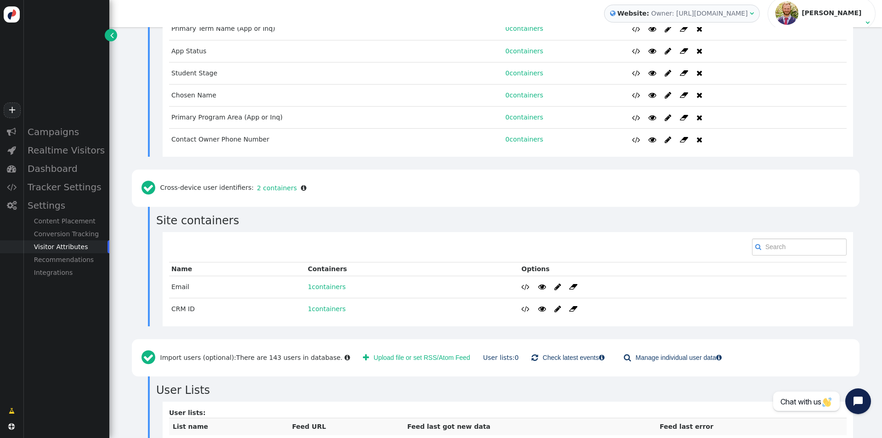
scroll to position [720, 0]
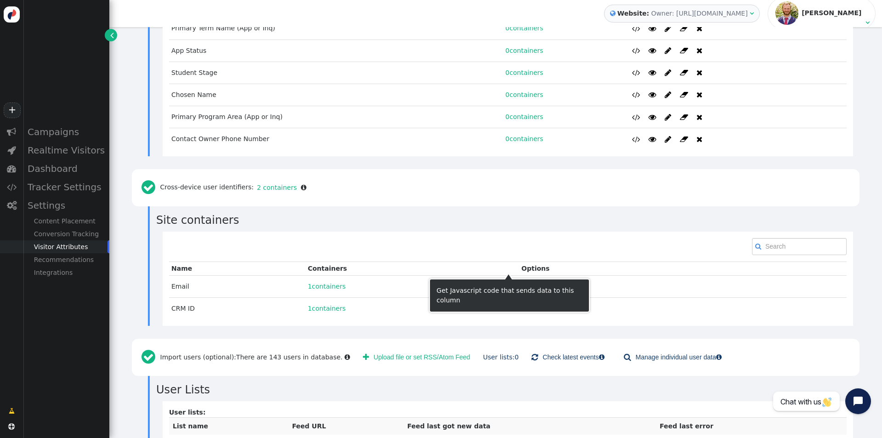
click at [438, 293] on div "Get Javascript code that sends data to this column" at bounding box center [510, 295] width 146 height 19
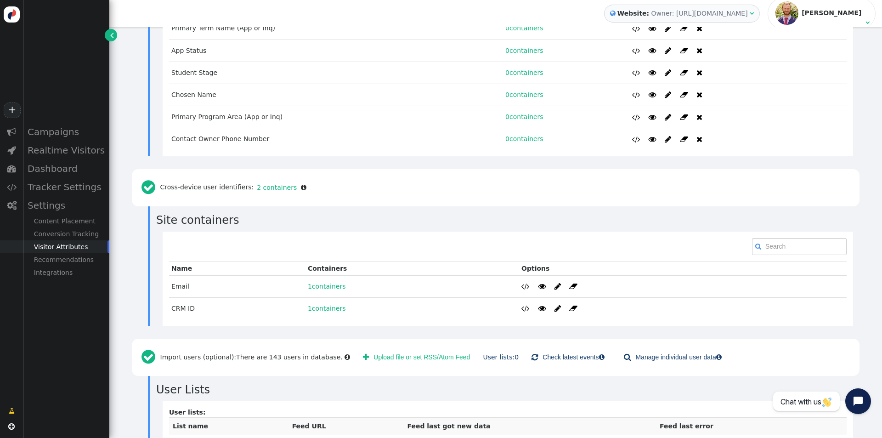
click at [408, 299] on td "1 containers Name Type Created Limit Live events Options URL Param - "cid" URL …" at bounding box center [413, 308] width 214 height 22
click at [410, 315] on span "" at bounding box center [412, 318] width 4 height 6
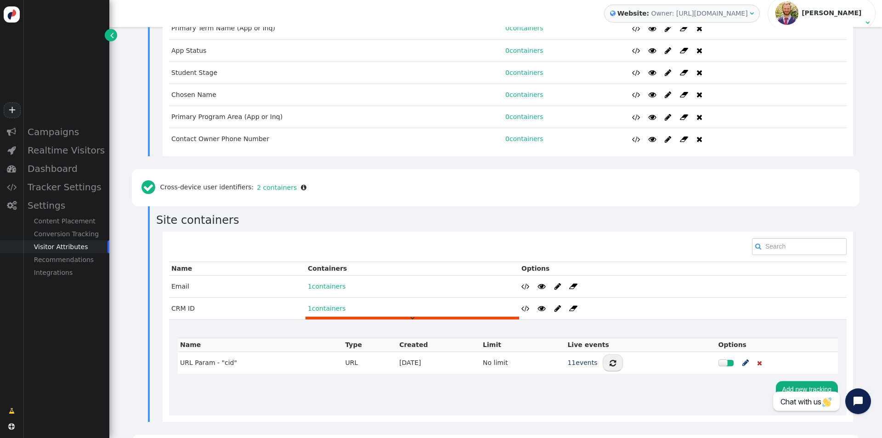
click at [743, 357] on span "" at bounding box center [746, 362] width 6 height 11
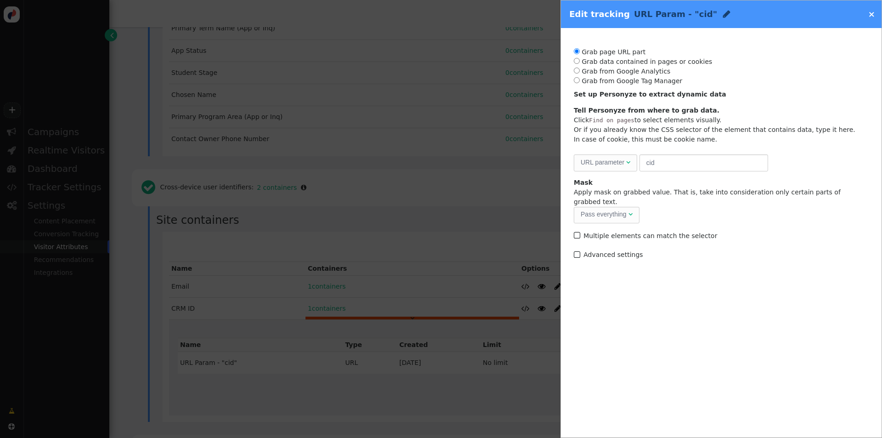
click at [620, 251] on label " Advanced settings" at bounding box center [608, 254] width 69 height 7
click at [621, 280] on div "Log one time per visit (session)" at bounding box center [625, 285] width 89 height 10
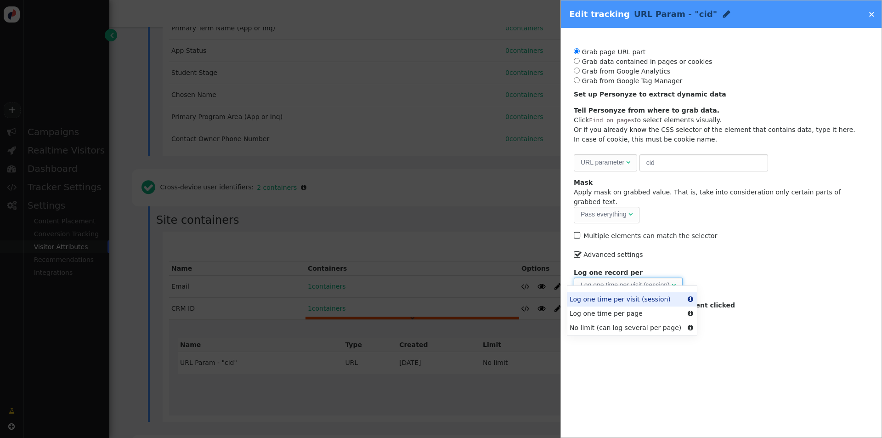
click at [814, 249] on div " Advanced settings" at bounding box center [721, 255] width 295 height 12
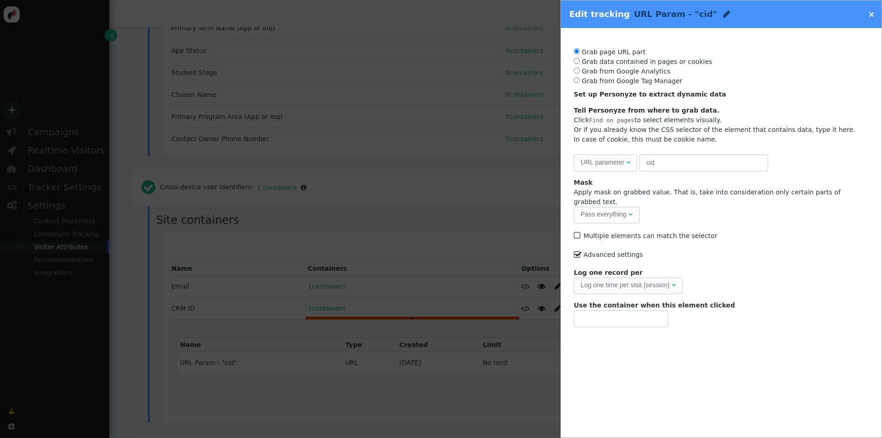
click at [869, 16] on link "×" at bounding box center [871, 14] width 7 height 10
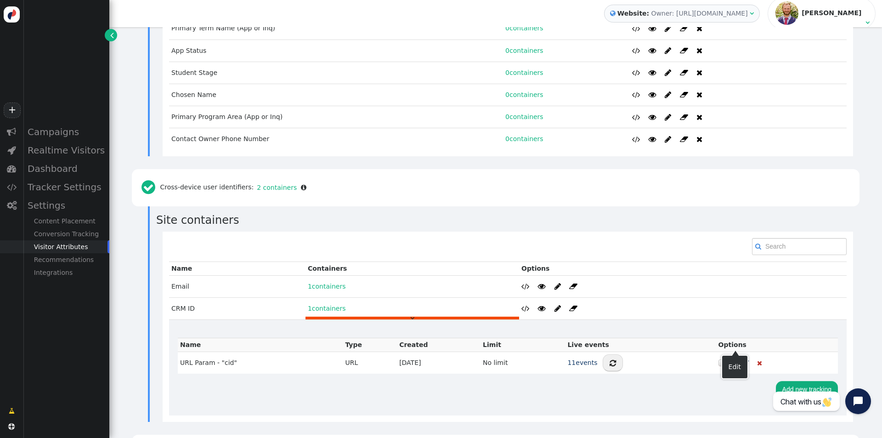
click at [668, 387] on div "Up to 12 goals can be tracked Add new tracking" at bounding box center [508, 390] width 660 height 33
click at [743, 357] on span "" at bounding box center [746, 362] width 6 height 11
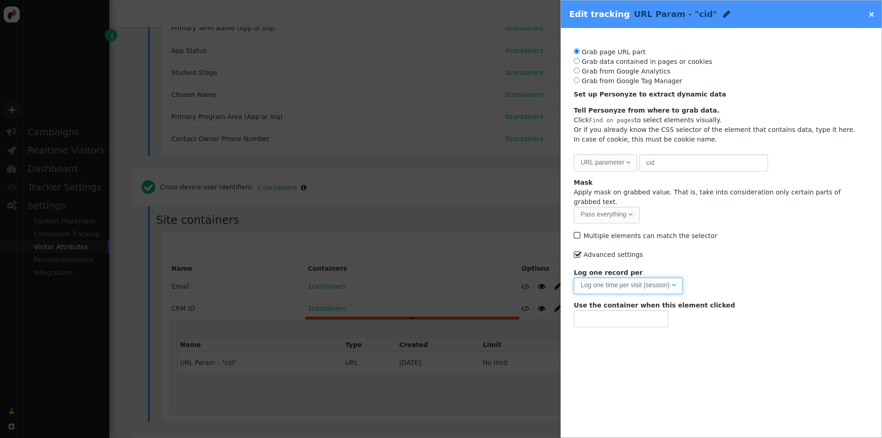
click at [662, 278] on span "Log one time per visit (session) " at bounding box center [628, 286] width 109 height 17
click at [641, 280] on div "Log one time per page" at bounding box center [613, 285] width 64 height 10
click at [657, 312] on input "text" at bounding box center [621, 318] width 95 height 17
click at [649, 283] on span "Log one time per visit (session) " at bounding box center [628, 286] width 109 height 17
click at [699, 334] on button "Save container" at bounding box center [703, 342] width 56 height 17
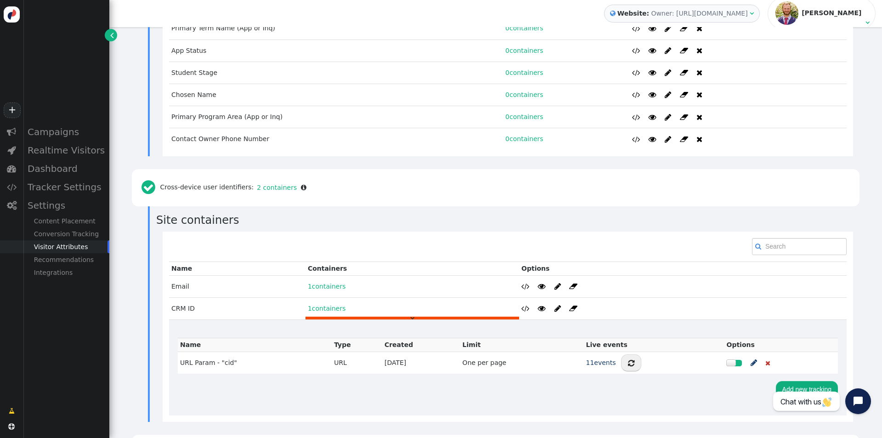
click at [751, 357] on span "" at bounding box center [754, 362] width 6 height 11
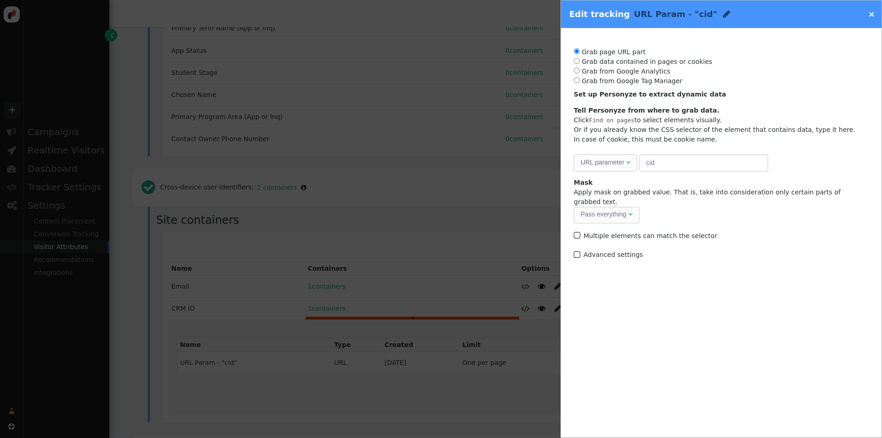
click at [622, 251] on label " Advanced settings" at bounding box center [608, 254] width 69 height 7
click at [616, 280] on div "Log one time per page" at bounding box center [613, 285] width 64 height 10
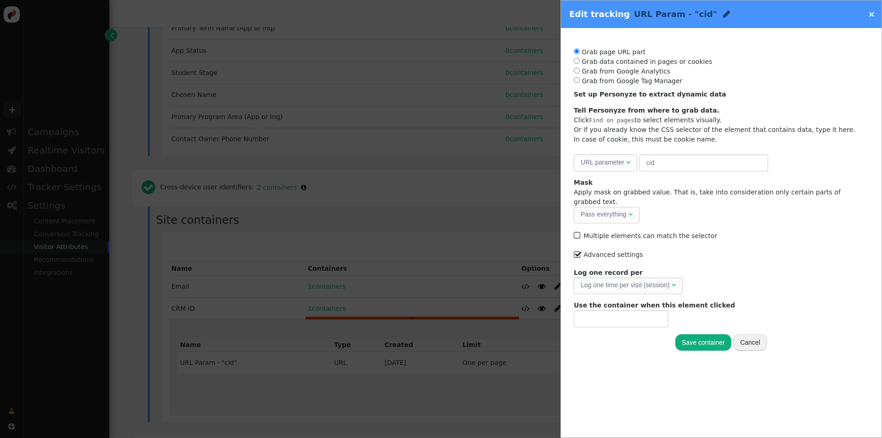
click at [710, 334] on button "Save container" at bounding box center [703, 342] width 56 height 17
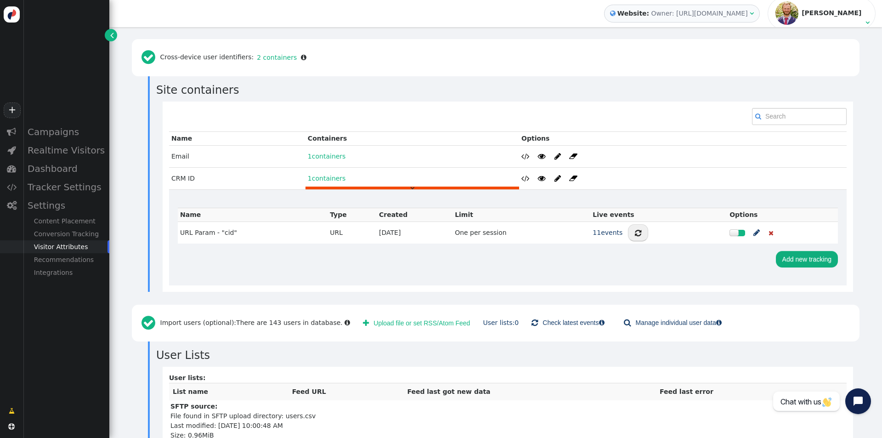
scroll to position [885, 0]
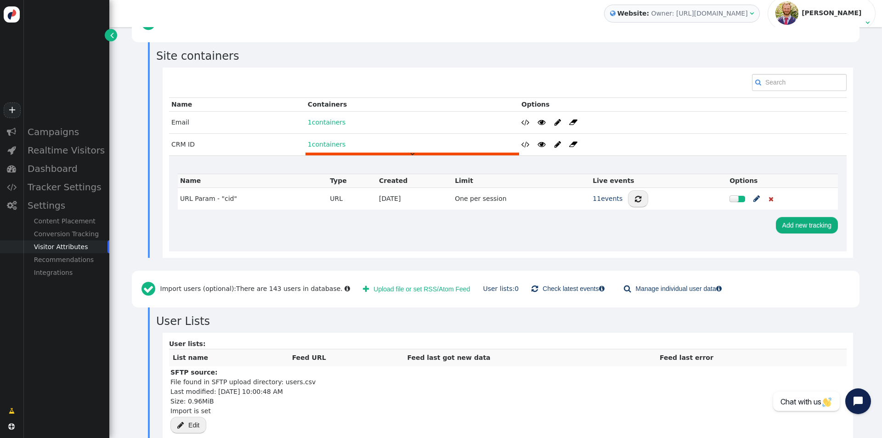
click at [473, 239] on div " « ◂ 1 ▸ »  Add new profile field Name Containers Options Email 1 containers …" at bounding box center [508, 163] width 691 height 190
click at [61, 176] on div "Dashboard" at bounding box center [66, 168] width 86 height 18
click at [59, 260] on div "Users" at bounding box center [66, 261] width 86 height 13
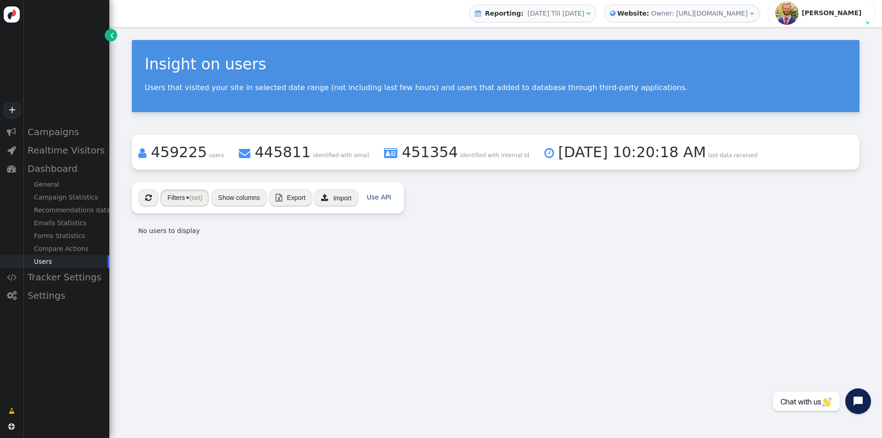
click at [196, 204] on button "Filters (set)" at bounding box center [184, 197] width 49 height 17
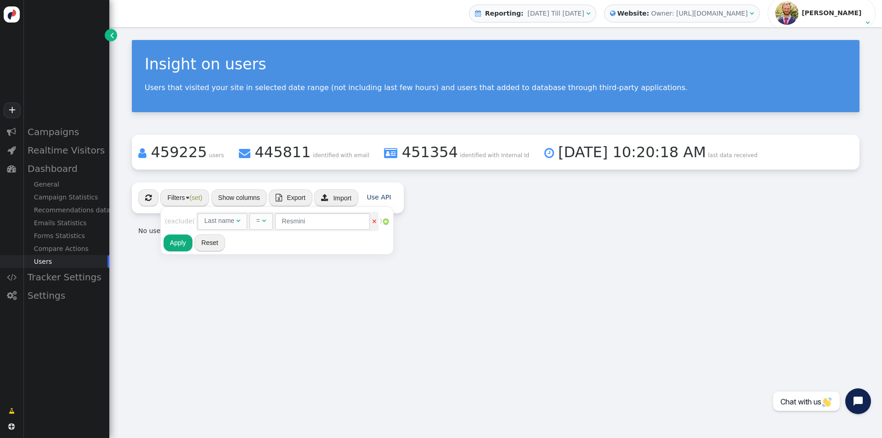
click at [231, 225] on div "Last name" at bounding box center [219, 221] width 30 height 10
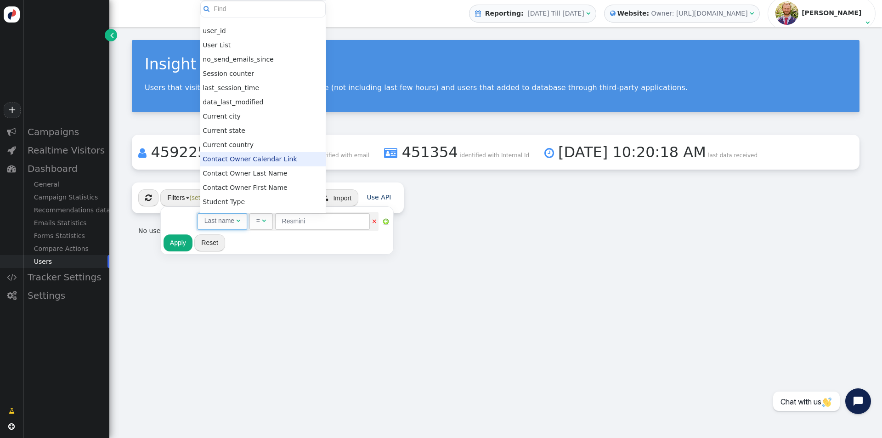
scroll to position [295, 0]
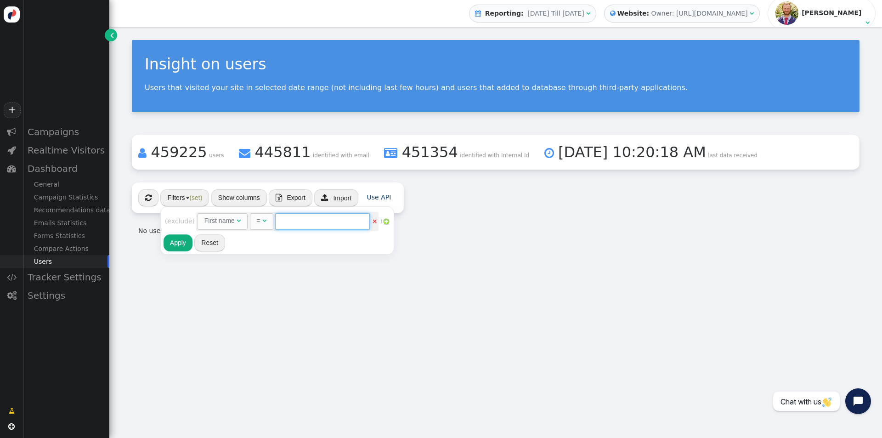
click at [314, 227] on input "text" at bounding box center [322, 221] width 95 height 17
paste input "[PERSON_NAME]"
type input "[PERSON_NAME]"
click at [279, 238] on div "Rules to check on next page when previous rules have been matched user_id  AND…" at bounding box center [278, 230] width 228 height 43
click at [186, 243] on button "Apply" at bounding box center [178, 242] width 29 height 17
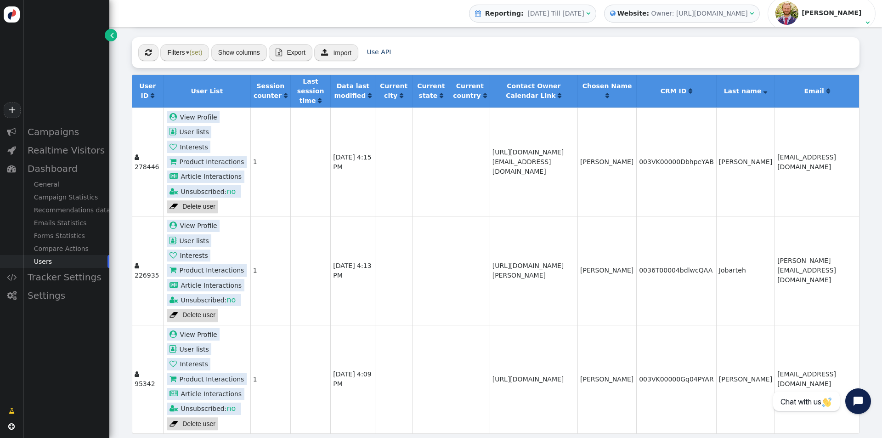
scroll to position [156, 0]
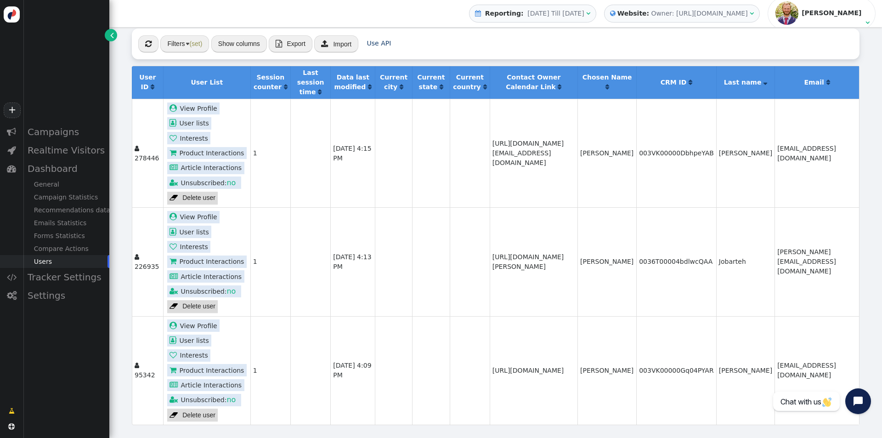
click at [526, 305] on td "[URL][DOMAIN_NAME][PERSON_NAME]" at bounding box center [534, 261] width 88 height 108
click at [330, 301] on td "[DATE] 4:13 PM" at bounding box center [352, 261] width 45 height 108
click at [464, 34] on div " « ◂ 1 ▸ » Filters (set) Show columns  Export  Import Use API" at bounding box center [496, 43] width 728 height 31
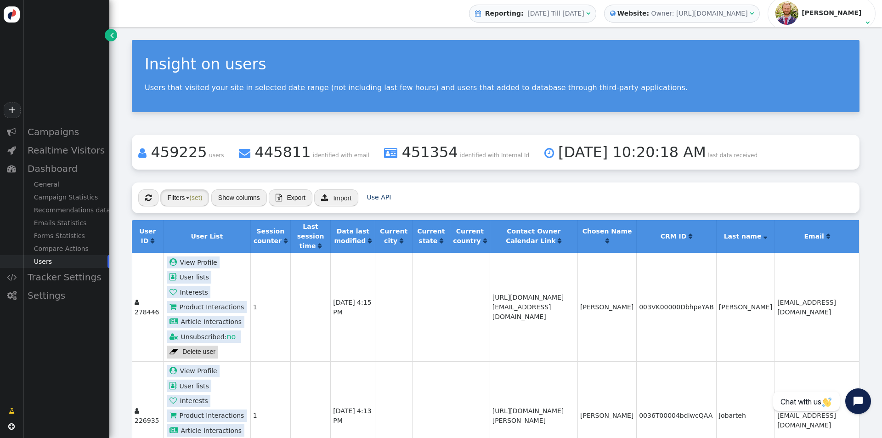
click at [190, 201] on span "(set)" at bounding box center [195, 197] width 13 height 7
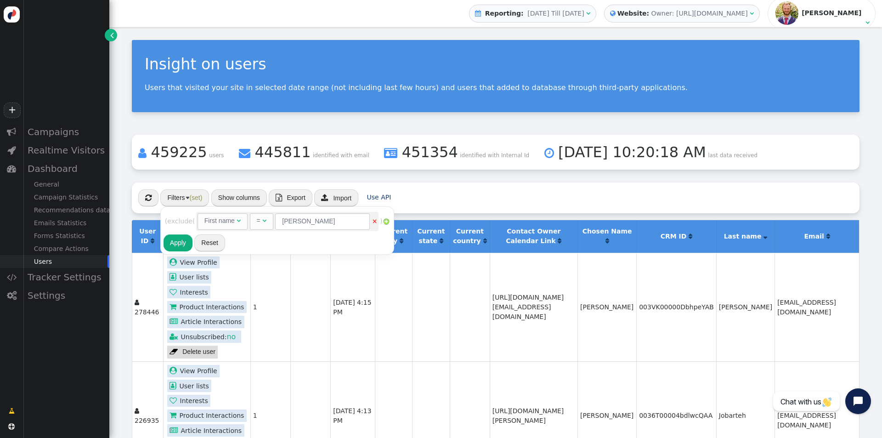
click at [233, 221] on div "First name" at bounding box center [219, 221] width 30 height 10
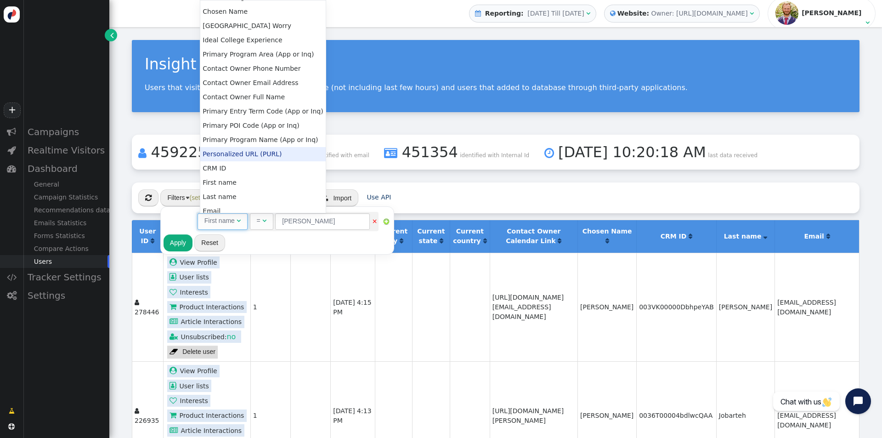
scroll to position [295, 0]
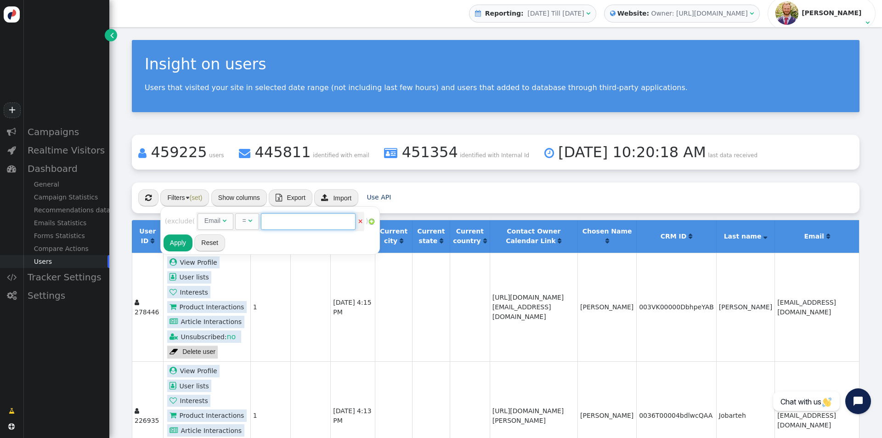
click at [283, 228] on input "text" at bounding box center [308, 221] width 95 height 17
paste input "[EMAIL_ADDRESS][DOMAIN_NAME]"
type input "[EMAIL_ADDRESS][DOMAIN_NAME]"
drag, startPoint x: 181, startPoint y: 240, endPoint x: 335, endPoint y: 207, distance: 157.5
click at [181, 241] on button "Apply" at bounding box center [178, 242] width 29 height 17
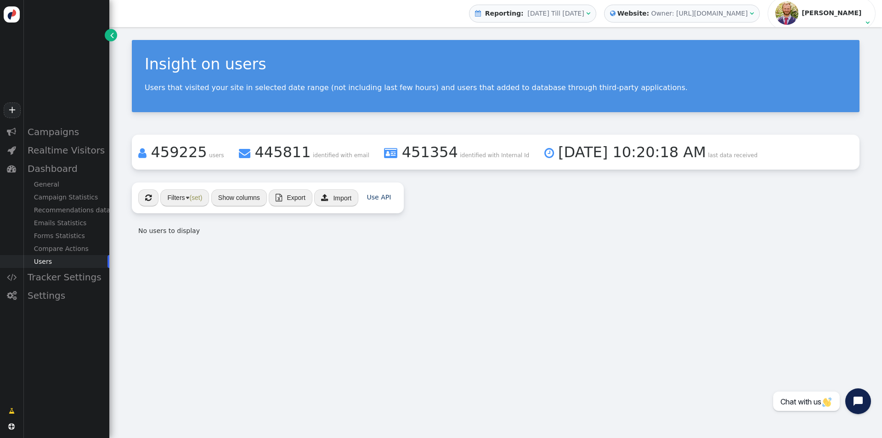
click at [462, 183] on div " « ◂ 1 ▸ » Filters (set) Show columns  Export  Import Use API No users to di…" at bounding box center [496, 212] width 728 height 60
click at [147, 196] on span "" at bounding box center [148, 197] width 6 height 7
click at [250, 204] on button "Show columns" at bounding box center [239, 197] width 56 height 17
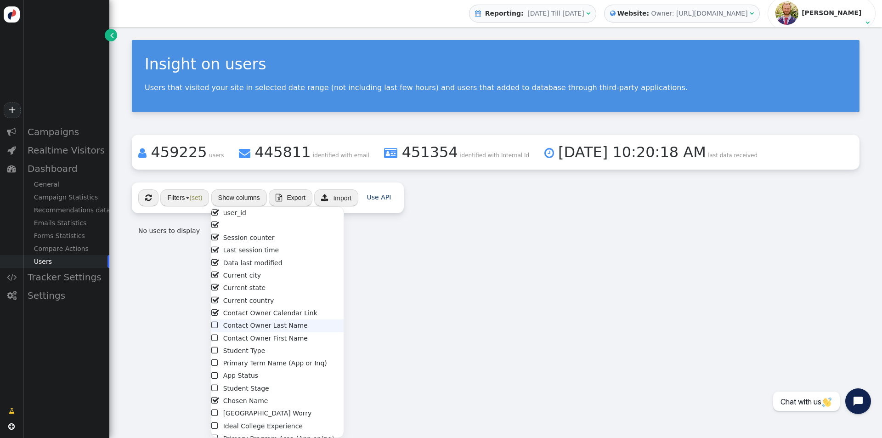
click at [245, 327] on li " Contact Owner Last Name" at bounding box center [277, 325] width 132 height 12
click at [378, 287] on div "Insight on users Users that visited your site in selected date range (not inclu…" at bounding box center [495, 232] width 773 height 411
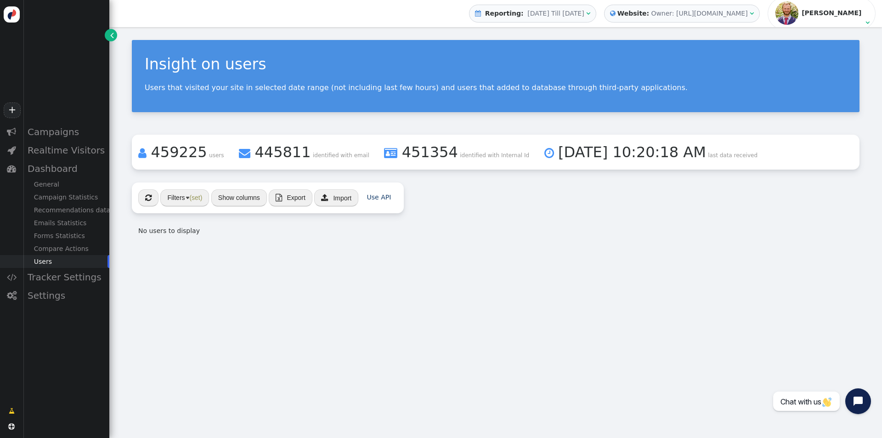
click at [144, 197] on button "" at bounding box center [148, 197] width 20 height 17
click at [173, 194] on button "Filters (set)" at bounding box center [184, 197] width 49 height 17
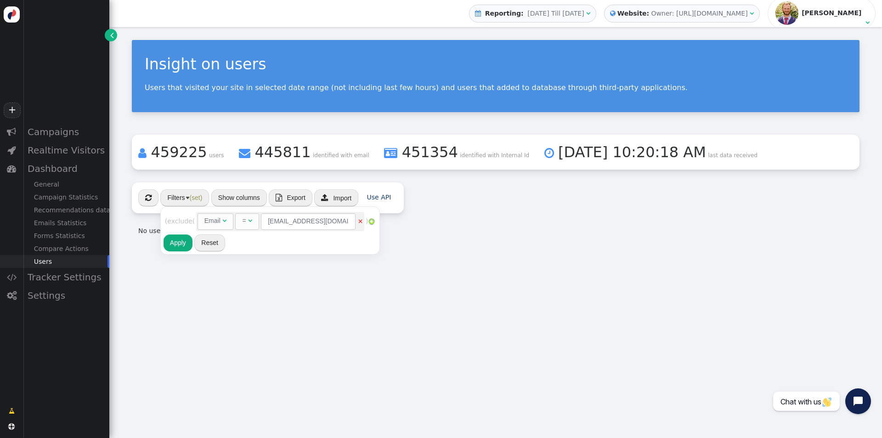
click at [375, 222] on img at bounding box center [371, 221] width 7 height 7
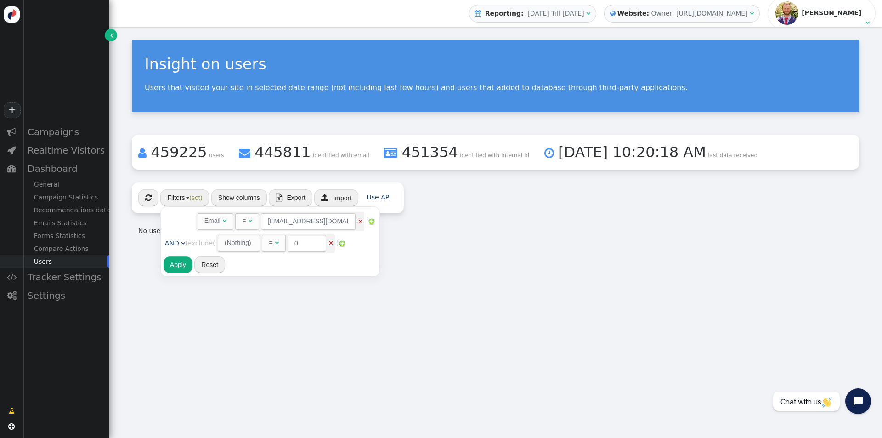
click at [239, 247] on div "(Nothing)" at bounding box center [238, 243] width 27 height 10
click at [306, 244] on input "0" at bounding box center [305, 243] width 39 height 17
click at [238, 245] on div "user_id" at bounding box center [235, 243] width 21 height 10
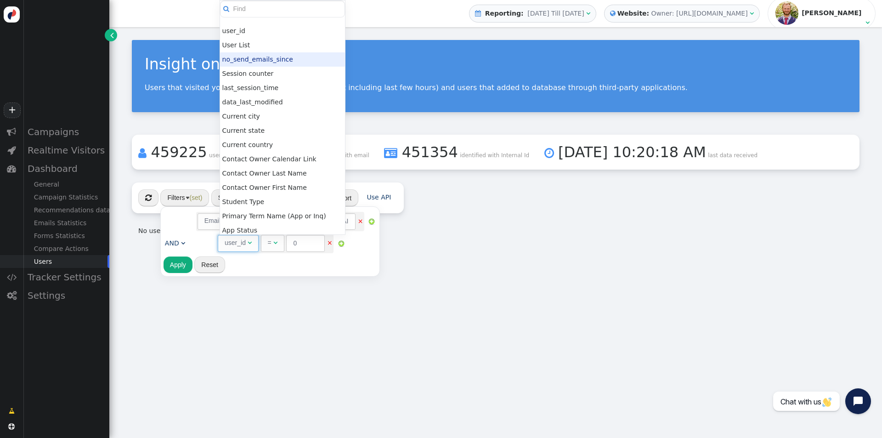
scroll to position [274, 0]
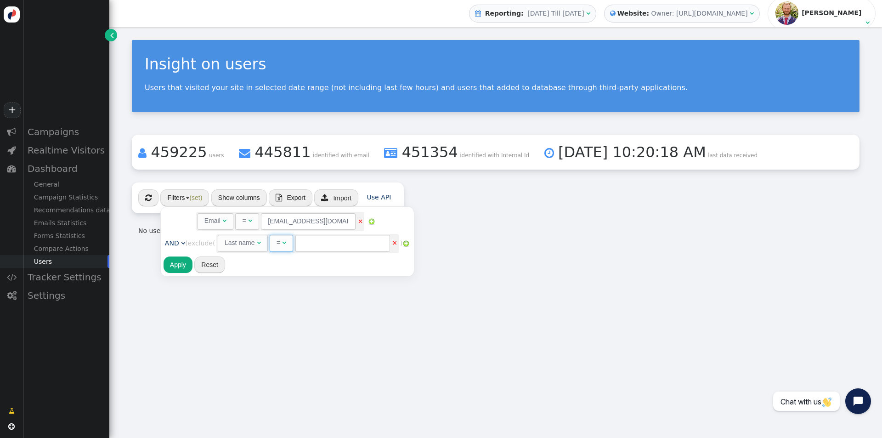
click at [290, 238] on span "= " at bounding box center [281, 243] width 23 height 17
click at [196, 259] on button "Reset" at bounding box center [209, 264] width 31 height 17
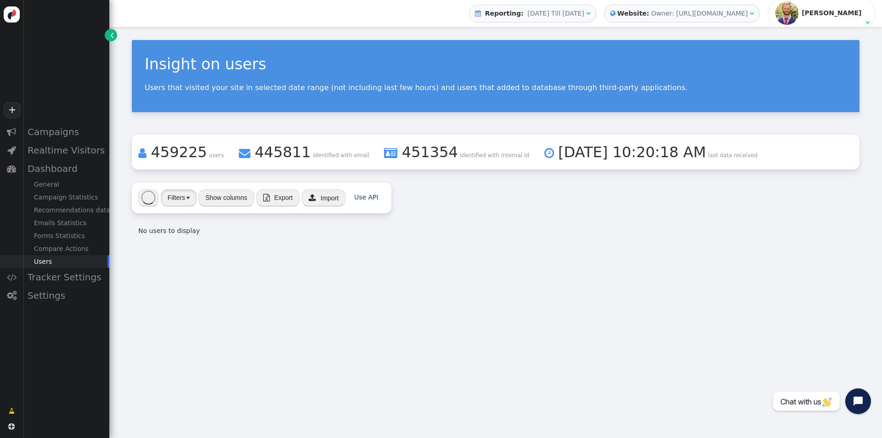
click at [183, 201] on button "Filters" at bounding box center [179, 197] width 36 height 17
click at [493, 274] on div "Insight on users Users that visited your site in selected date range (not inclu…" at bounding box center [495, 232] width 773 height 411
